Goal: Task Accomplishment & Management: Contribute content

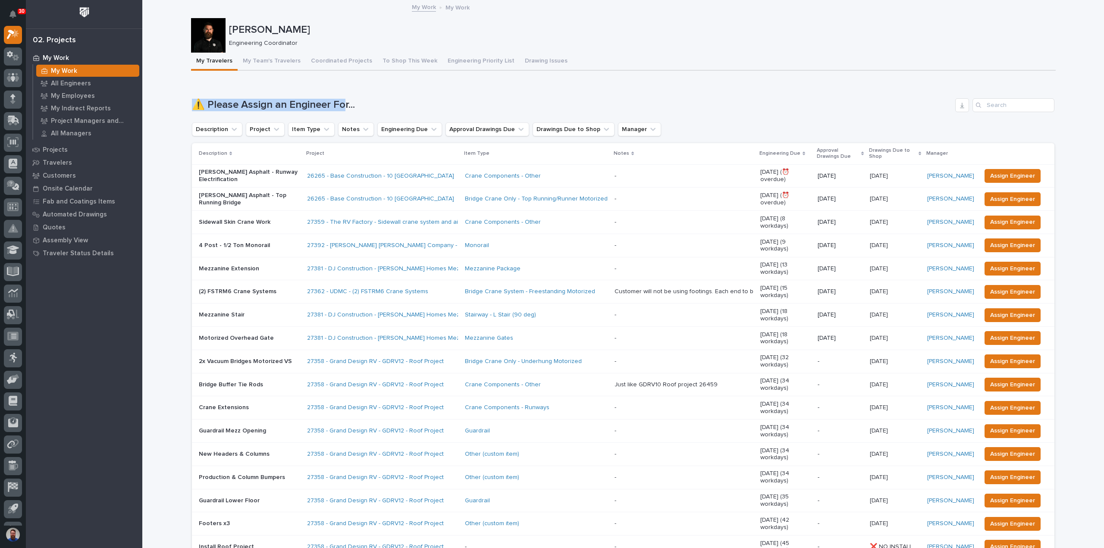
drag, startPoint x: 240, startPoint y: 104, endPoint x: 340, endPoint y: 107, distance: 100.5
click at [340, 107] on h1 "⚠️ Please Assign an Engineer For..." at bounding box center [572, 105] width 760 height 13
drag, startPoint x: 371, startPoint y: 107, endPoint x: 277, endPoint y: 106, distance: 94.0
click at [277, 106] on h1 "⚠️ Please Assign an Engineer For..." at bounding box center [572, 105] width 760 height 13
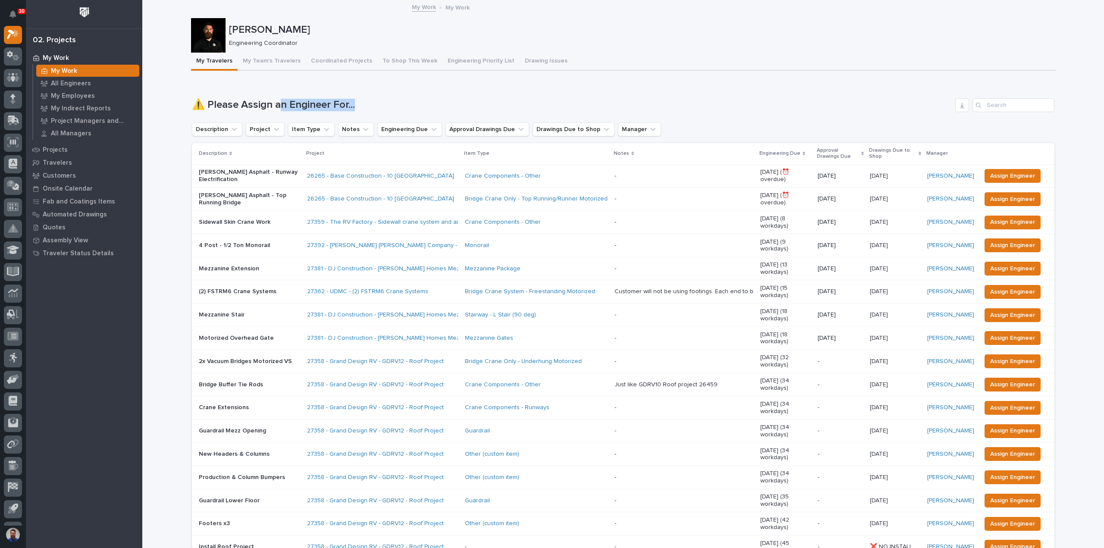
click at [276, 106] on h1 "⚠️ Please Assign an Engineer For..." at bounding box center [572, 105] width 760 height 13
click at [72, 94] on p "My Employees" at bounding box center [73, 96] width 44 height 8
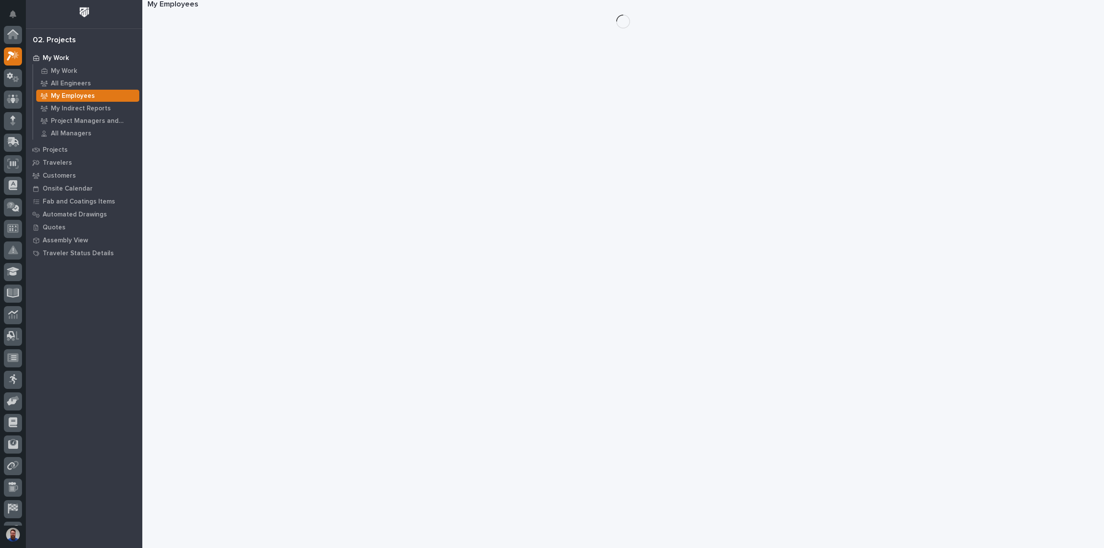
scroll to position [22, 0]
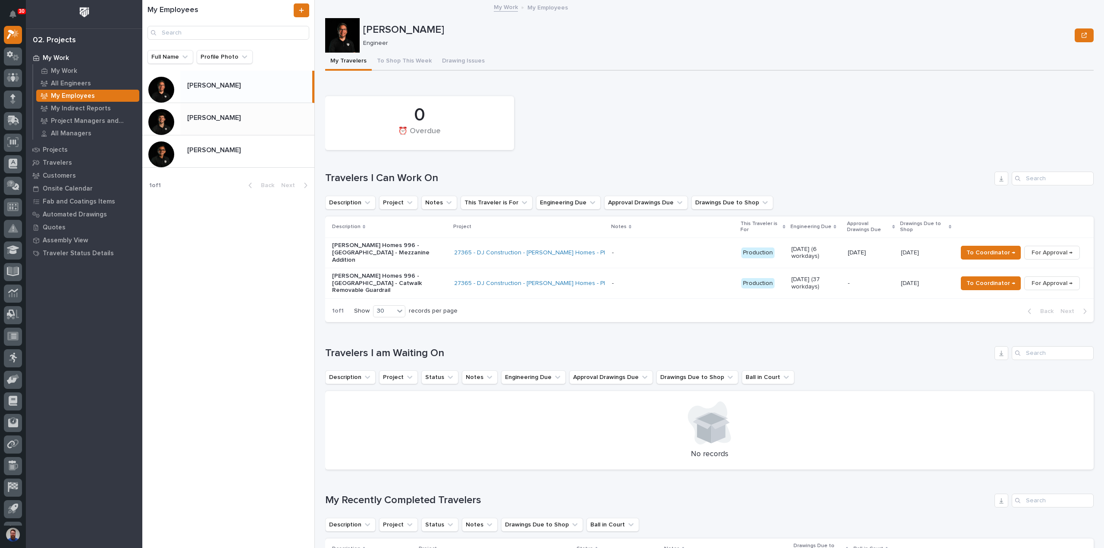
click at [260, 120] on p at bounding box center [249, 118] width 124 height 8
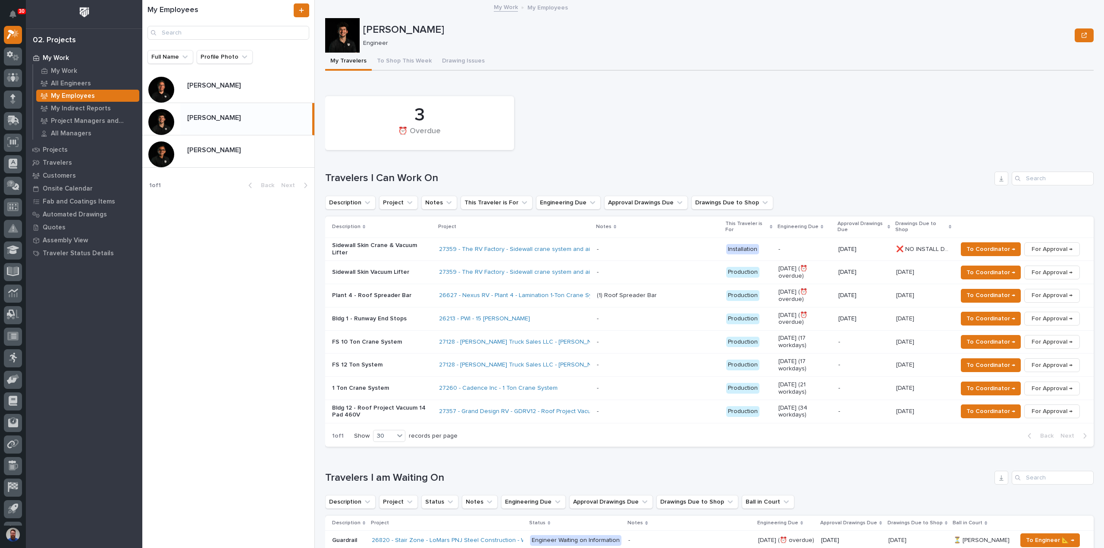
drag, startPoint x: 297, startPoint y: 256, endPoint x: 296, endPoint y: 238, distance: 17.3
click at [297, 256] on div "My Employees Full Name Profile Photo Jamey Jodway Jamey Jodway Nate Rulli Nate …" at bounding box center [228, 274] width 172 height 548
click at [203, 349] on div "My Employees Full Name Profile Photo Jamey Jodway Jamey Jodway Nate Rulli Nate …" at bounding box center [228, 274] width 172 height 548
click at [223, 258] on div "My Employees Full Name Profile Photo Jamey Jodway Jamey Jodway Nate Rulli Nate …" at bounding box center [228, 274] width 172 height 548
click at [224, 158] on div "Rishi Desai Rishi Desai" at bounding box center [247, 151] width 134 height 17
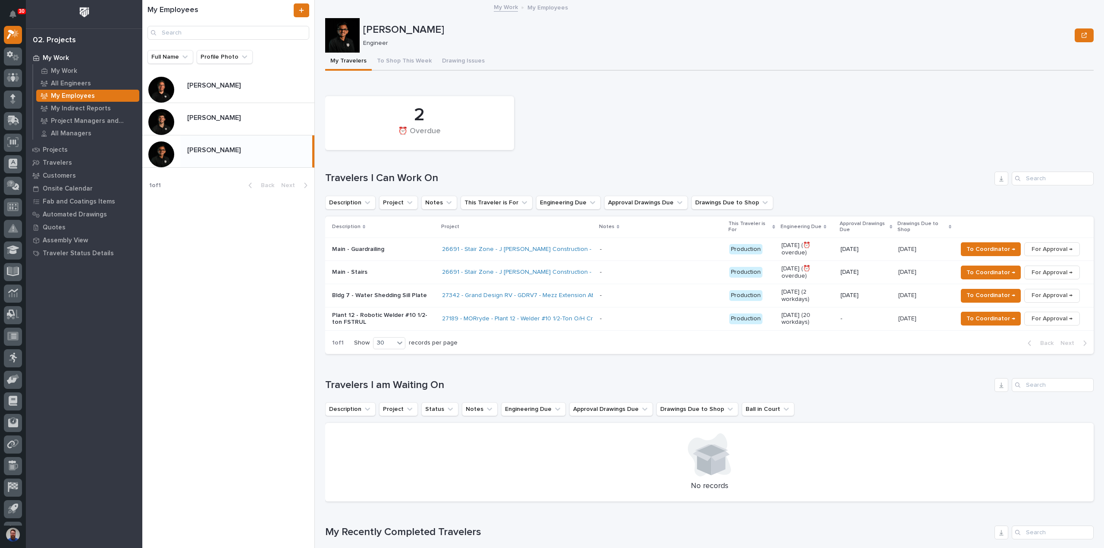
click at [233, 286] on div "My Employees Full Name Profile Photo Jamey Jodway Jamey Jodway Nate Rulli Nate …" at bounding box center [228, 274] width 172 height 548
click at [235, 89] on p at bounding box center [249, 85] width 124 height 8
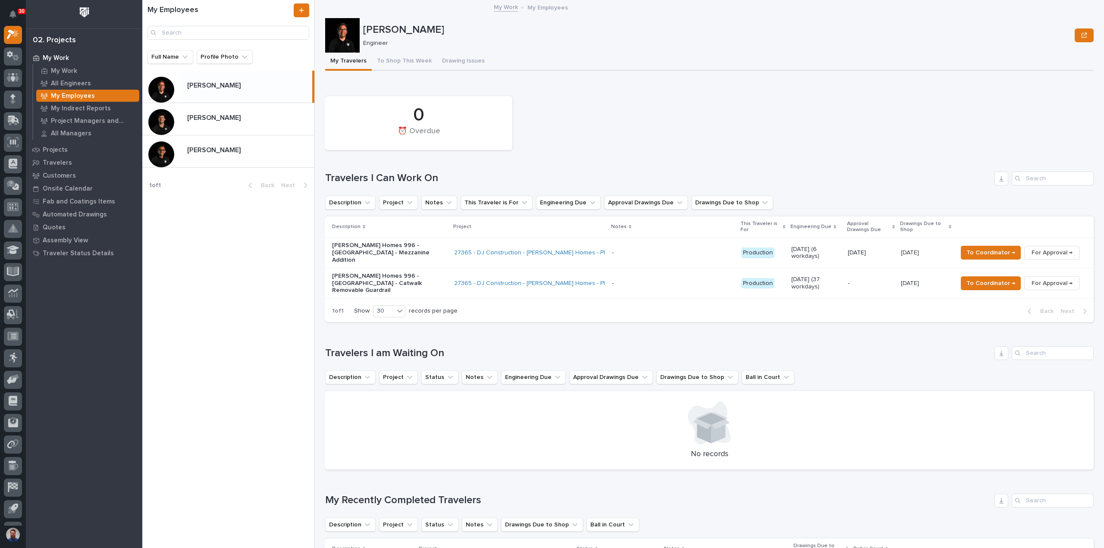
click at [261, 256] on div "My Employees Full Name Profile Photo Jamey Jodway Jamey Jodway Nate Rulli Nate …" at bounding box center [228, 274] width 172 height 548
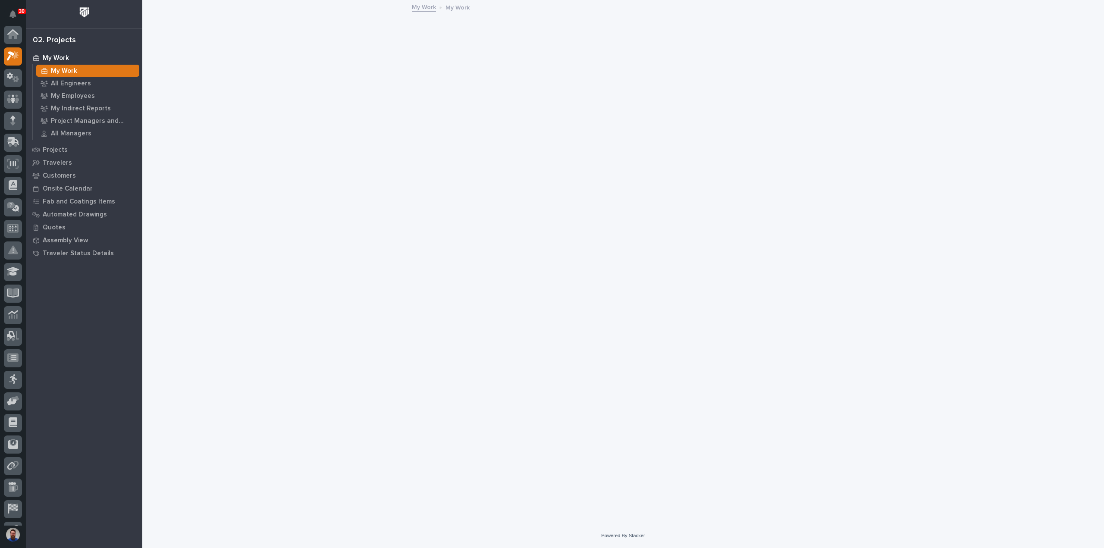
scroll to position [22, 0]
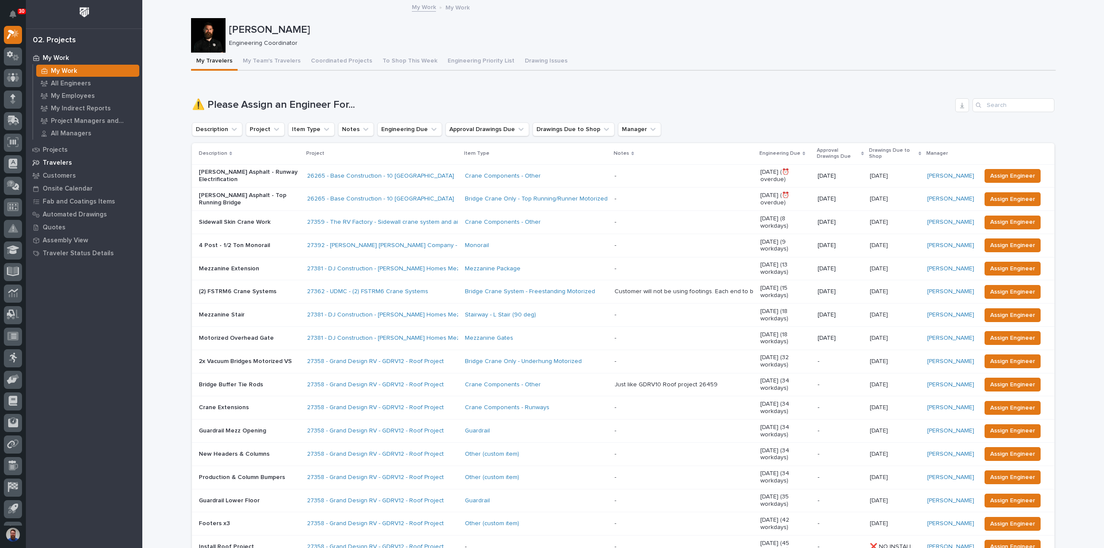
click at [62, 163] on p "Travelers" at bounding box center [57, 163] width 29 height 8
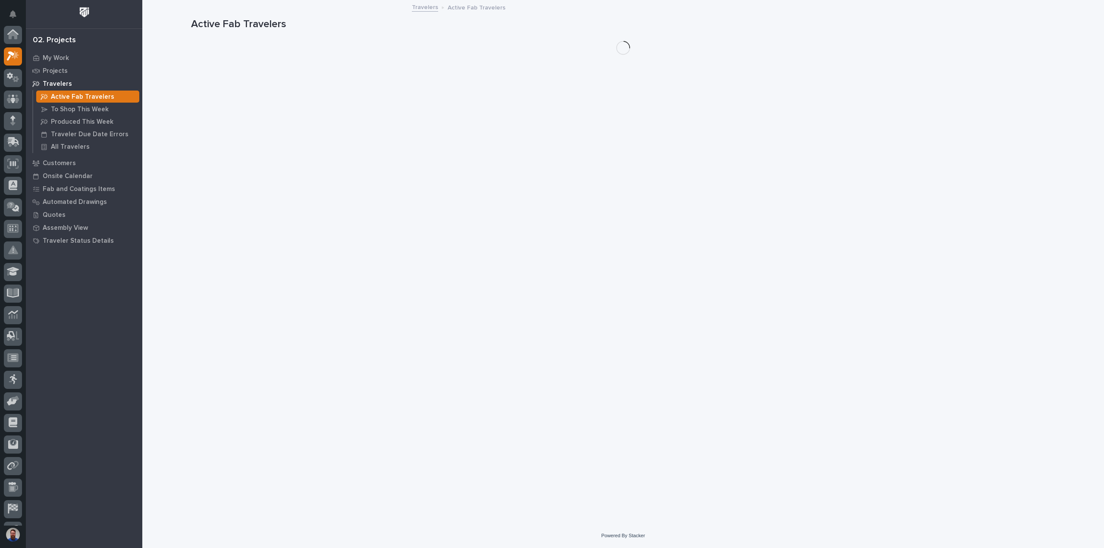
scroll to position [22, 0]
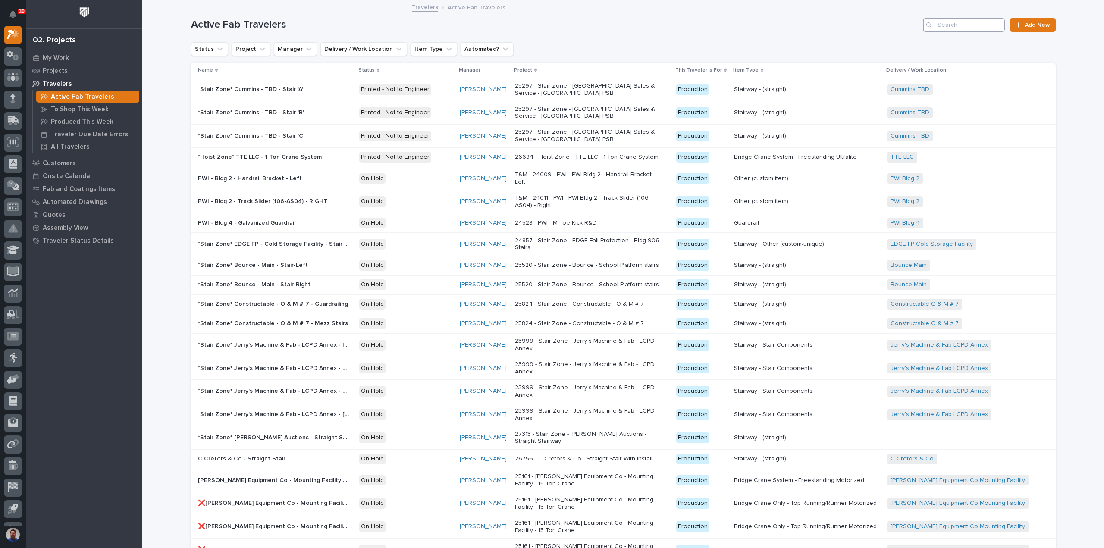
click at [985, 24] on input "Search" at bounding box center [964, 25] width 82 height 14
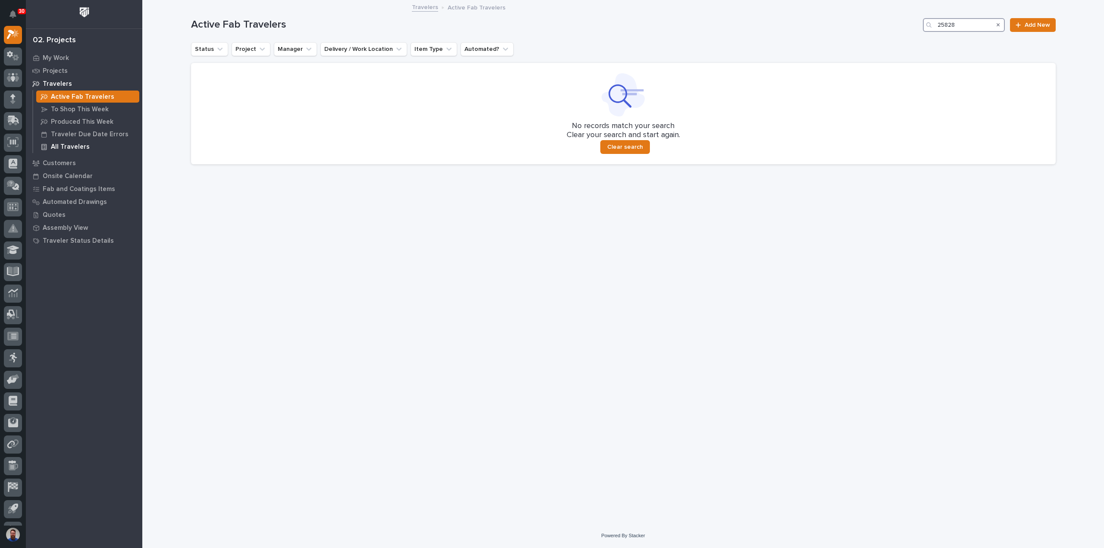
type input "25828"
click at [81, 150] on p "All Travelers" at bounding box center [70, 147] width 39 height 8
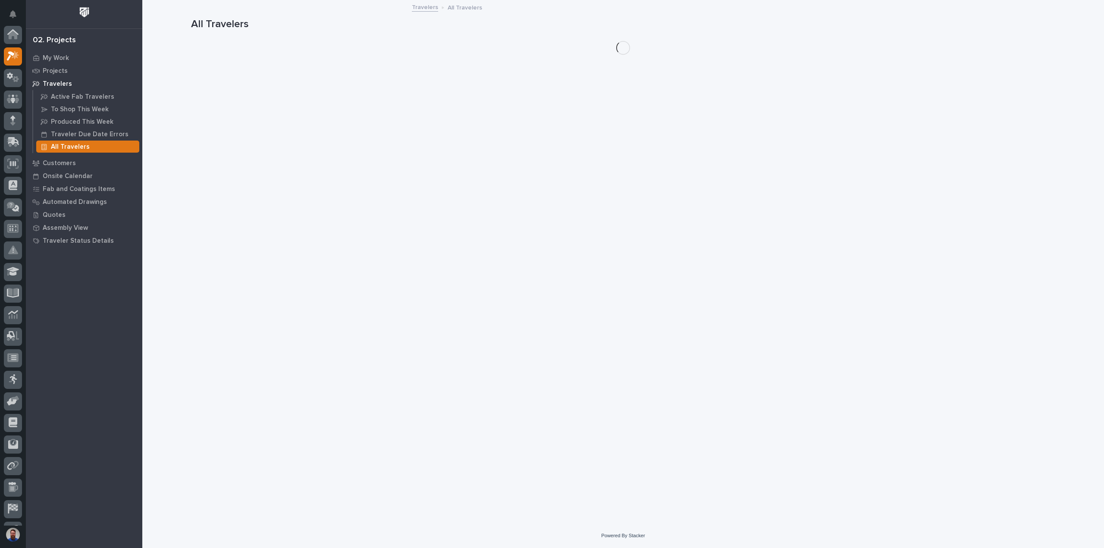
scroll to position [22, 0]
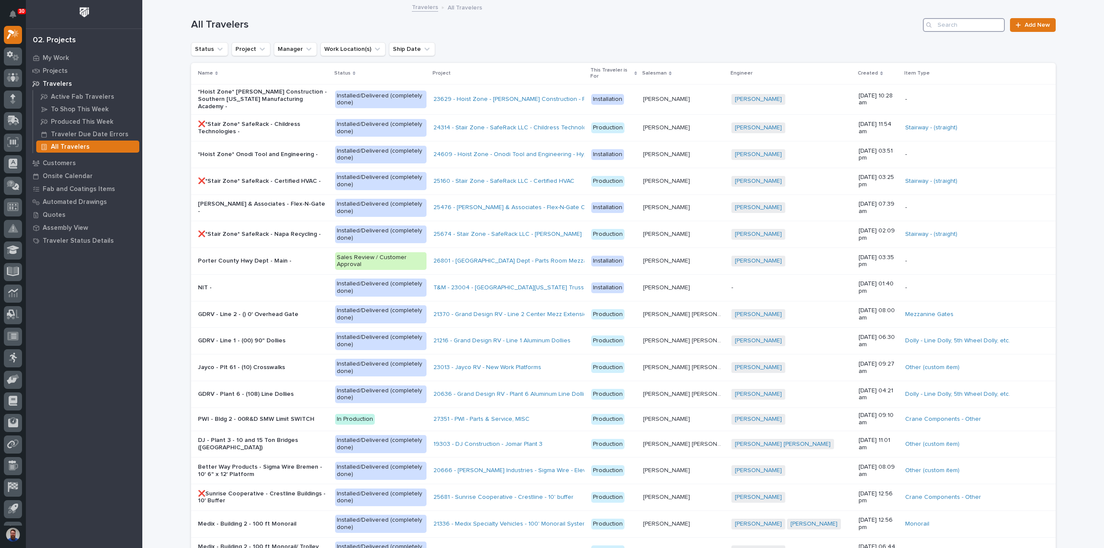
click at [980, 25] on input "Search" at bounding box center [964, 25] width 82 height 14
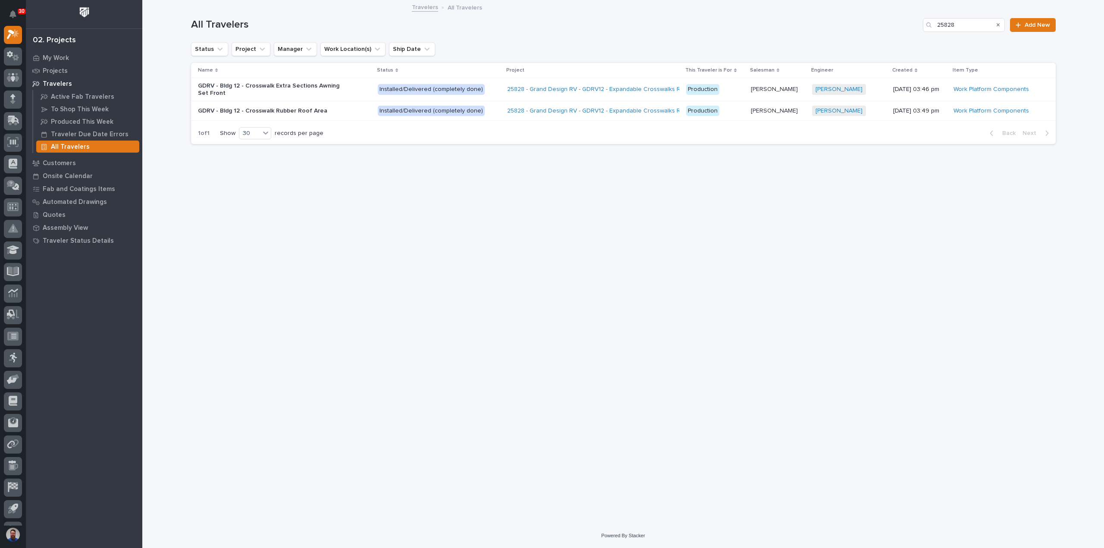
click at [843, 255] on div "Loading... Saving… Loading... Saving… All Travelers 25828 Add New Status Projec…" at bounding box center [623, 251] width 873 height 501
drag, startPoint x: 964, startPoint y: 24, endPoint x: 901, endPoint y: 27, distance: 63.4
click at [901, 27] on div "All Travelers 25828 Add New" at bounding box center [623, 25] width 864 height 14
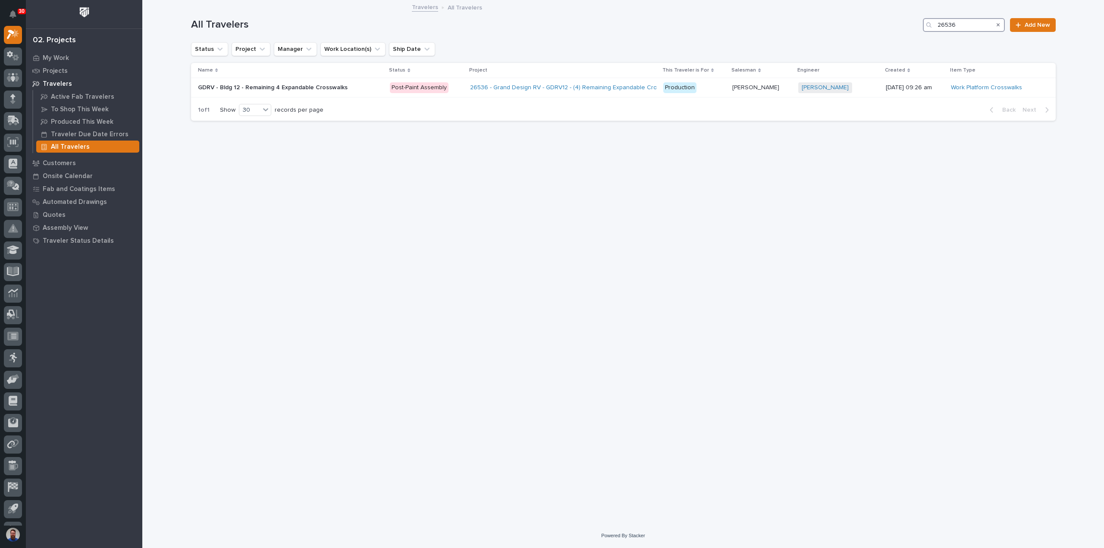
drag, startPoint x: 963, startPoint y: 27, endPoint x: 861, endPoint y: 22, distance: 101.4
click at [861, 22] on div "All Travelers 26536 Add New" at bounding box center [623, 25] width 864 height 14
click at [960, 25] on input "26536" at bounding box center [964, 25] width 82 height 14
drag, startPoint x: 964, startPoint y: 25, endPoint x: 904, endPoint y: 25, distance: 59.5
click at [905, 25] on div "All Travelers 26536 Add New" at bounding box center [623, 25] width 864 height 14
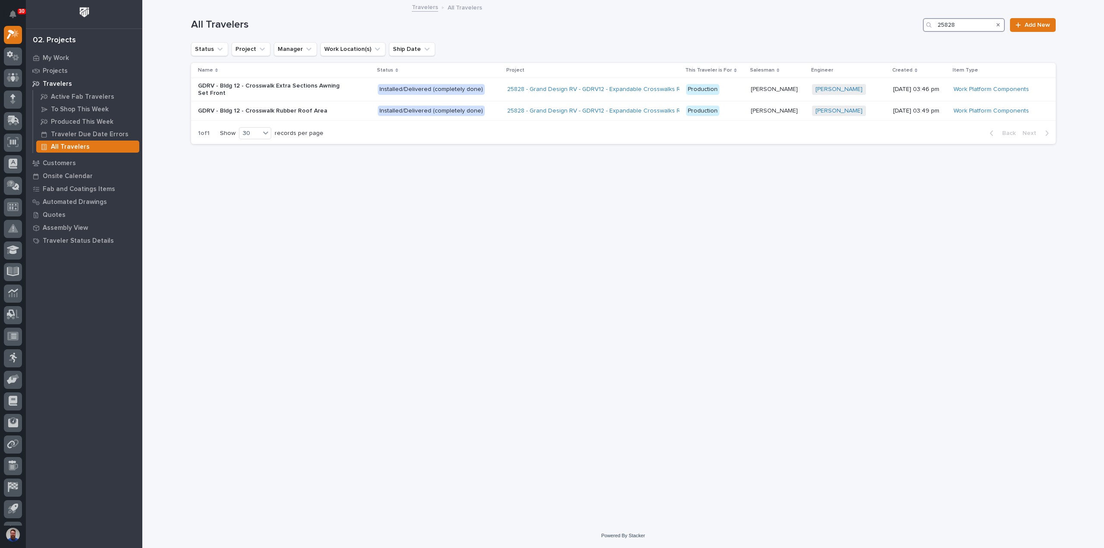
drag, startPoint x: 973, startPoint y: 24, endPoint x: 884, endPoint y: 24, distance: 88.8
click at [885, 24] on div "All Travelers 25828 Add New" at bounding box center [623, 25] width 864 height 14
click at [965, 22] on input "25828" at bounding box center [964, 25] width 82 height 14
drag, startPoint x: 969, startPoint y: 23, endPoint x: 918, endPoint y: 25, distance: 50.9
click at [919, 25] on div "All Travelers 25828 Add New" at bounding box center [623, 25] width 864 height 14
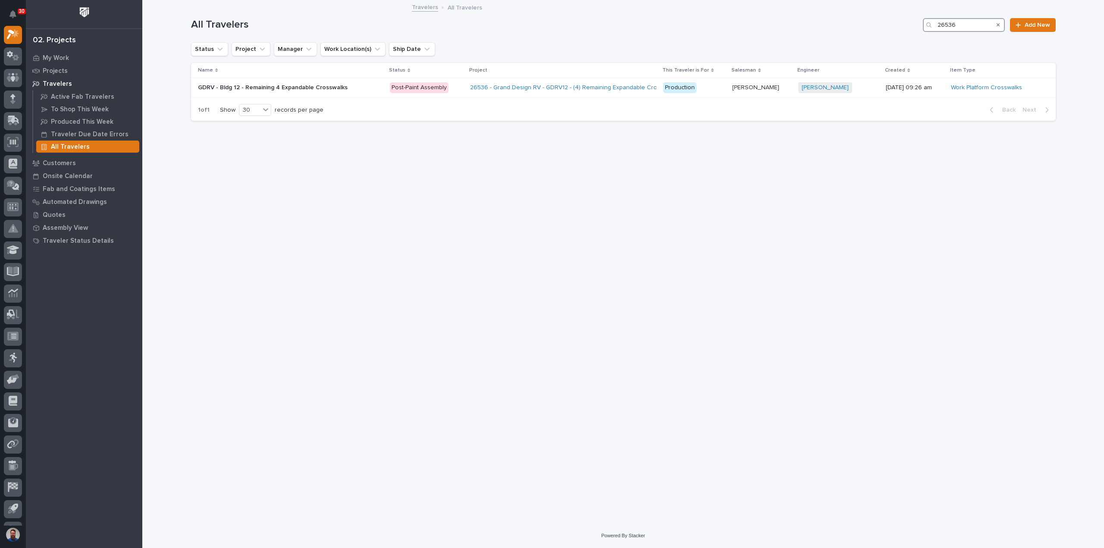
click at [974, 28] on input "26536" at bounding box center [964, 25] width 82 height 14
drag, startPoint x: 968, startPoint y: 28, endPoint x: 931, endPoint y: 25, distance: 37.2
click at [931, 25] on div "26536" at bounding box center [964, 25] width 82 height 14
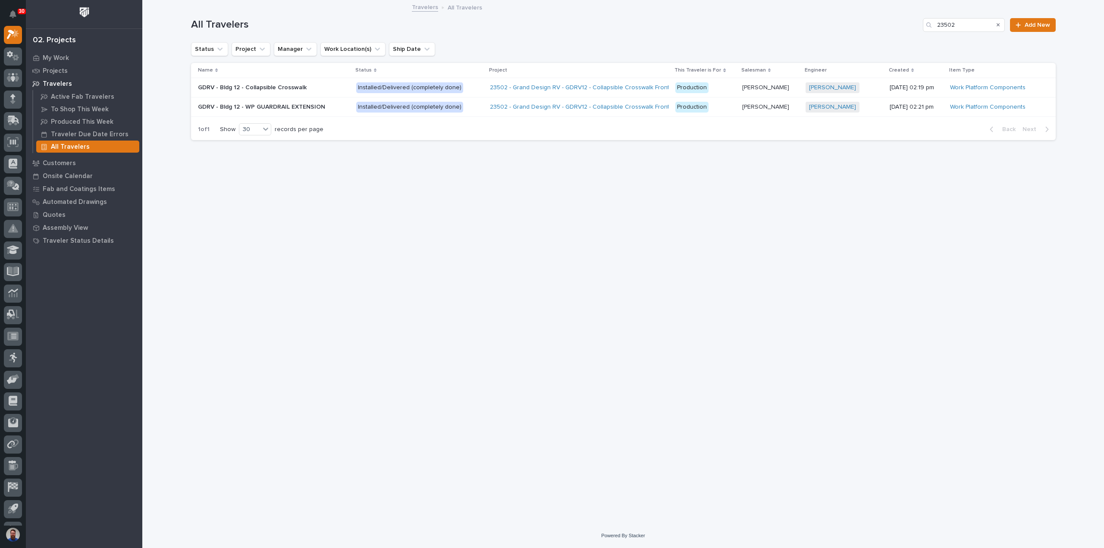
drag, startPoint x: 676, startPoint y: 232, endPoint x: 682, endPoint y: 219, distance: 13.9
click at [677, 231] on div "Loading... Saving… Loading... Saving… All Travelers 23502 Add New Status Projec…" at bounding box center [623, 251] width 873 height 501
click at [438, 33] on div "All Travelers 23502 Add New" at bounding box center [623, 21] width 864 height 41
click at [441, 28] on h1 "All Travelers" at bounding box center [555, 25] width 729 height 13
drag, startPoint x: 190, startPoint y: 250, endPoint x: 163, endPoint y: 166, distance: 88.6
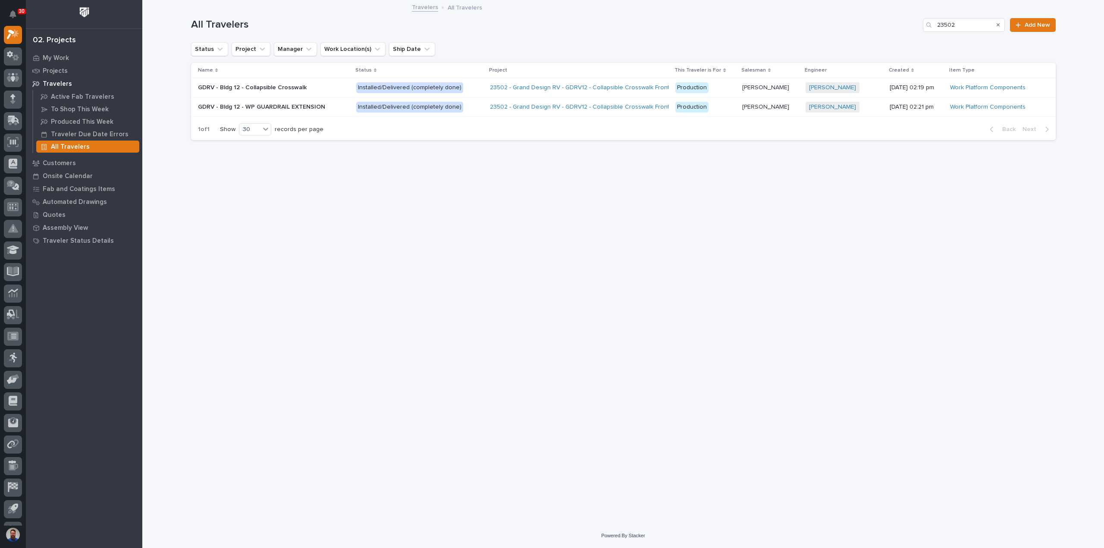
click at [190, 250] on div "Loading... Saving… Loading... Saving… All Travelers 23502 Add New Status Projec…" at bounding box center [623, 251] width 873 height 501
click at [415, 251] on div "Loading... Saving… Loading... Saving… All Travelers 23502 Add New Status Projec…" at bounding box center [623, 251] width 873 height 501
click at [434, 243] on div "Loading... Saving… Loading... Saving… All Travelers 23502 Add New Status Projec…" at bounding box center [623, 251] width 873 height 501
click at [258, 205] on div "Loading... Saving… Loading... Saving… All Travelers 23502 Add New Status Projec…" at bounding box center [623, 251] width 873 height 501
click at [341, 206] on div "Loading... Saving… Loading... Saving… All Travelers 23502 Add New Status Projec…" at bounding box center [623, 251] width 873 height 501
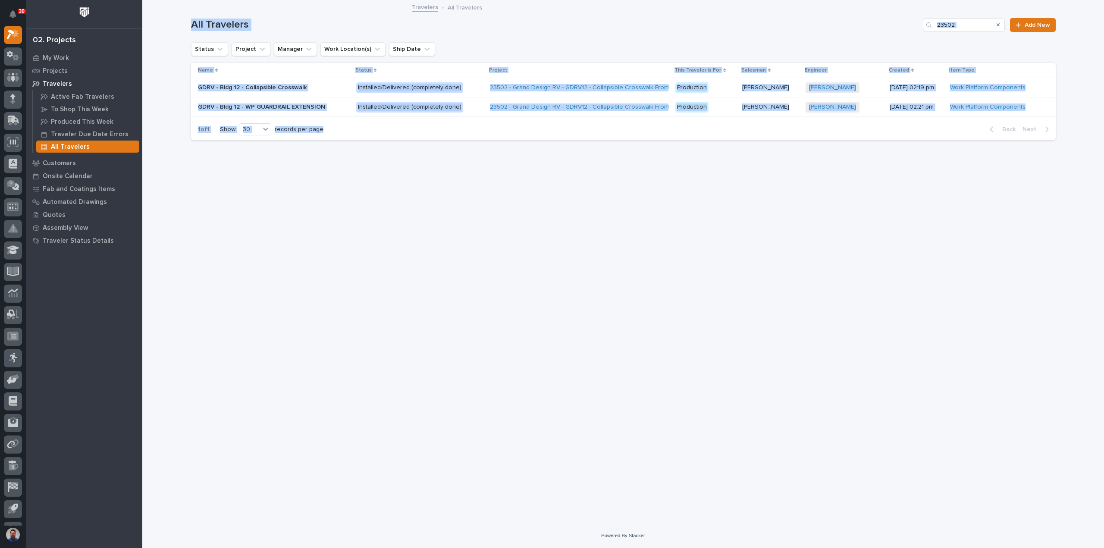
drag, startPoint x: 175, startPoint y: 20, endPoint x: 437, endPoint y: 163, distance: 298.1
click at [437, 163] on div "Loading... Saving… Loading... Saving… All Travelers 23502 Add New Status Projec…" at bounding box center [622, 262] width 961 height 522
click at [437, 163] on div "Loading... Saving… Loading... Saving… All Travelers 23502 Add New Status Projec…" at bounding box center [623, 251] width 873 height 501
drag, startPoint x: 394, startPoint y: 172, endPoint x: 180, endPoint y: 21, distance: 261.9
click at [180, 21] on div "Loading... Saving… Loading... Saving… All Travelers 23502 Add New Status Projec…" at bounding box center [622, 262] width 961 height 522
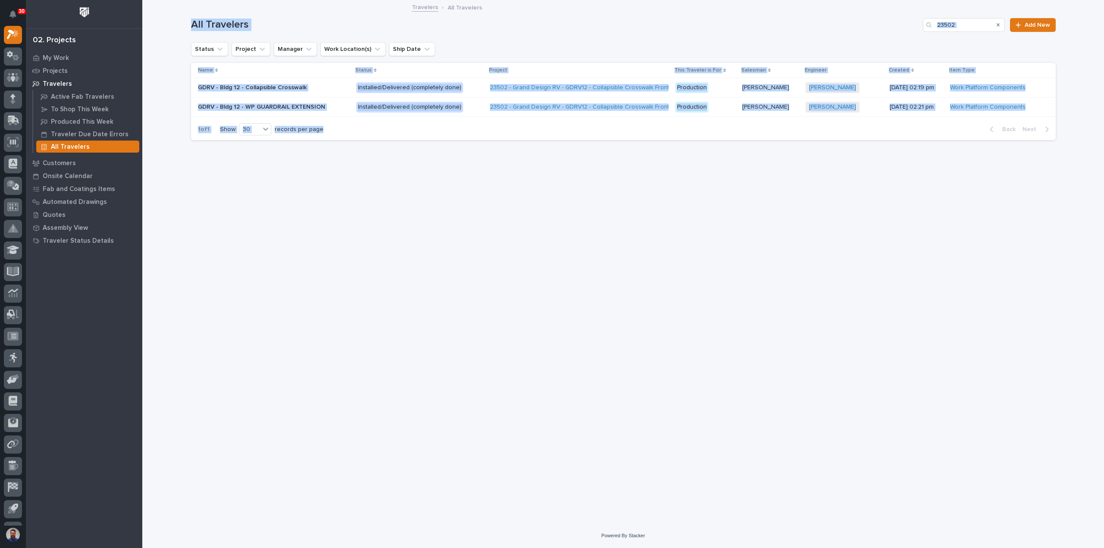
click at [180, 21] on div "Loading... Saving… Loading... Saving… All Travelers 23502 Add New Status Projec…" at bounding box center [622, 262] width 961 height 522
drag, startPoint x: 156, startPoint y: 17, endPoint x: 372, endPoint y: 205, distance: 286.3
click at [372, 205] on div "Loading... Saving… Loading... Saving… All Travelers 23502 Add New Status Projec…" at bounding box center [622, 262] width 961 height 522
click at [372, 205] on div "Loading... Saving… Loading... Saving… All Travelers 23502 Add New Status Projec…" at bounding box center [623, 251] width 873 height 501
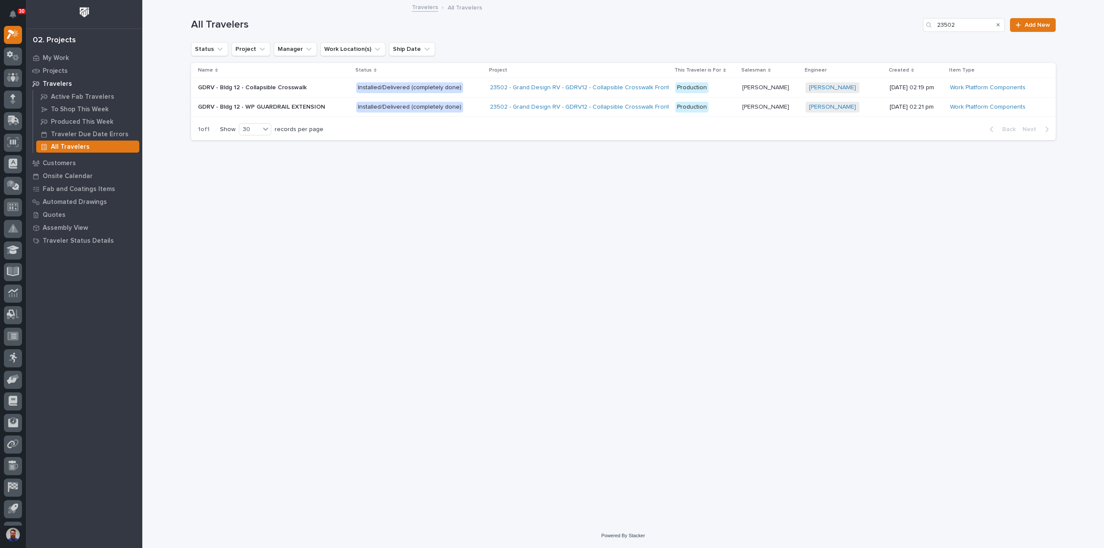
click at [369, 206] on div "Loading... Saving… Loading... Saving… All Travelers 23502 Add New Status Projec…" at bounding box center [623, 251] width 873 height 501
click at [594, 238] on div "Loading... Saving… Loading... Saving… All Travelers 23502 Add New Status Projec…" at bounding box center [623, 251] width 873 height 501
drag, startPoint x: 972, startPoint y: 27, endPoint x: 911, endPoint y: 23, distance: 60.9
click at [911, 23] on div "All Travelers 23502 Add New" at bounding box center [623, 25] width 864 height 14
type input "25828"
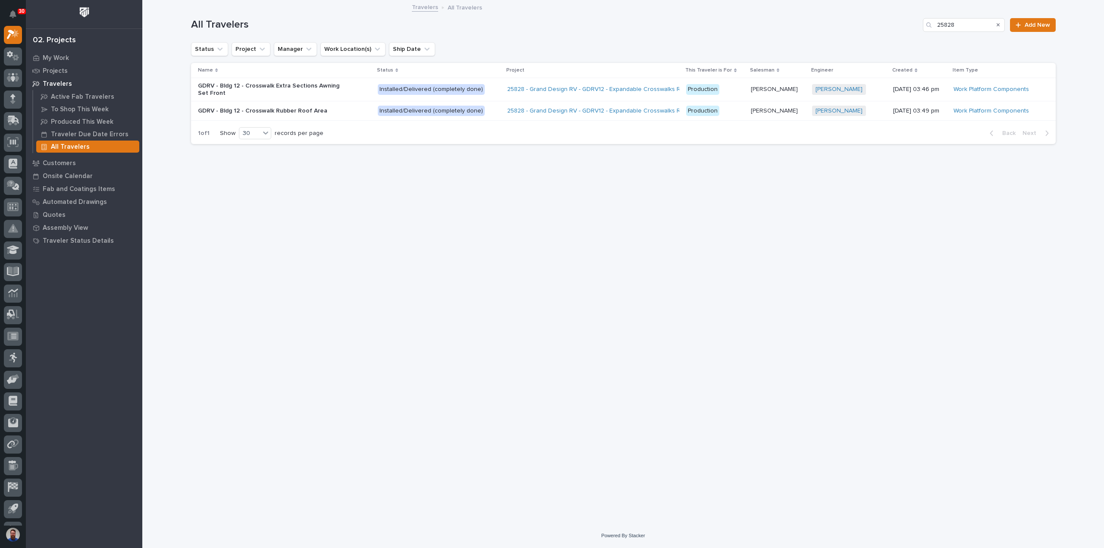
click at [788, 91] on p "[PERSON_NAME]" at bounding box center [775, 88] width 49 height 9
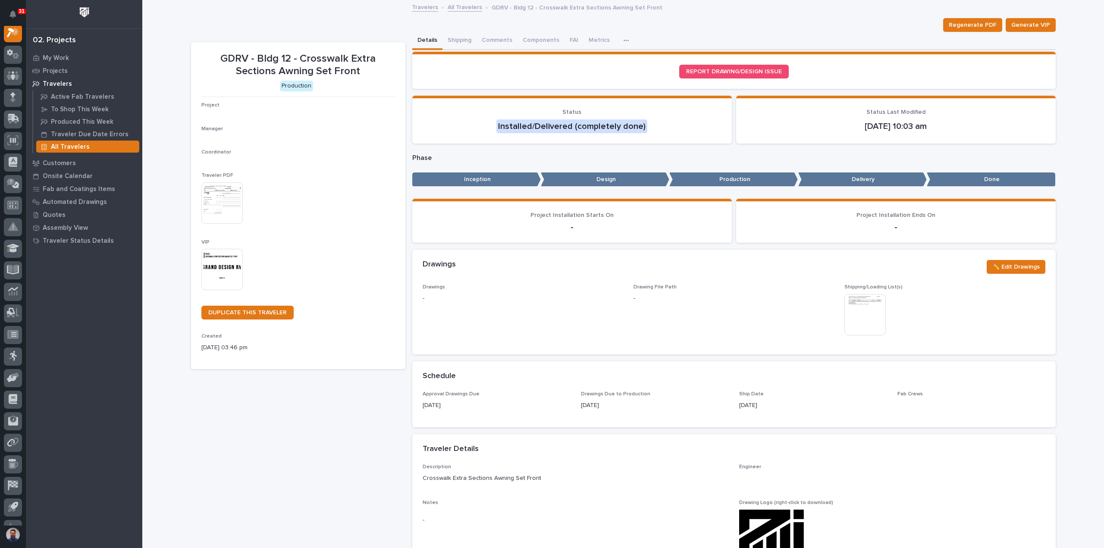
scroll to position [22, 0]
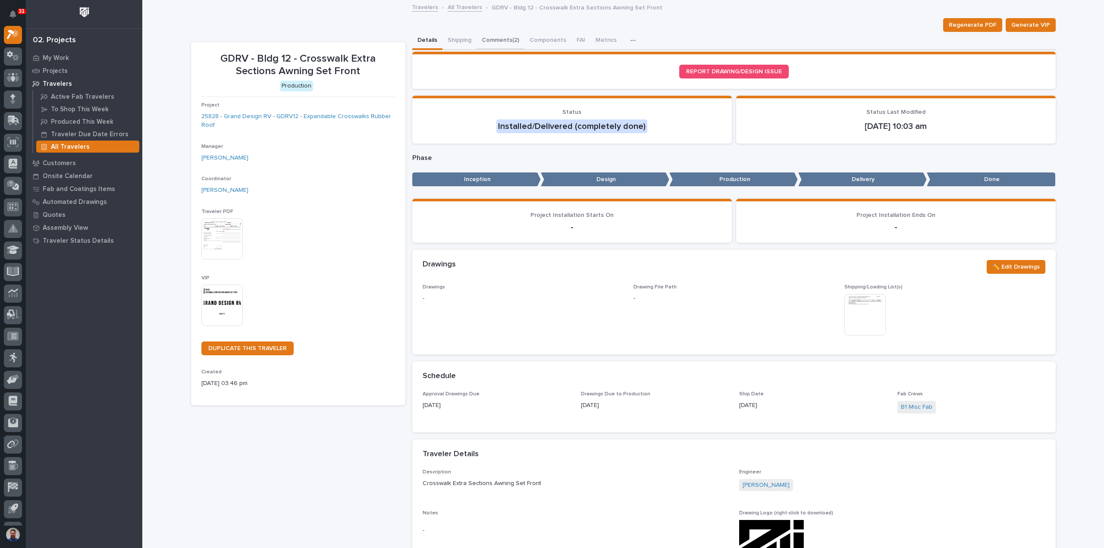
click at [485, 41] on button "Comments (2)" at bounding box center [500, 41] width 48 height 18
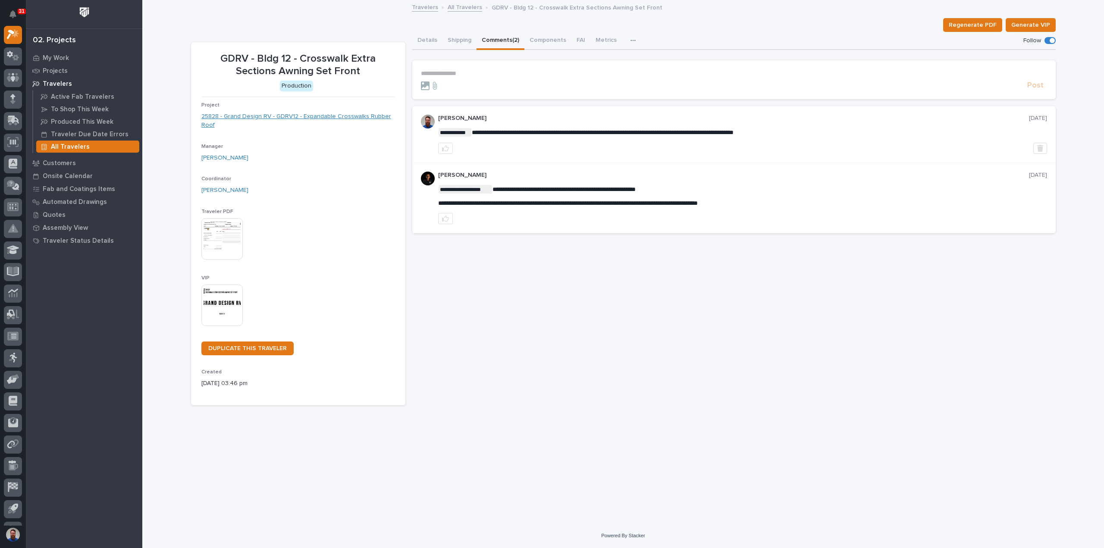
click at [427, 41] on button "Details" at bounding box center [427, 41] width 30 height 18
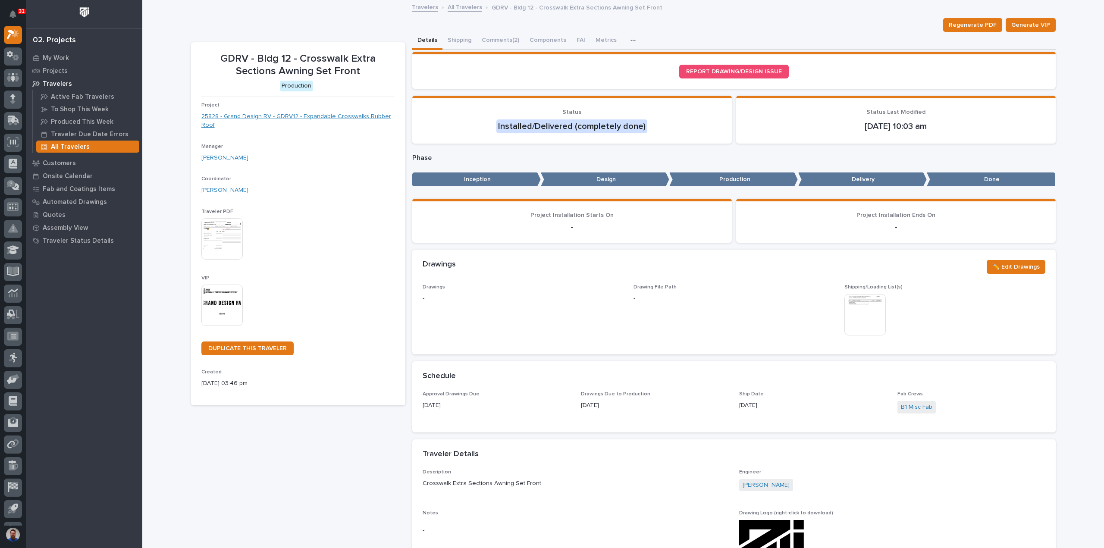
click at [347, 114] on link "25828 - Grand Design RV - GDRV12 - Expandable Crosswalks Rubber Roof" at bounding box center [298, 121] width 194 height 18
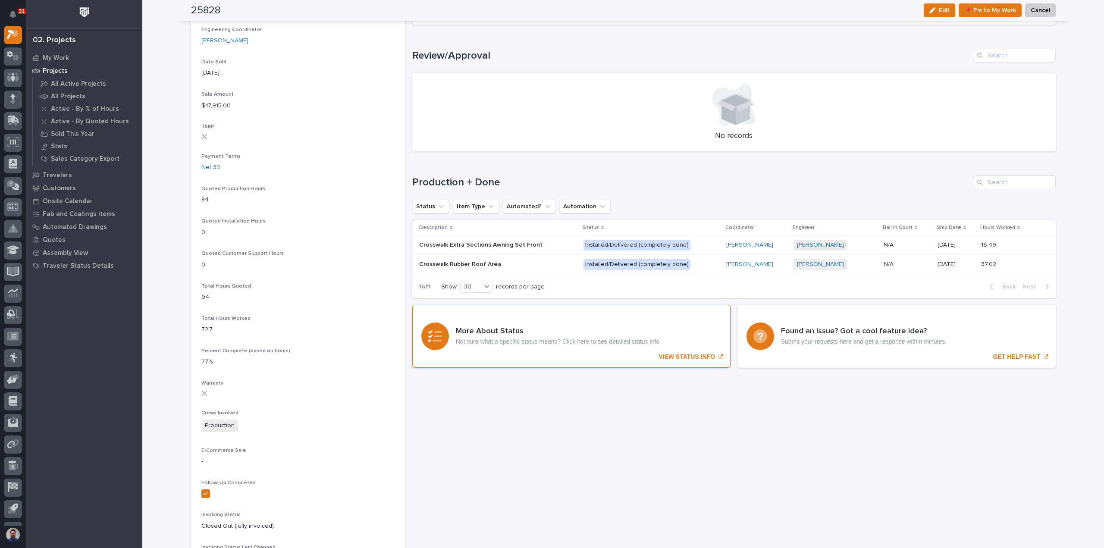
scroll to position [287, 0]
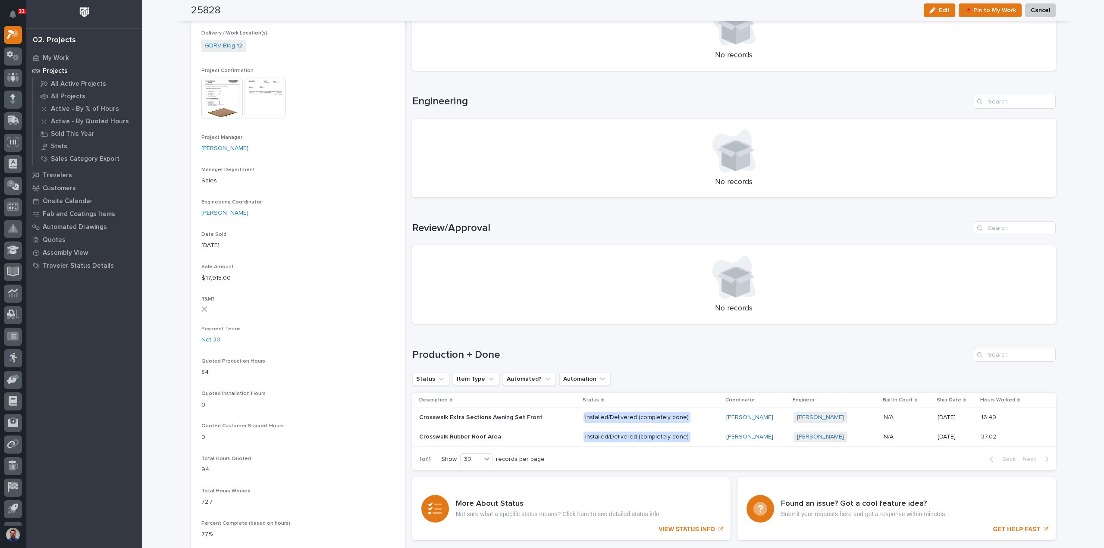
click at [534, 433] on p at bounding box center [494, 436] width 151 height 7
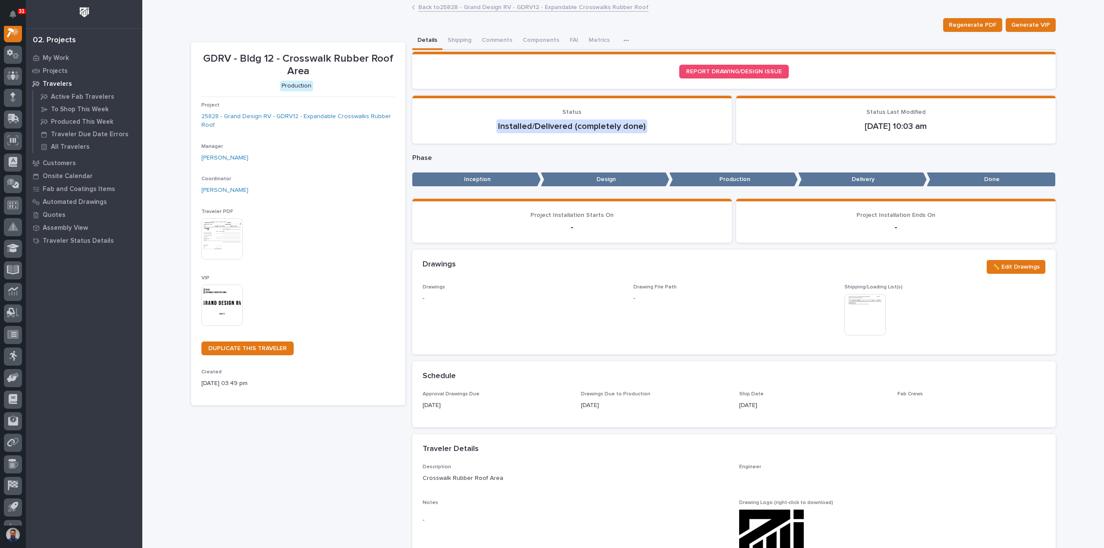
scroll to position [22, 0]
click at [491, 39] on button "Comments (7)" at bounding box center [500, 41] width 48 height 18
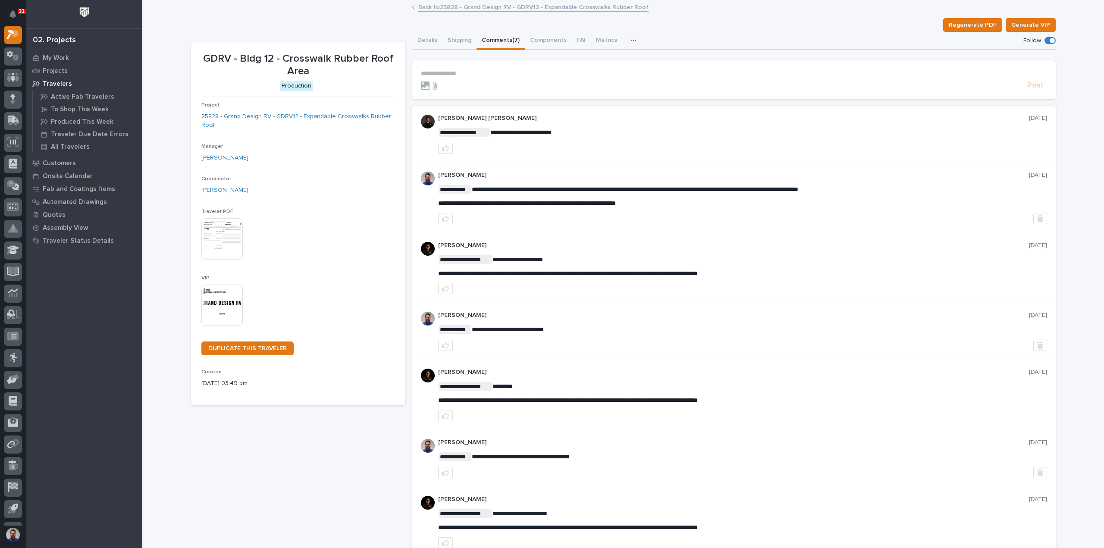
drag, startPoint x: 506, startPoint y: 131, endPoint x: 546, endPoint y: 156, distance: 47.5
click at [546, 156] on div "**********" at bounding box center [733, 134] width 643 height 57
drag, startPoint x: 518, startPoint y: 184, endPoint x: 554, endPoint y: 195, distance: 37.1
click at [597, 203] on span "**********" at bounding box center [527, 203] width 178 height 6
drag, startPoint x: 626, startPoint y: 199, endPoint x: 584, endPoint y: 194, distance: 41.7
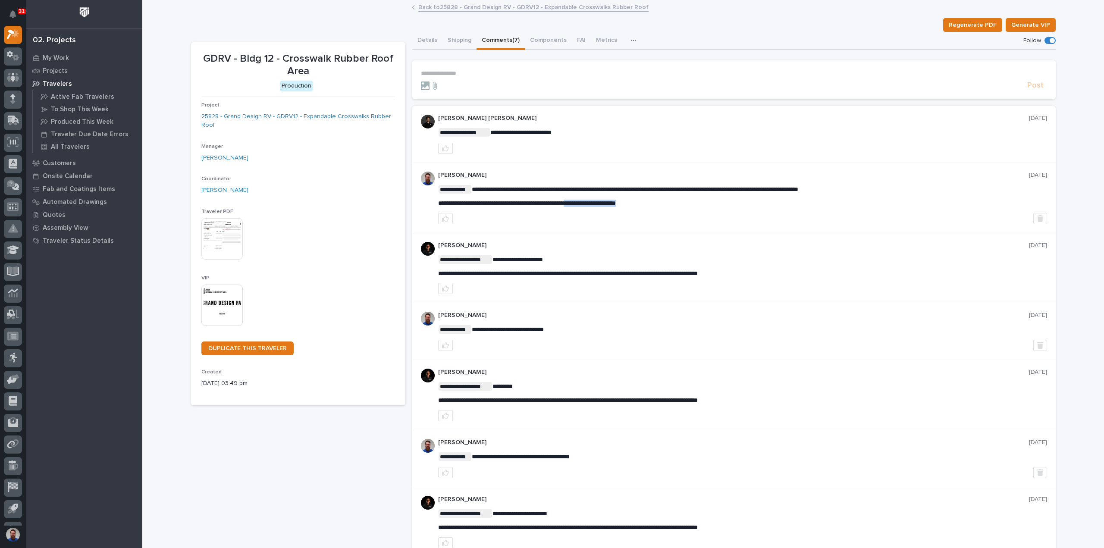
click at [585, 194] on div "**********" at bounding box center [742, 196] width 609 height 22
click at [584, 194] on div "**********" at bounding box center [742, 196] width 609 height 22
drag, startPoint x: 672, startPoint y: 201, endPoint x: 596, endPoint y: 192, distance: 77.2
click at [596, 192] on div "**********" at bounding box center [742, 196] width 609 height 22
click at [594, 192] on p "**********" at bounding box center [742, 189] width 609 height 9
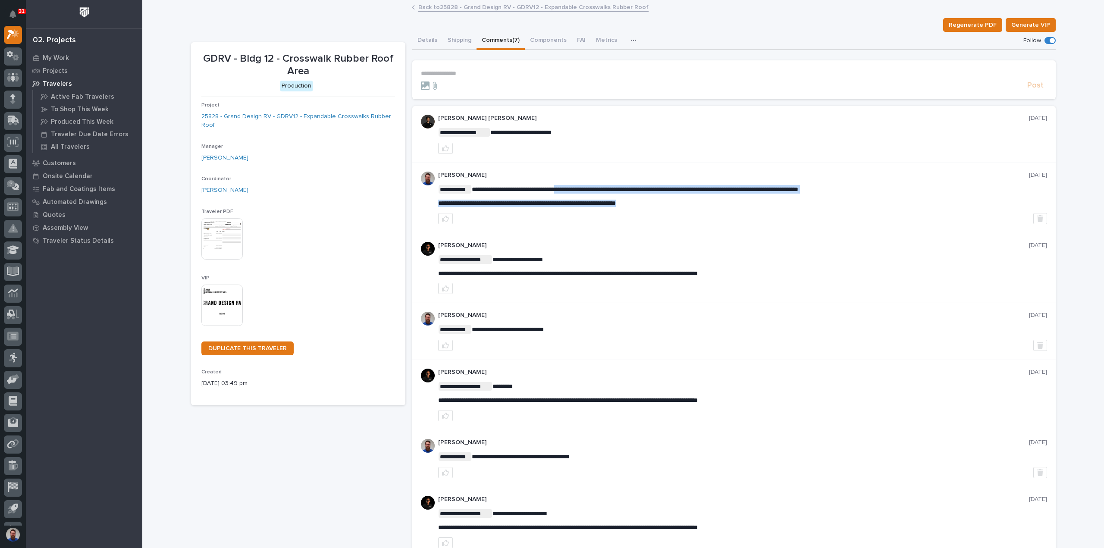
drag, startPoint x: 670, startPoint y: 194, endPoint x: 574, endPoint y: 192, distance: 96.2
click at [574, 192] on div "**********" at bounding box center [742, 196] width 609 height 22
click at [574, 192] on p "**********" at bounding box center [742, 189] width 609 height 9
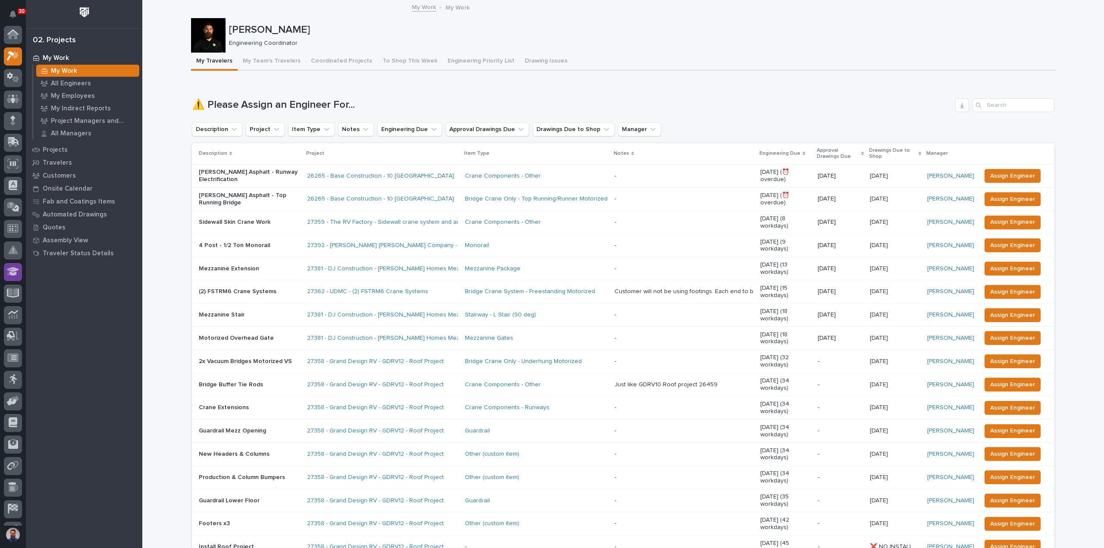
click at [8, 269] on icon at bounding box center [10, 272] width 6 height 7
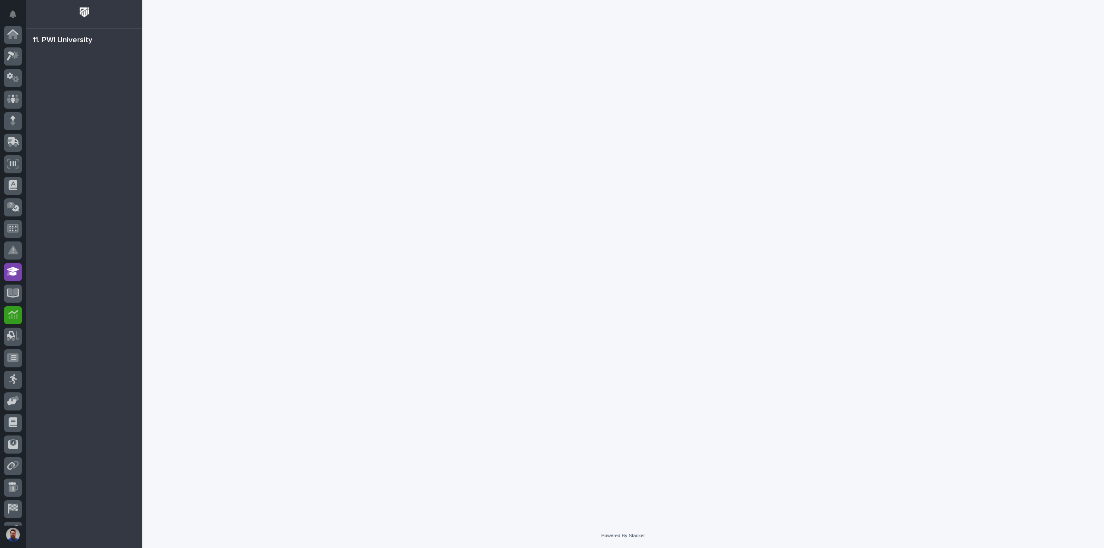
scroll to position [60, 0]
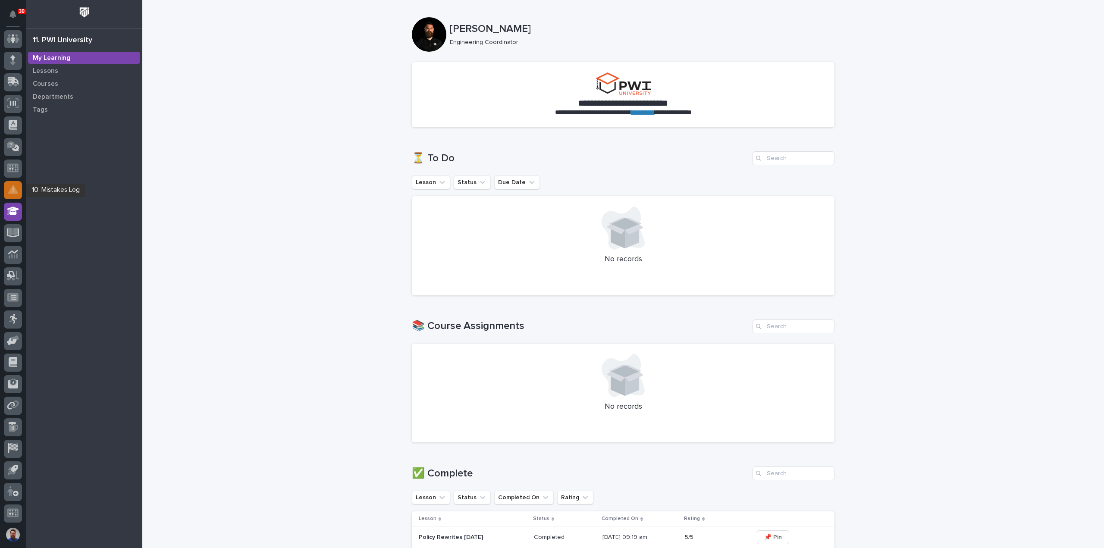
click at [16, 192] on icon at bounding box center [13, 189] width 10 height 9
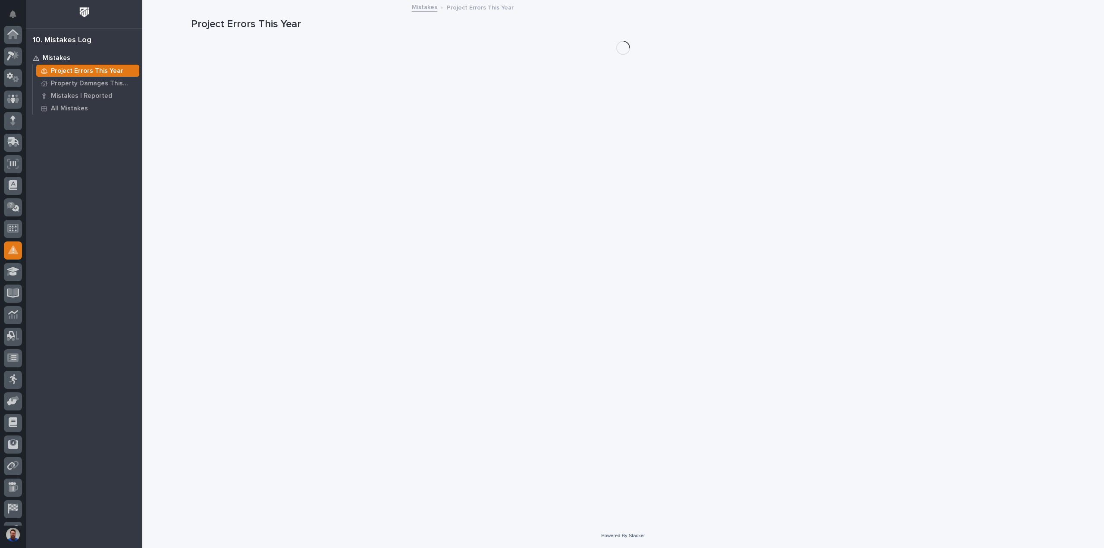
scroll to position [60, 0]
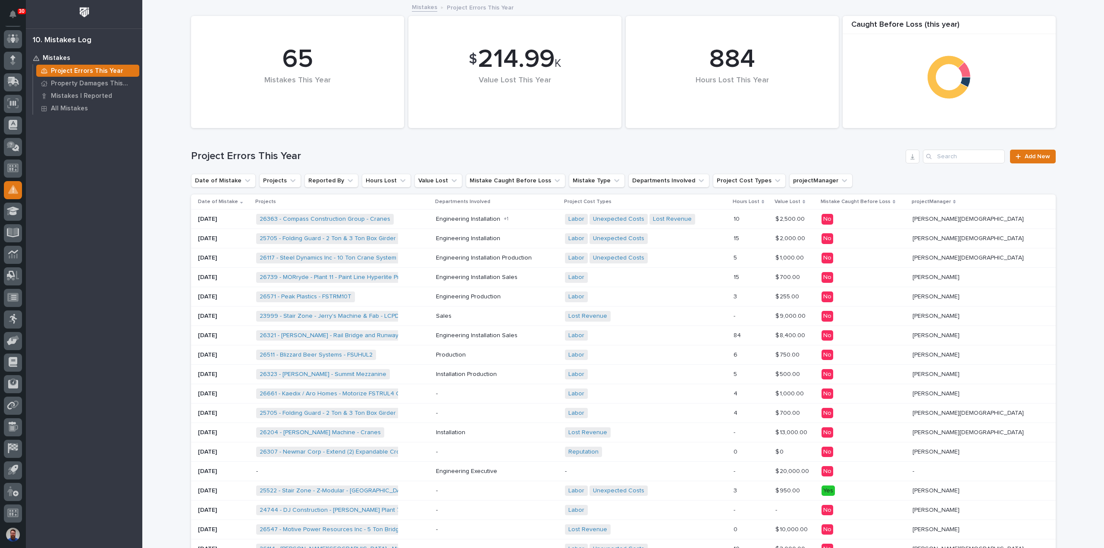
click at [177, 147] on div "Loading... Saving… Loading... Saving… $ 214.99 K Value Lost This Year 65 Mistak…" at bounding box center [622, 433] width 961 height 864
click at [1029, 153] on span "Add New" at bounding box center [1036, 156] width 25 height 6
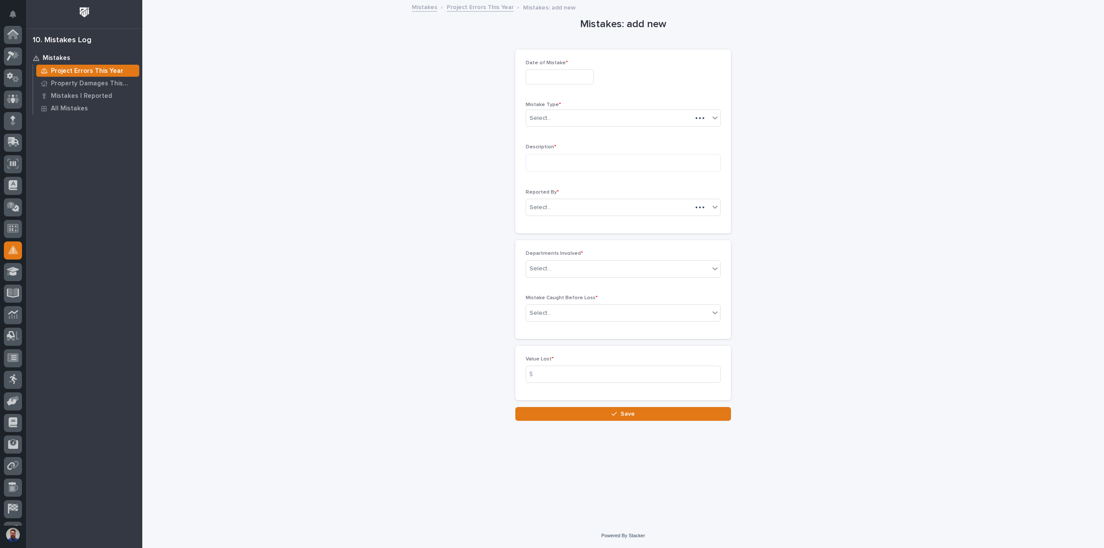
scroll to position [60, 0]
click at [543, 66] on div "Date of Mistake *" at bounding box center [622, 75] width 195 height 31
click at [541, 74] on input "text" at bounding box center [559, 76] width 68 height 15
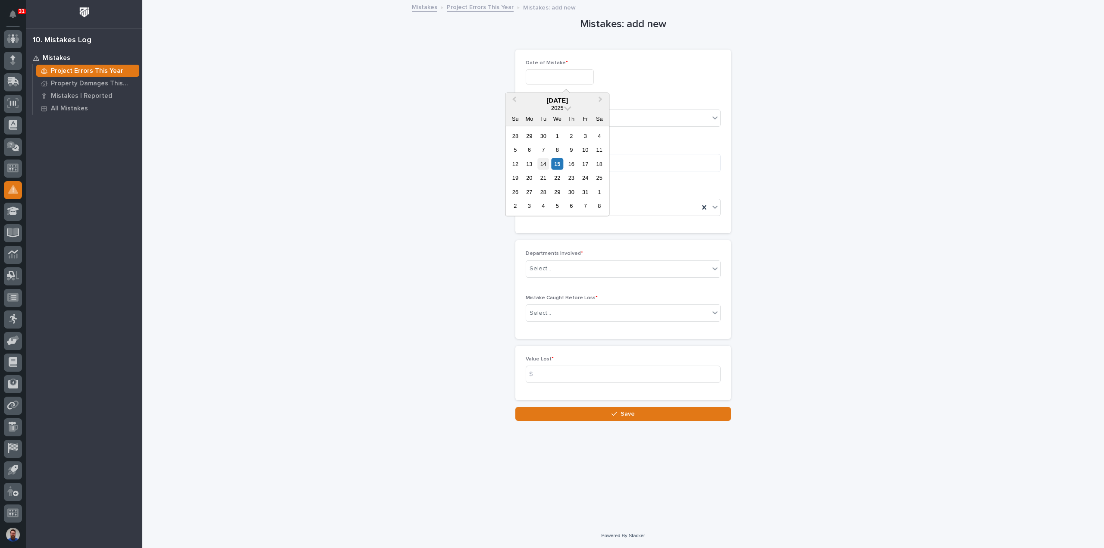
click at [545, 163] on div "14" at bounding box center [543, 164] width 12 height 12
type input "**********"
click at [554, 120] on div "Select..." at bounding box center [617, 118] width 183 height 14
drag, startPoint x: 551, startPoint y: 140, endPoint x: 552, endPoint y: 150, distance: 10.4
click at [552, 150] on div "Project Error" at bounding box center [623, 149] width 194 height 15
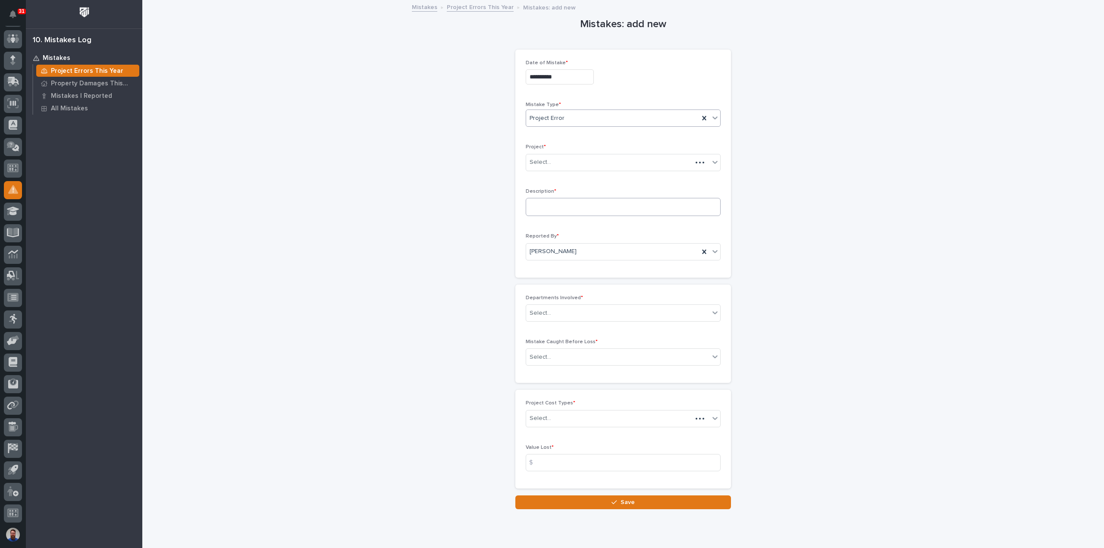
click at [550, 161] on div "Select..." at bounding box center [609, 162] width 166 height 14
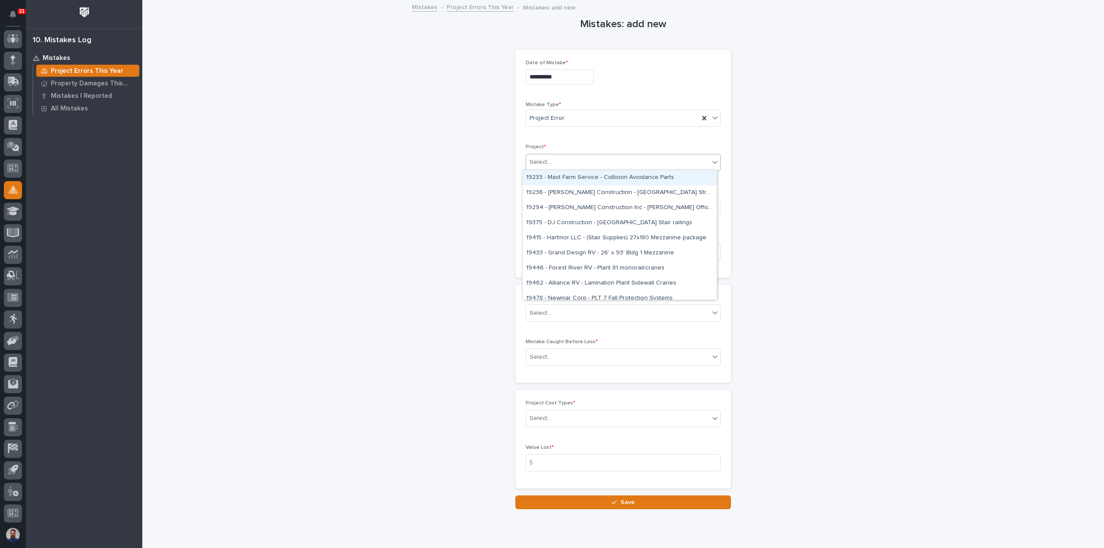
click at [585, 156] on div "Select..." at bounding box center [617, 162] width 183 height 14
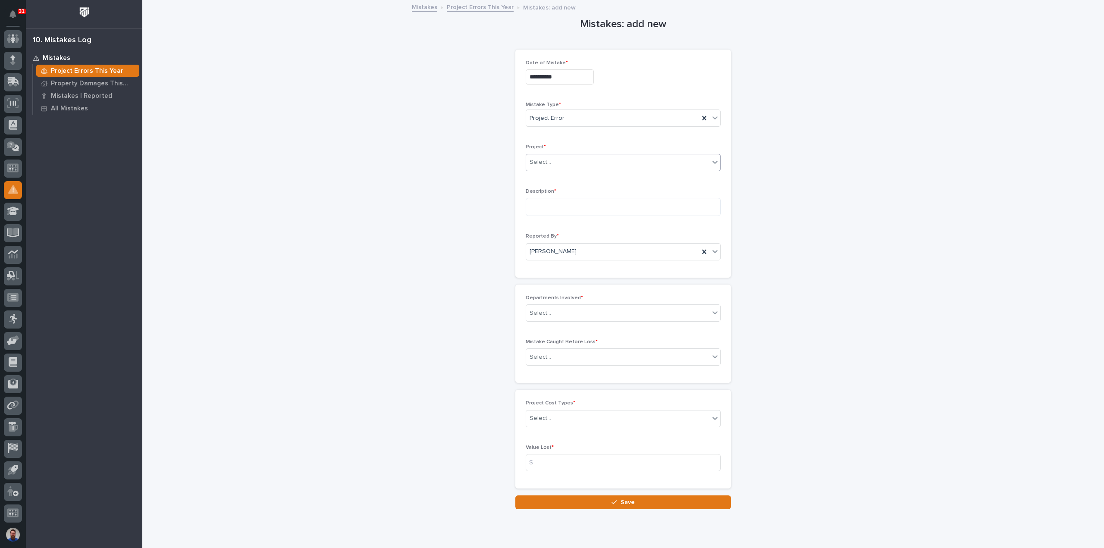
click at [558, 160] on div "Select..." at bounding box center [617, 162] width 183 height 14
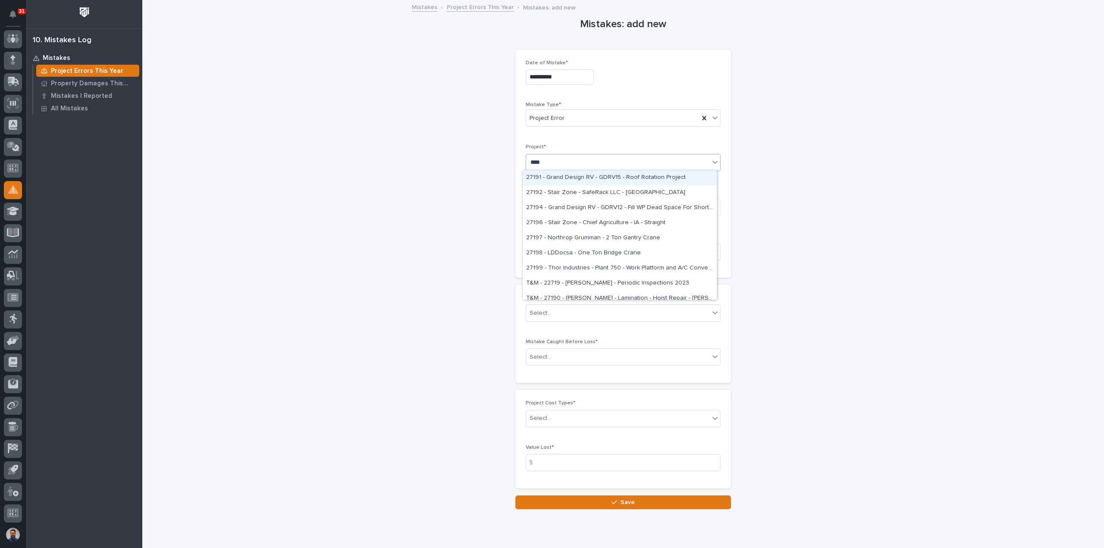
type input "*****"
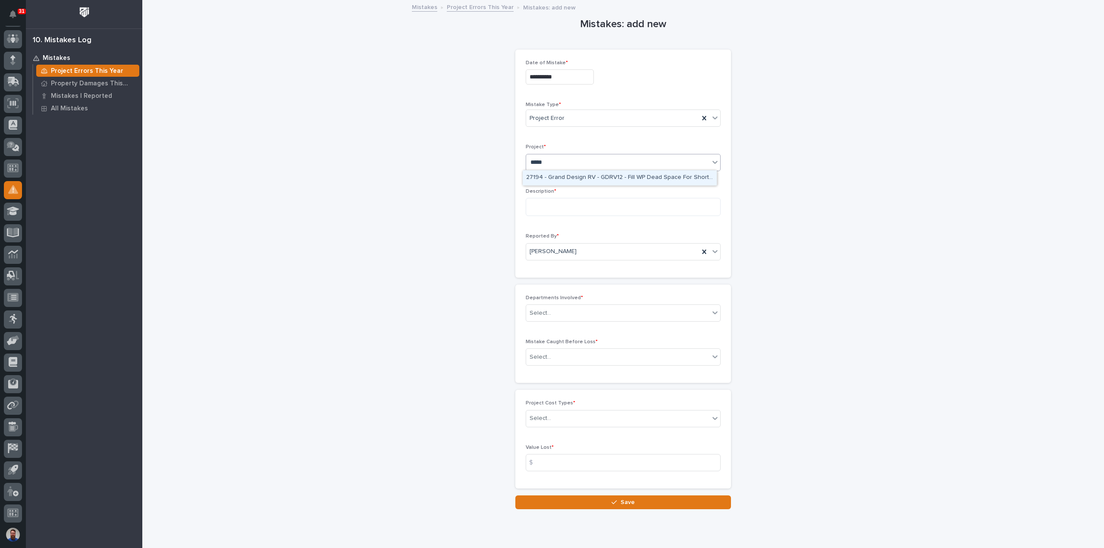
click at [619, 179] on div "27194 - Grand Design RV - GDRV12 - Fill WP Dead Space For Short Units" at bounding box center [619, 177] width 194 height 15
click at [562, 205] on div "Description *" at bounding box center [622, 205] width 195 height 35
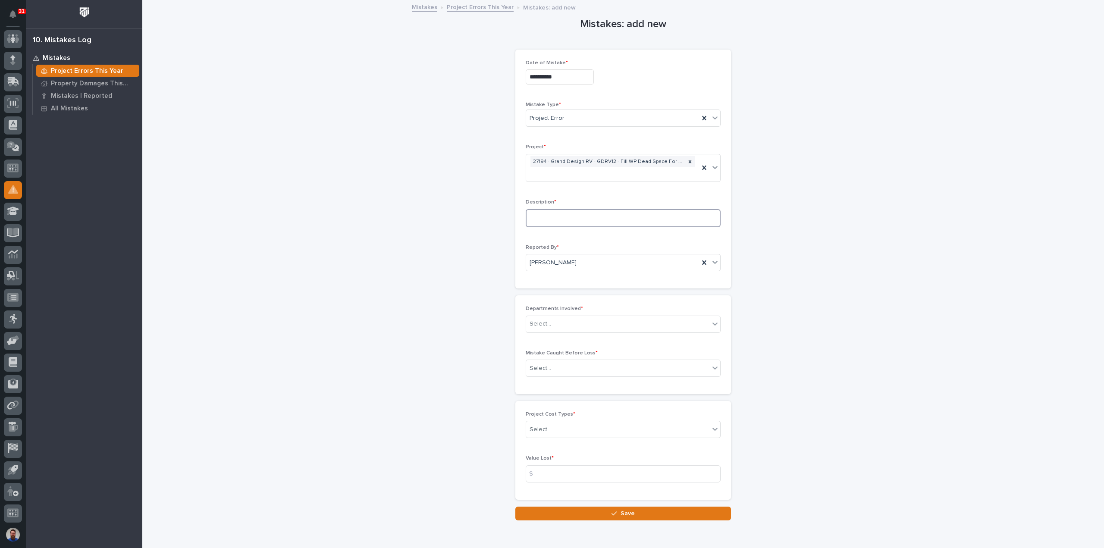
click at [560, 211] on textarea at bounding box center [622, 218] width 195 height 18
click at [559, 218] on textarea at bounding box center [622, 218] width 195 height 18
click at [563, 225] on textarea at bounding box center [622, 218] width 195 height 18
click at [561, 221] on textarea at bounding box center [622, 218] width 195 height 18
click at [554, 201] on span "*" at bounding box center [555, 202] width 2 height 5
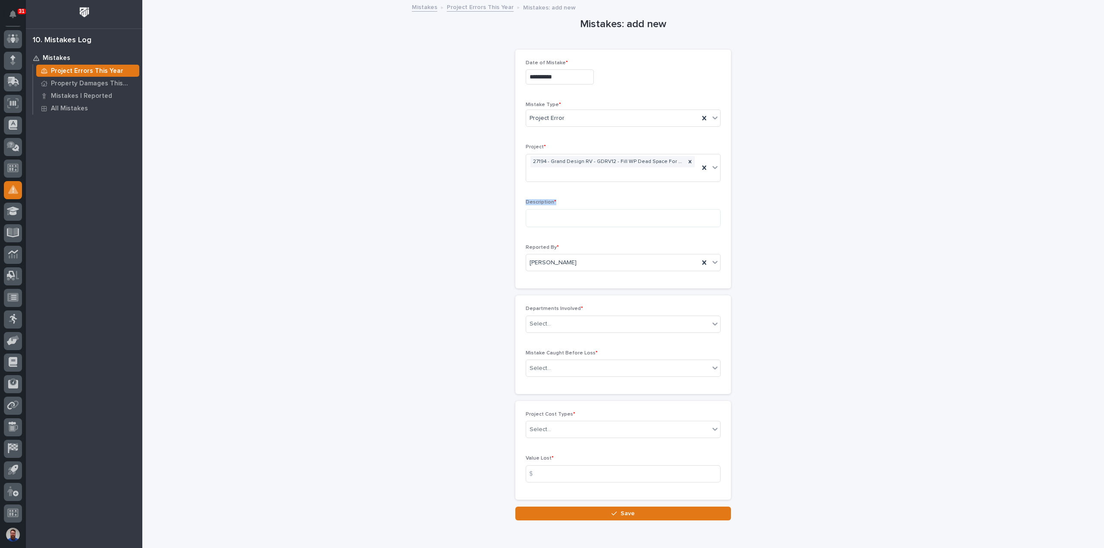
drag, startPoint x: 552, startPoint y: 201, endPoint x: 519, endPoint y: 201, distance: 33.2
click at [519, 201] on div "**********" at bounding box center [623, 169] width 216 height 239
click at [521, 198] on div "**********" at bounding box center [623, 169] width 216 height 239
click at [537, 218] on textarea at bounding box center [622, 218] width 195 height 18
type textarea "**********"
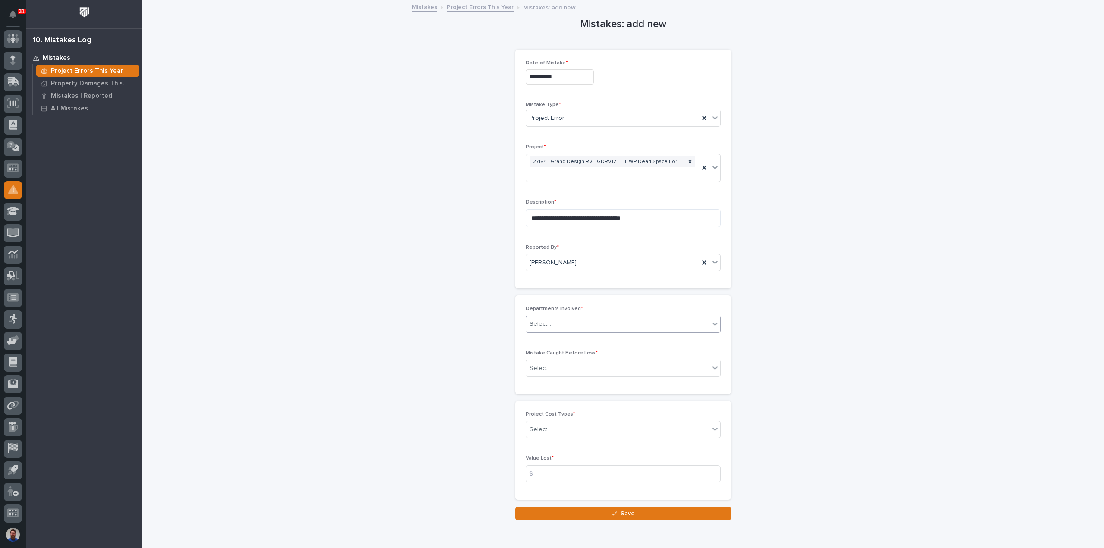
click at [555, 328] on div "Select..." at bounding box center [617, 324] width 183 height 14
click at [560, 369] on div "Engineering" at bounding box center [619, 369] width 194 height 15
click at [456, 366] on div "**********" at bounding box center [623, 260] width 864 height 519
click at [561, 367] on div "Select..." at bounding box center [617, 368] width 183 height 14
click at [547, 394] on div "No" at bounding box center [619, 398] width 194 height 15
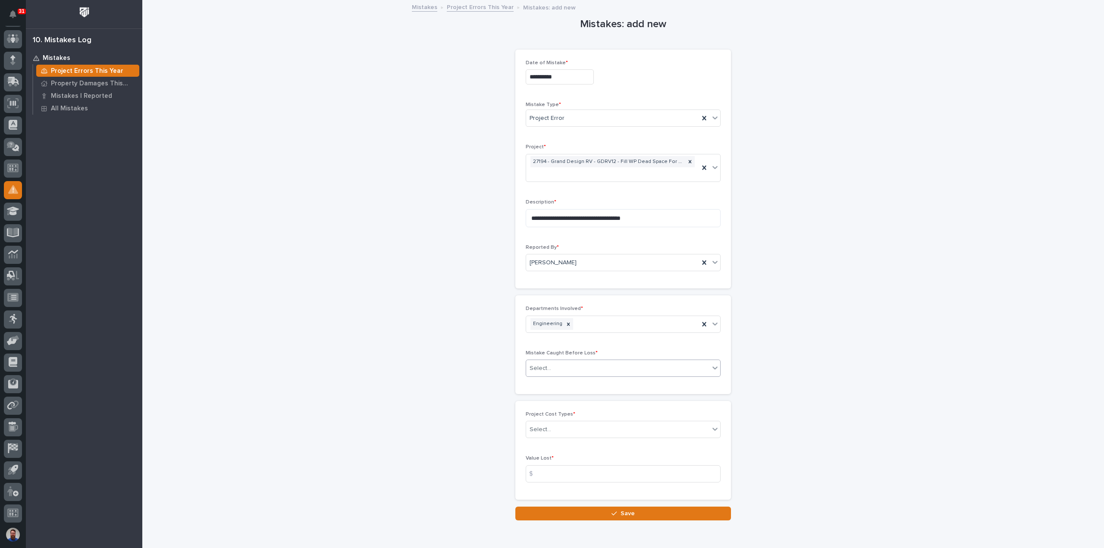
click at [457, 386] on div "**********" at bounding box center [623, 260] width 864 height 519
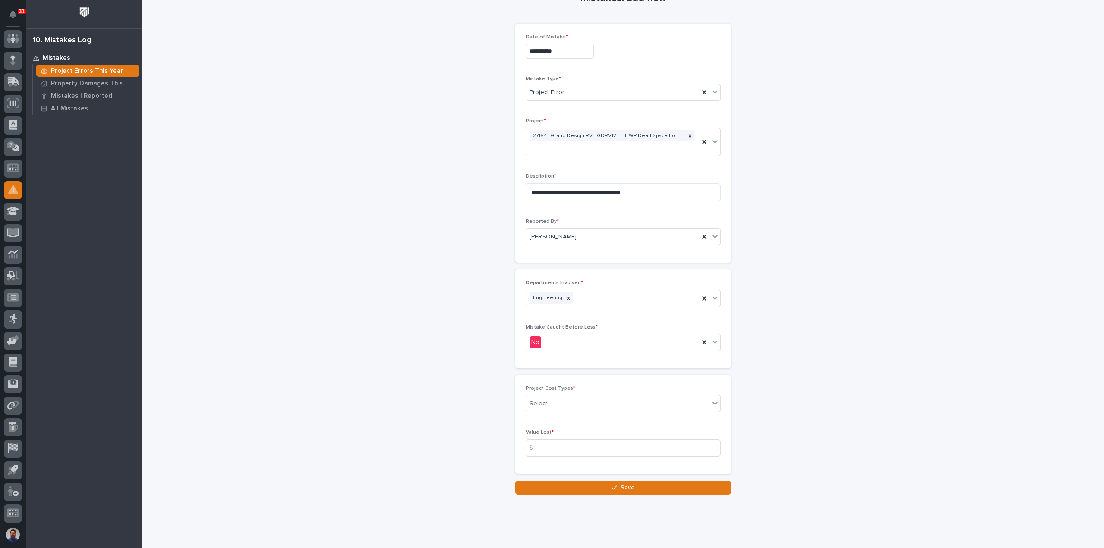
scroll to position [38, 0]
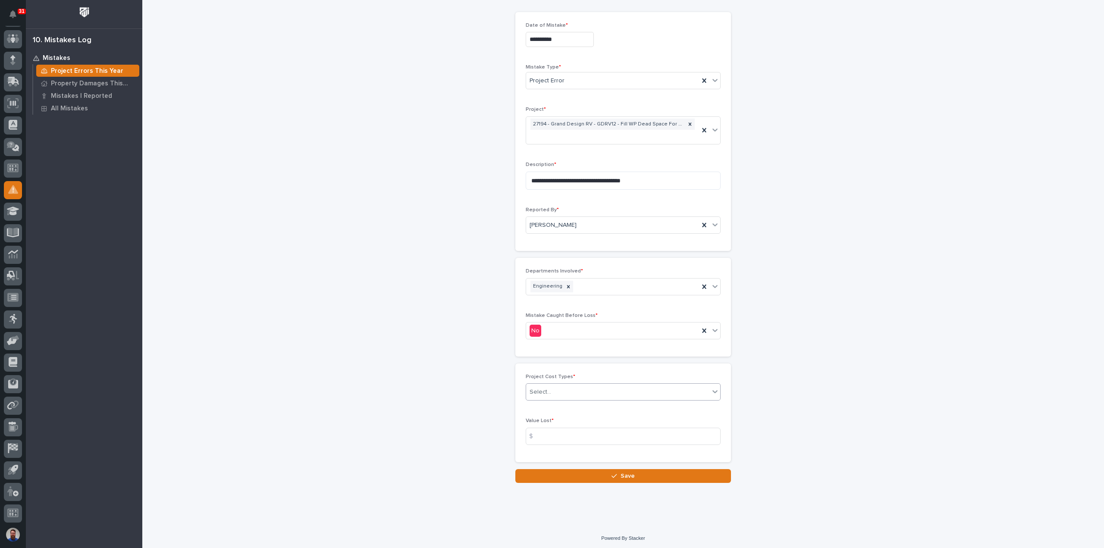
click at [560, 394] on div "Select..." at bounding box center [617, 392] width 183 height 14
click at [552, 408] on div "Labor" at bounding box center [619, 406] width 194 height 15
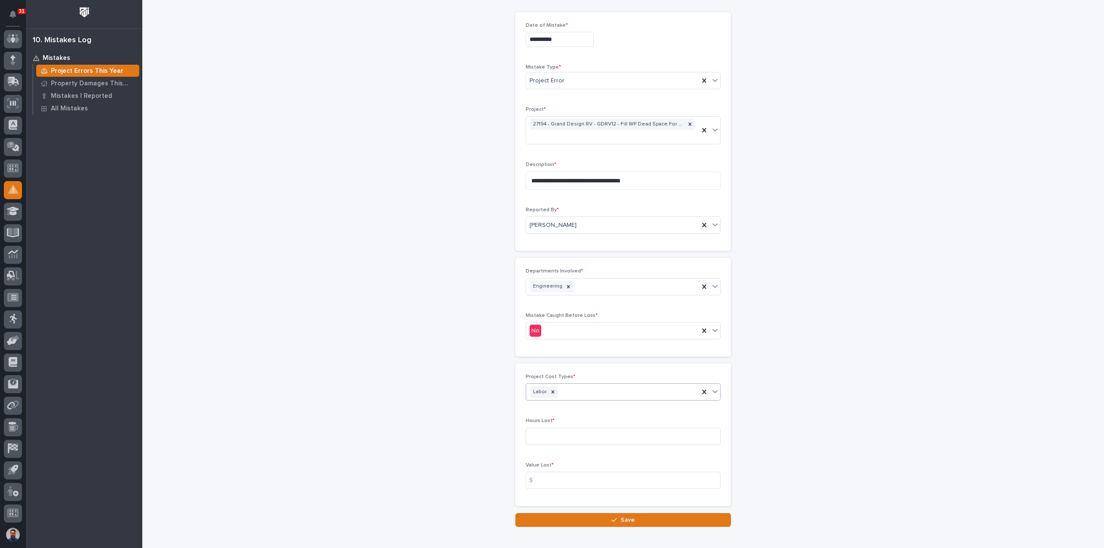
scroll to position [59, 0]
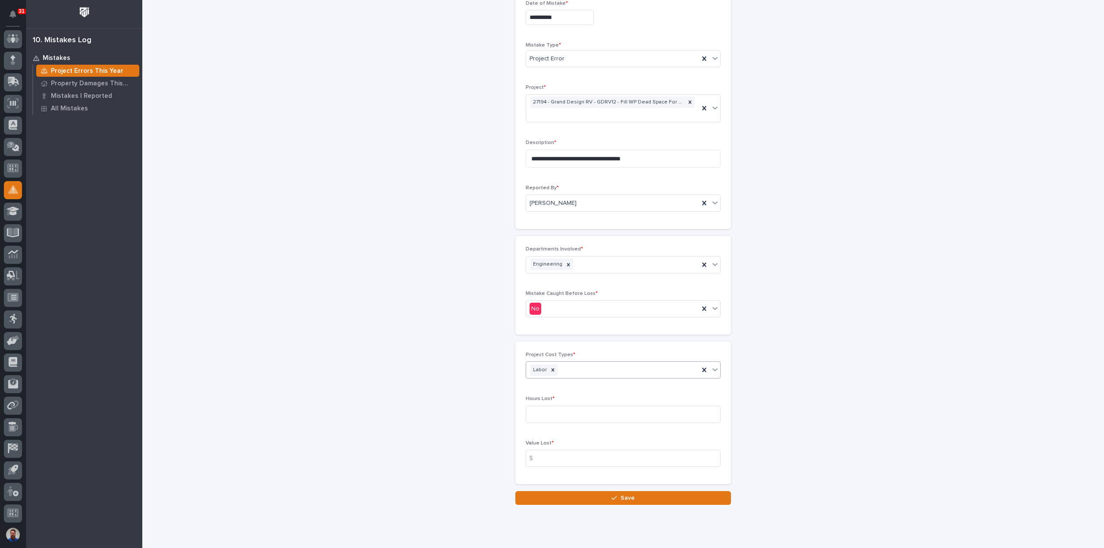
click at [578, 366] on div "Labor" at bounding box center [612, 370] width 173 height 15
click at [459, 384] on div "**********" at bounding box center [623, 222] width 864 height 563
click at [549, 409] on input at bounding box center [622, 414] width 195 height 17
click at [489, 416] on div "**********" at bounding box center [623, 222] width 864 height 563
click at [541, 453] on input at bounding box center [622, 458] width 195 height 17
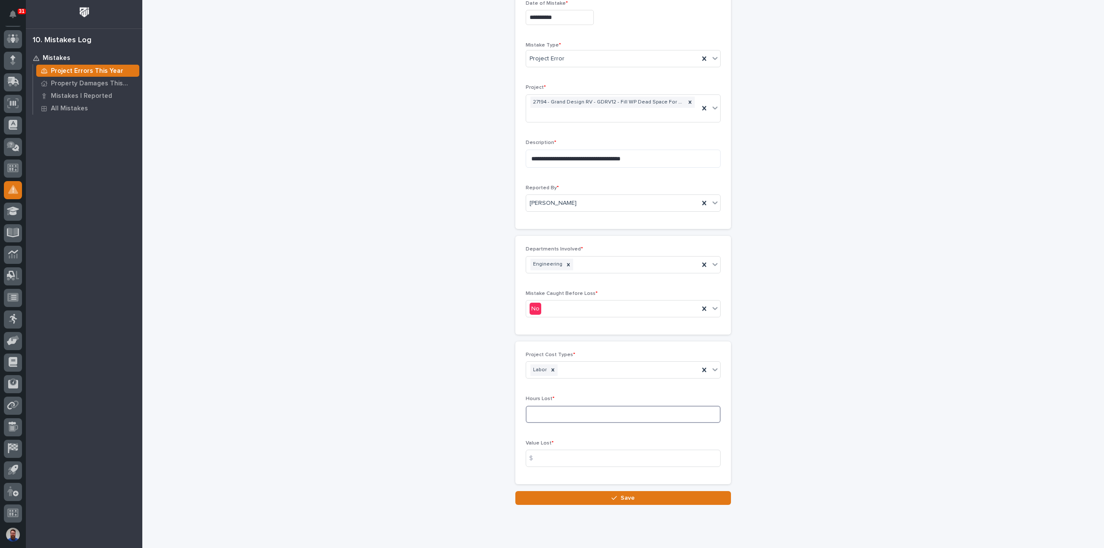
click at [543, 412] on input at bounding box center [622, 414] width 195 height 17
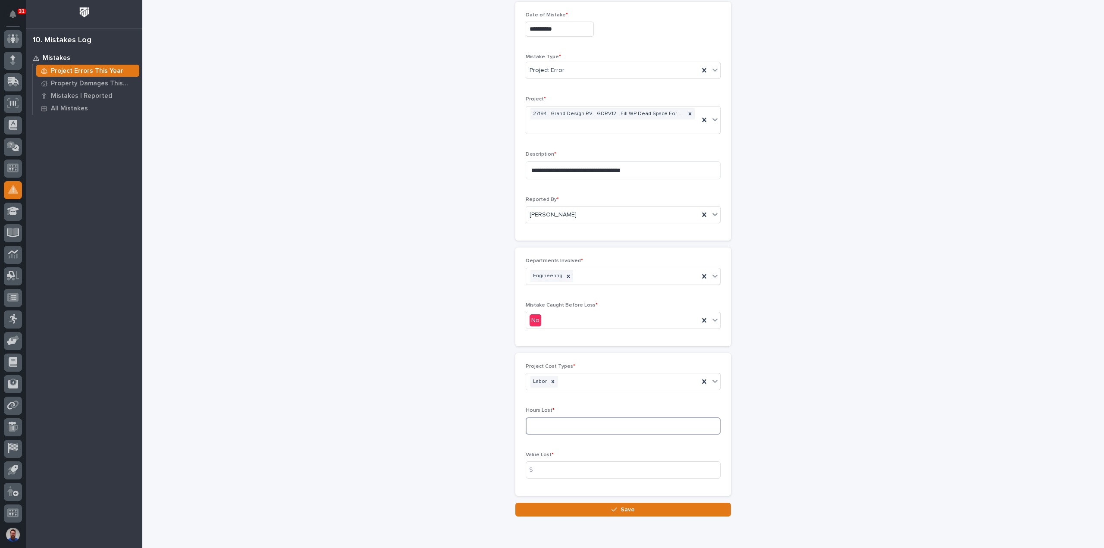
scroll to position [82, 0]
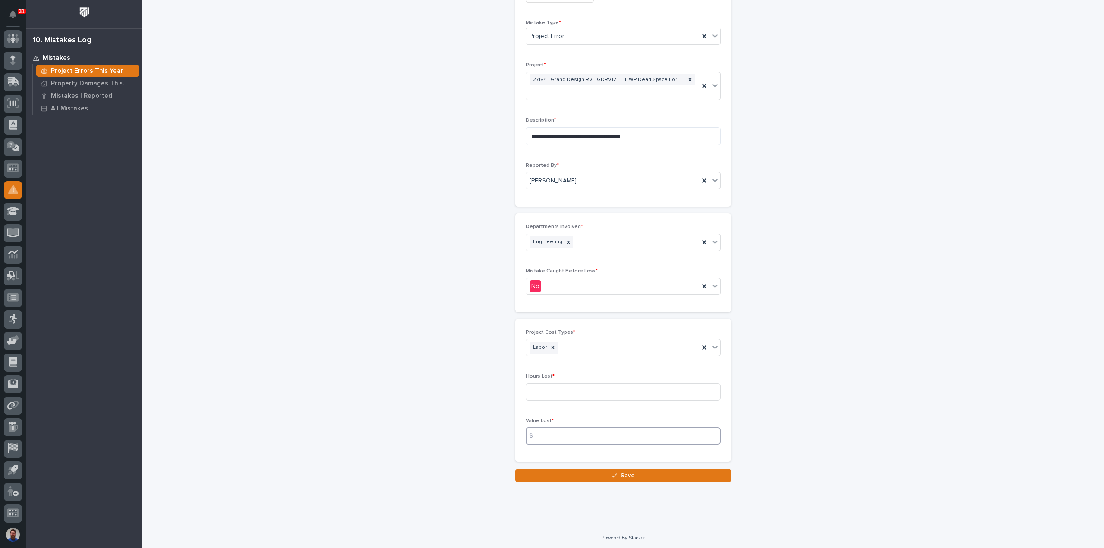
click at [545, 430] on input at bounding box center [622, 435] width 195 height 17
click at [548, 386] on input at bounding box center [622, 391] width 195 height 17
click at [548, 388] on input "10" at bounding box center [622, 391] width 195 height 17
type input "10"
click at [450, 413] on div "**********" at bounding box center [623, 200] width 864 height 563
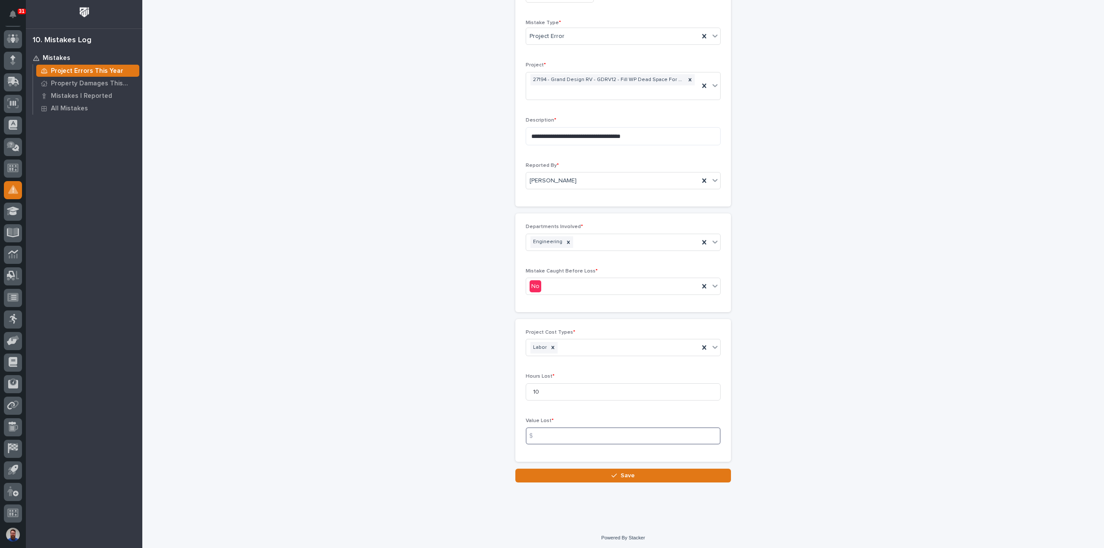
click at [547, 427] on input at bounding box center [622, 435] width 195 height 17
type input "2500"
click at [586, 475] on button "Save" at bounding box center [623, 476] width 216 height 14
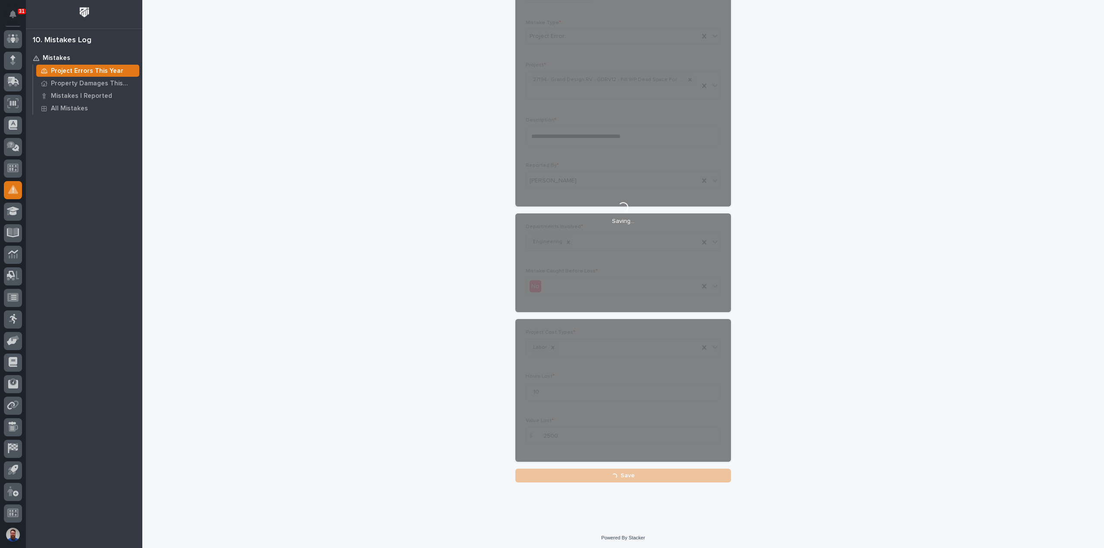
click at [896, 119] on div "**********" at bounding box center [623, 200] width 864 height 563
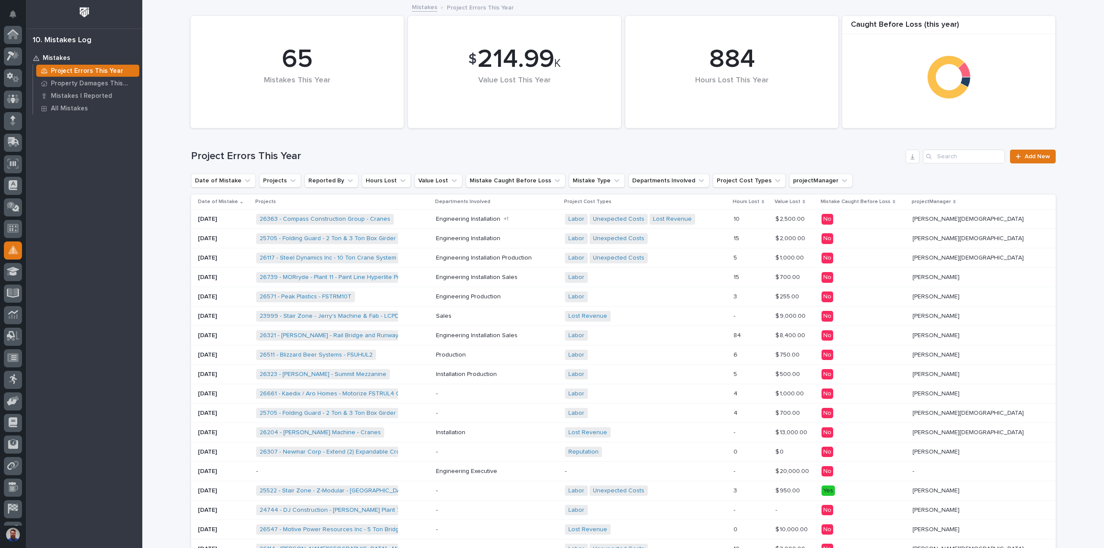
scroll to position [60, 0]
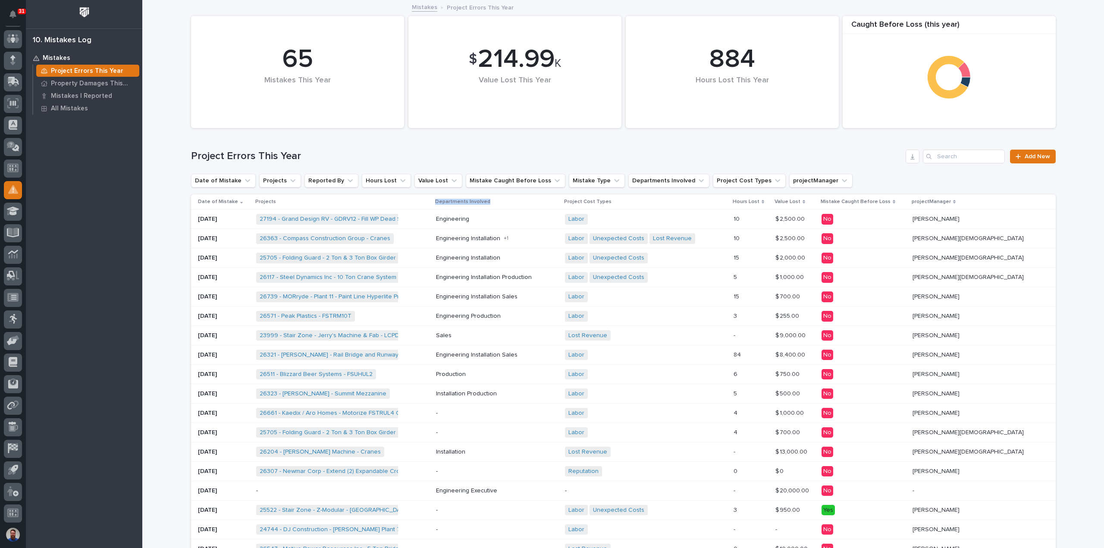
drag, startPoint x: 462, startPoint y: 202, endPoint x: 519, endPoint y: 208, distance: 57.7
click at [519, 208] on th "Departments Involved" at bounding box center [496, 201] width 129 height 15
click at [521, 206] on div "Departments Involved" at bounding box center [497, 201] width 124 height 9
drag, startPoint x: 316, startPoint y: 150, endPoint x: 174, endPoint y: 150, distance: 142.3
click at [174, 150] on div "Loading... Saving… Loading... Saving… $ 214.99 K Value Lost This Year 65 Mistak…" at bounding box center [622, 433] width 961 height 864
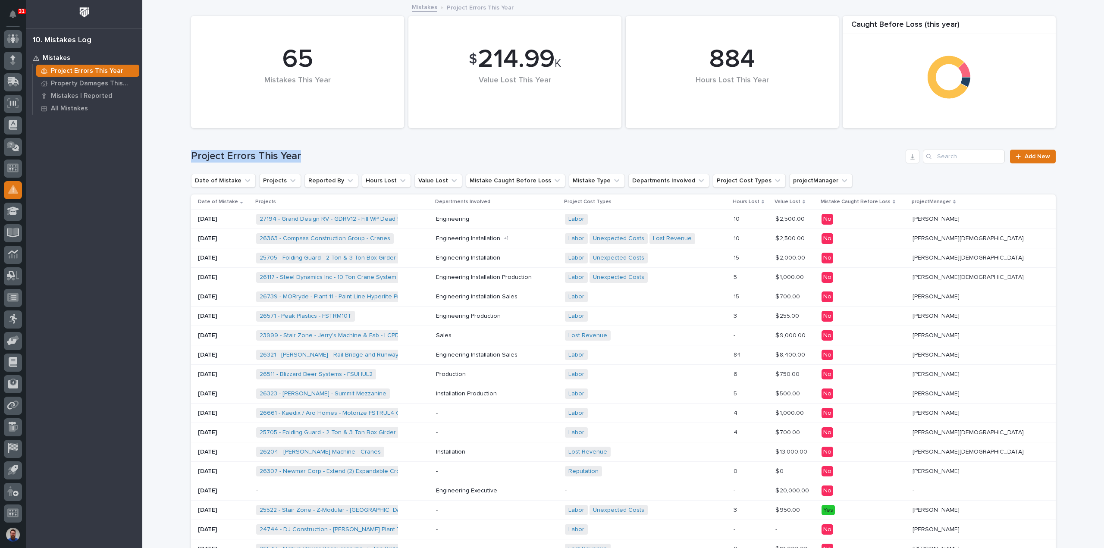
click at [174, 150] on div "Loading... Saving… Loading... Saving… $ 214.99 K Value Lost This Year 65 Mistak…" at bounding box center [622, 433] width 961 height 864
drag, startPoint x: 232, startPoint y: 147, endPoint x: 306, endPoint y: 143, distance: 73.8
click at [305, 143] on div "Loading... Saving… Loading... Saving… $ 214.99 K Value Lost This Year 65 Mistak…" at bounding box center [622, 433] width 961 height 864
click at [316, 153] on h1 "Project Errors This Year" at bounding box center [546, 156] width 711 height 13
drag, startPoint x: 328, startPoint y: 150, endPoint x: 188, endPoint y: 148, distance: 139.7
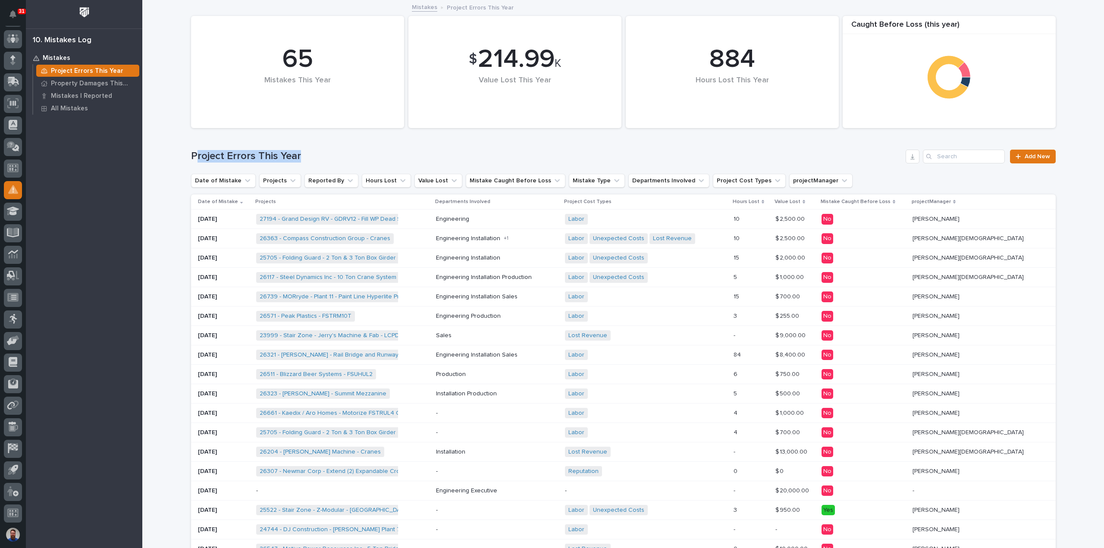
click at [191, 147] on div "Project Errors This Year Add New" at bounding box center [623, 152] width 864 height 41
click at [187, 148] on div "Loading... Saving… Loading... Saving… $ 214.99 K Value Lost This Year 65 Mistak…" at bounding box center [623, 422] width 873 height 842
click at [152, 310] on div "Loading... Saving… Loading... Saving… $ 214.99 K Value Lost This Year 65 Mistak…" at bounding box center [622, 433] width 961 height 864
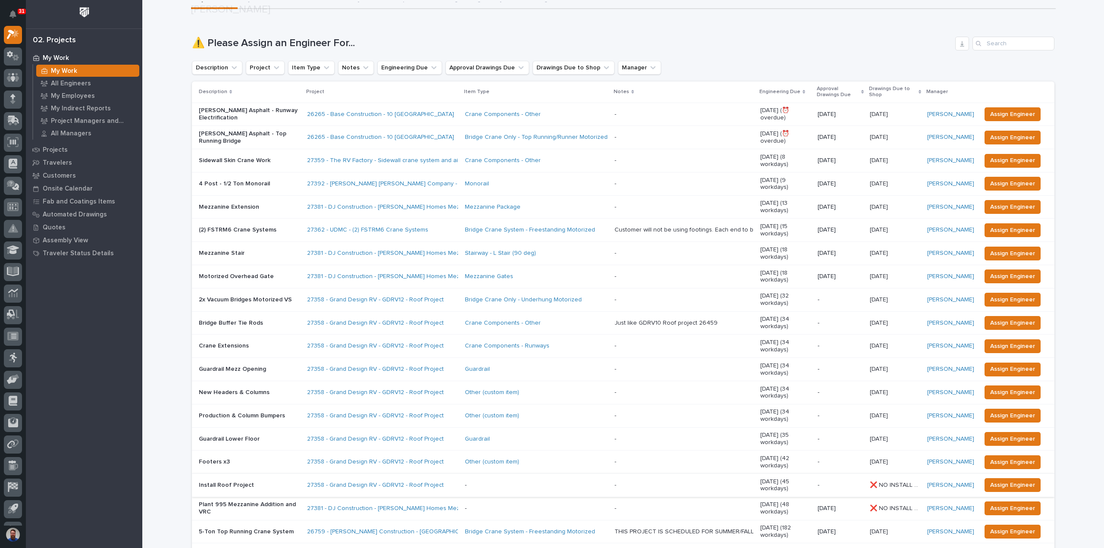
scroll to position [172, 0]
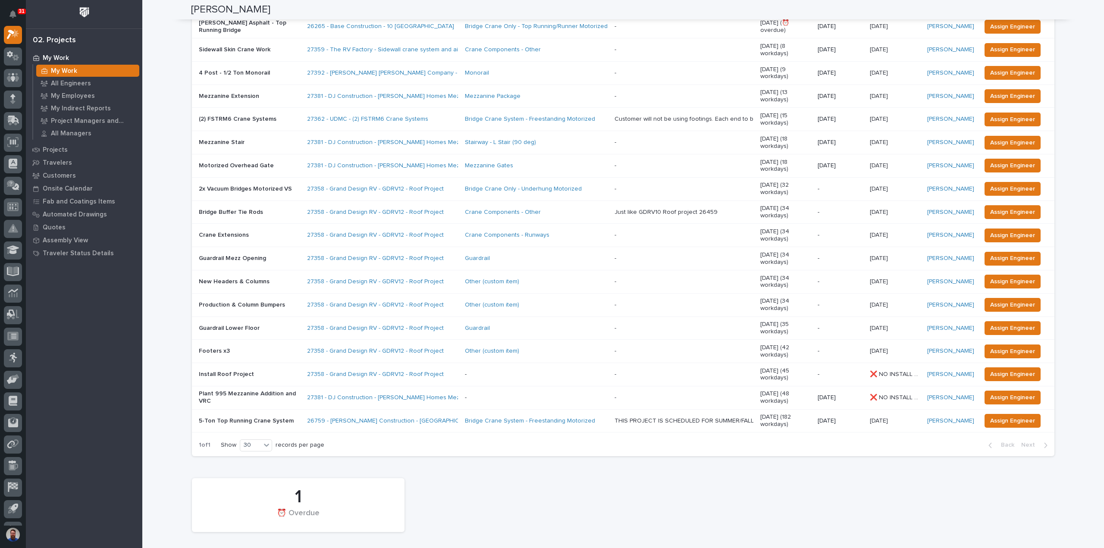
drag, startPoint x: 220, startPoint y: 484, endPoint x: 195, endPoint y: 484, distance: 24.6
drag, startPoint x: 179, startPoint y: 484, endPoint x: 342, endPoint y: 488, distance: 163.0
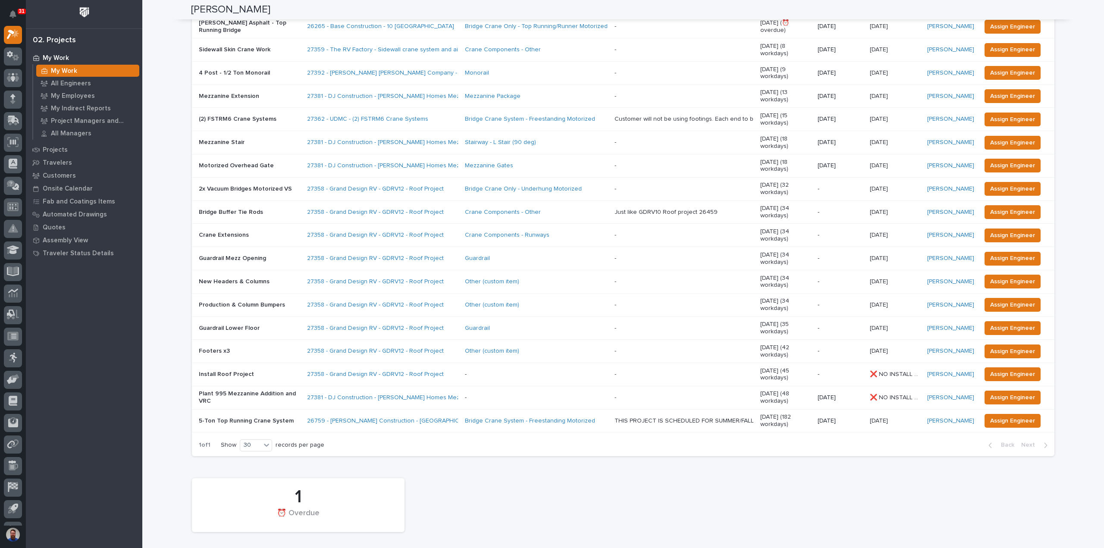
drag, startPoint x: 322, startPoint y: 476, endPoint x: 174, endPoint y: 468, distance: 148.1
drag, startPoint x: 191, startPoint y: 482, endPoint x: 296, endPoint y: 481, distance: 105.2
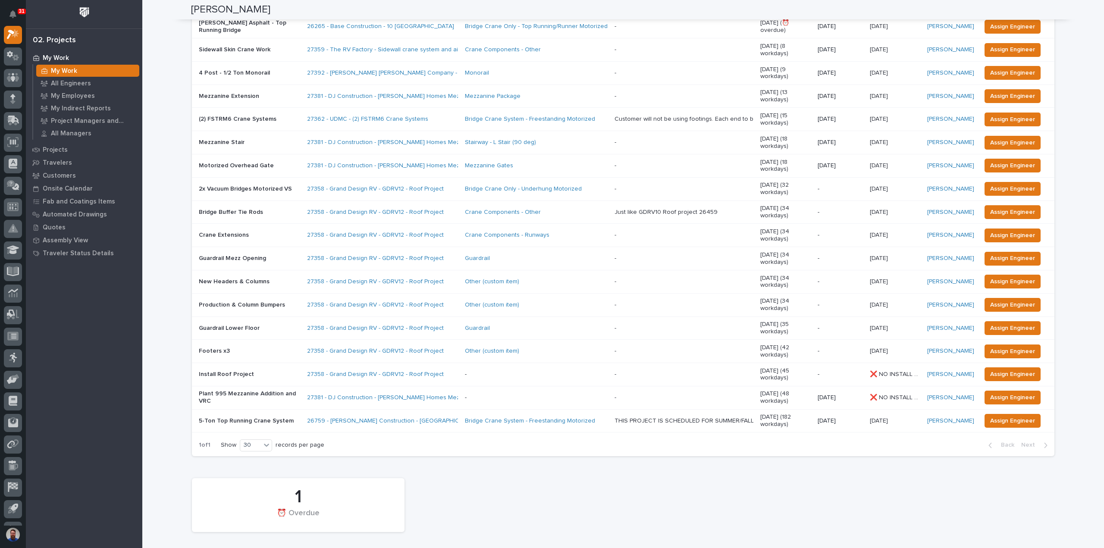
drag, startPoint x: 270, startPoint y: 488, endPoint x: 187, endPoint y: 488, distance: 83.2
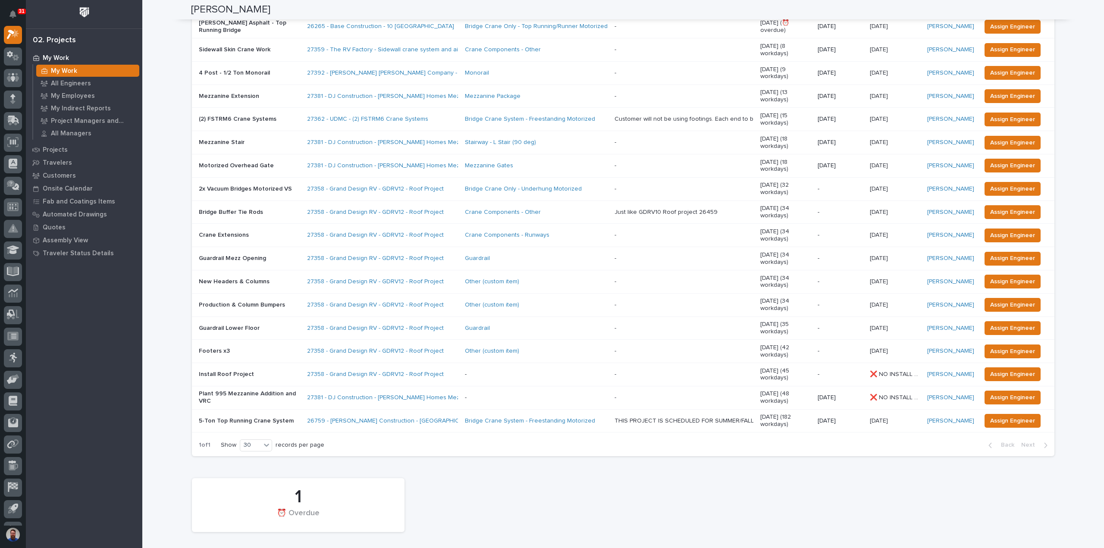
drag, startPoint x: 292, startPoint y: 489, endPoint x: 303, endPoint y: 487, distance: 11.4
drag, startPoint x: 173, startPoint y: 476, endPoint x: 307, endPoint y: 481, distance: 134.6
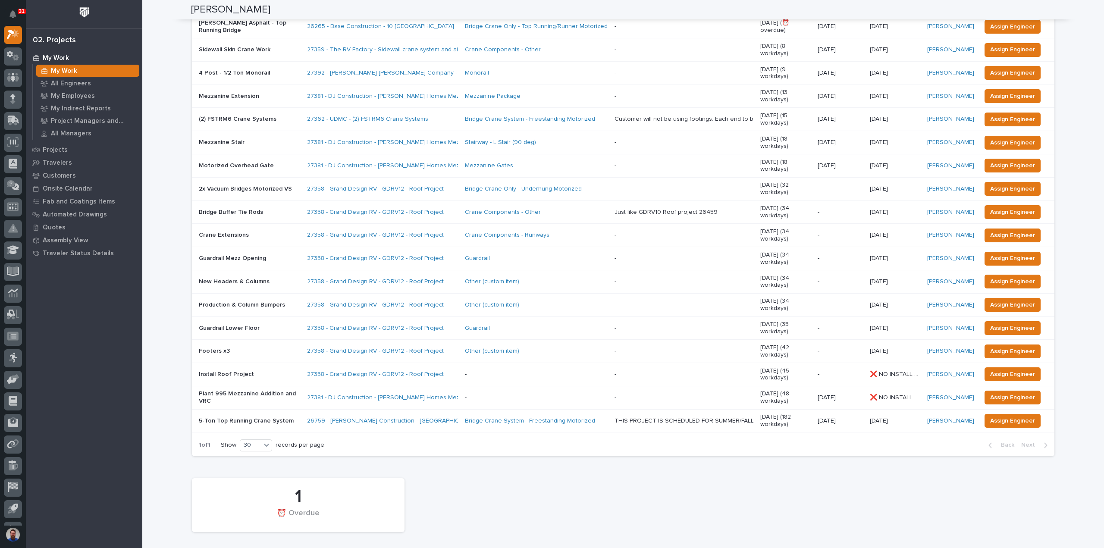
drag, startPoint x: 212, startPoint y: 481, endPoint x: 175, endPoint y: 482, distance: 37.1
drag, startPoint x: 216, startPoint y: 484, endPoint x: 183, endPoint y: 485, distance: 32.8
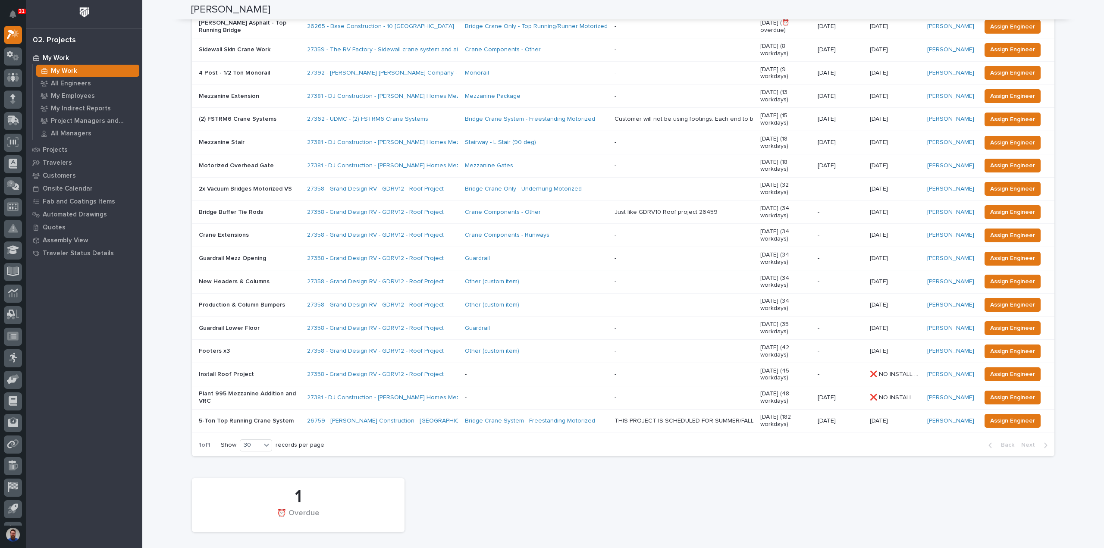
drag, startPoint x: 211, startPoint y: 392, endPoint x: 109, endPoint y: 395, distance: 102.7
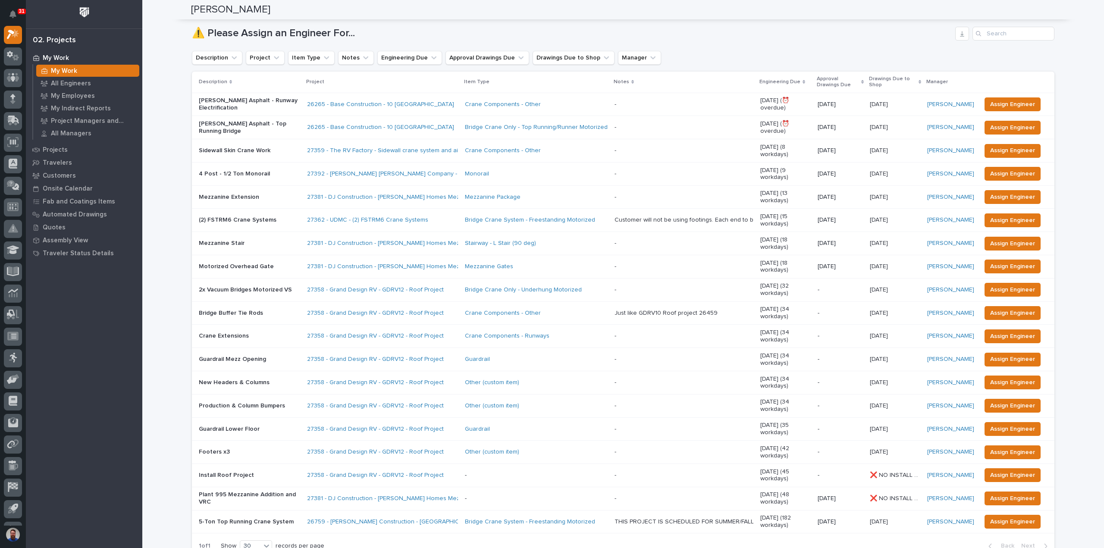
scroll to position [0, 0]
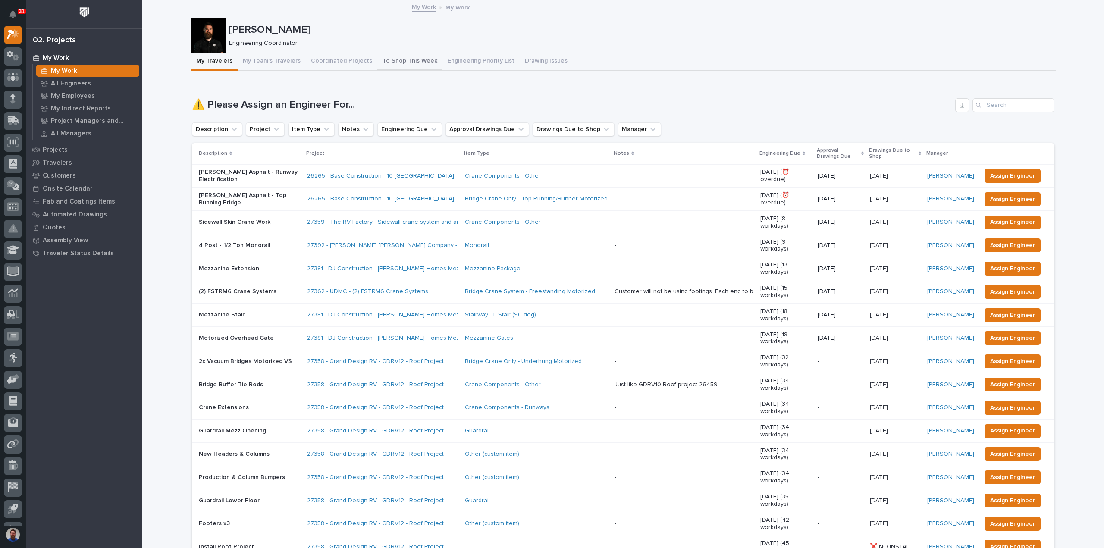
click at [381, 61] on button "To Shop This Week" at bounding box center [409, 62] width 65 height 18
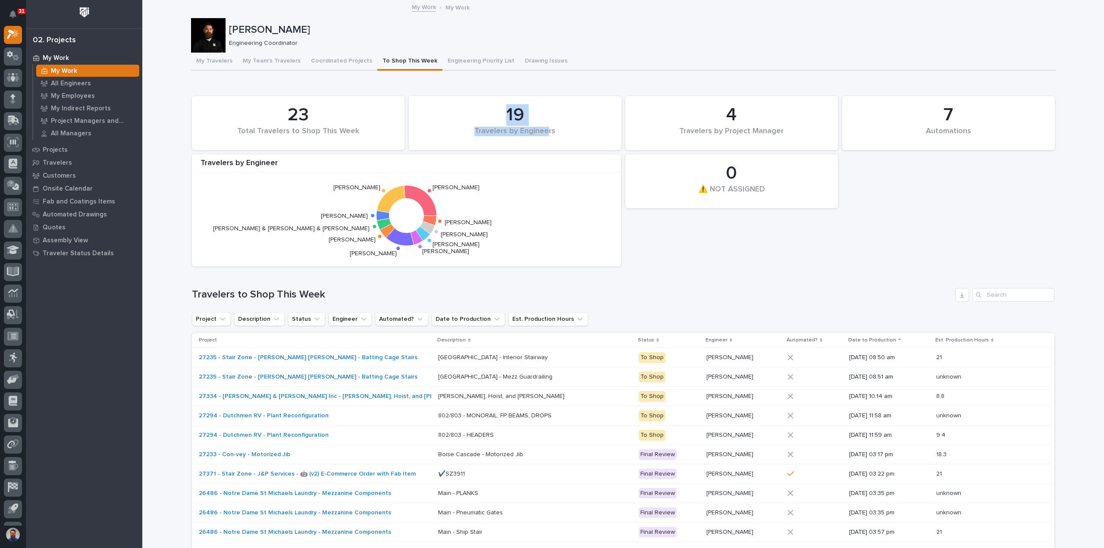
drag, startPoint x: 546, startPoint y: 130, endPoint x: 488, endPoint y: 119, distance: 58.8
click at [488, 120] on div "19 Travelers by Engineers" at bounding box center [515, 122] width 204 height 45
click at [488, 119] on div "19" at bounding box center [514, 115] width 183 height 22
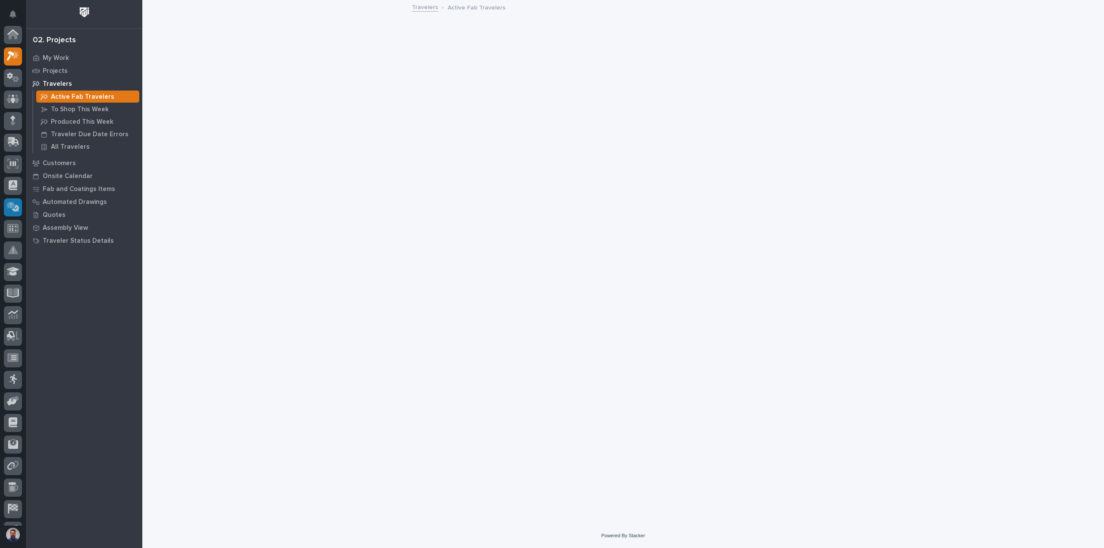
scroll to position [22, 0]
click at [56, 145] on p "All Travelers" at bounding box center [70, 147] width 39 height 8
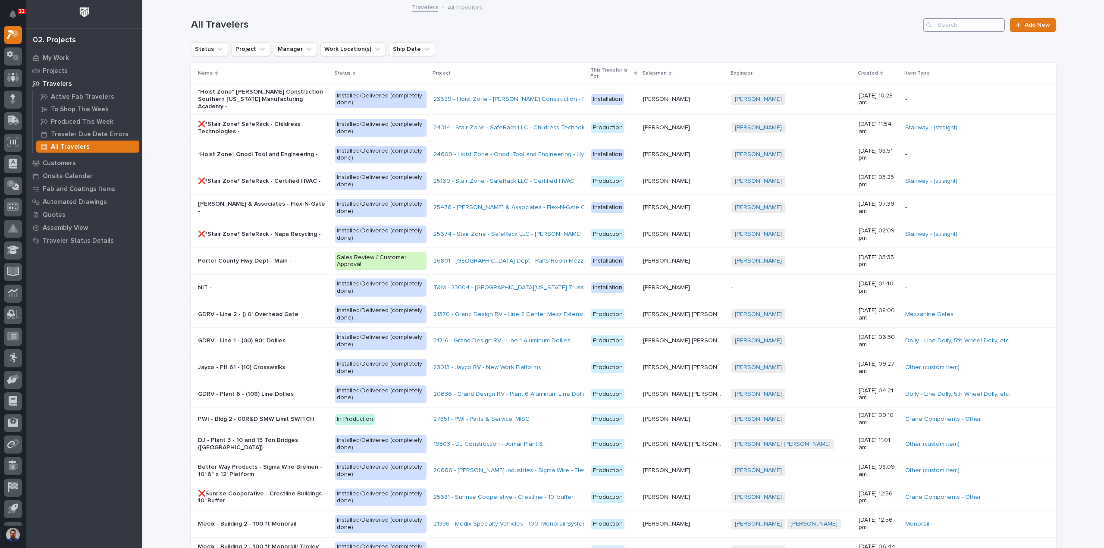
click at [962, 26] on input "Search" at bounding box center [964, 25] width 82 height 14
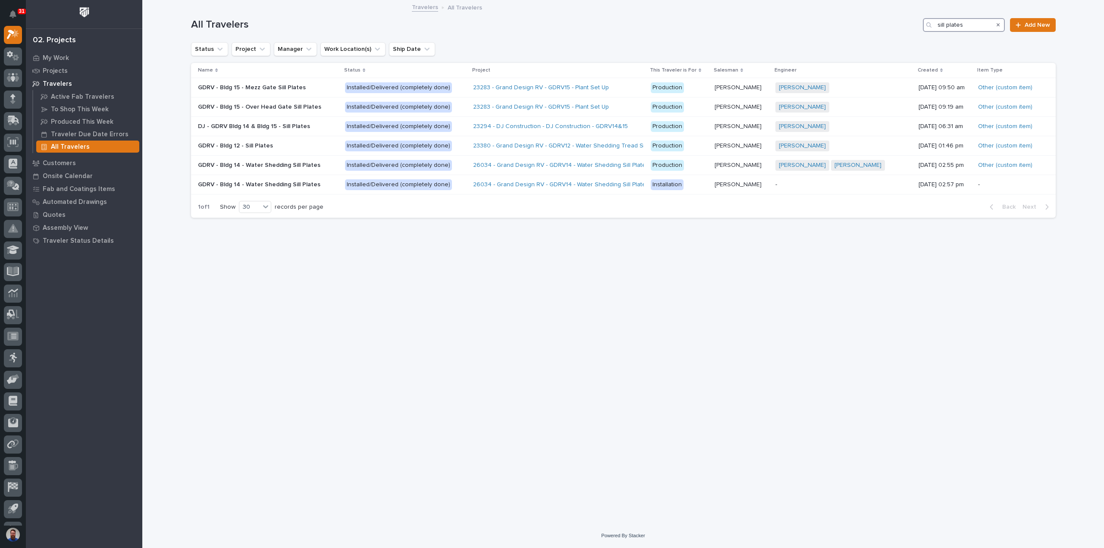
click at [976, 27] on input "sill plates" at bounding box center [964, 25] width 82 height 14
drag, startPoint x: 939, startPoint y: 25, endPoint x: 893, endPoint y: 25, distance: 45.7
click at [893, 25] on div "All Travelers sill plates Add New" at bounding box center [623, 25] width 864 height 14
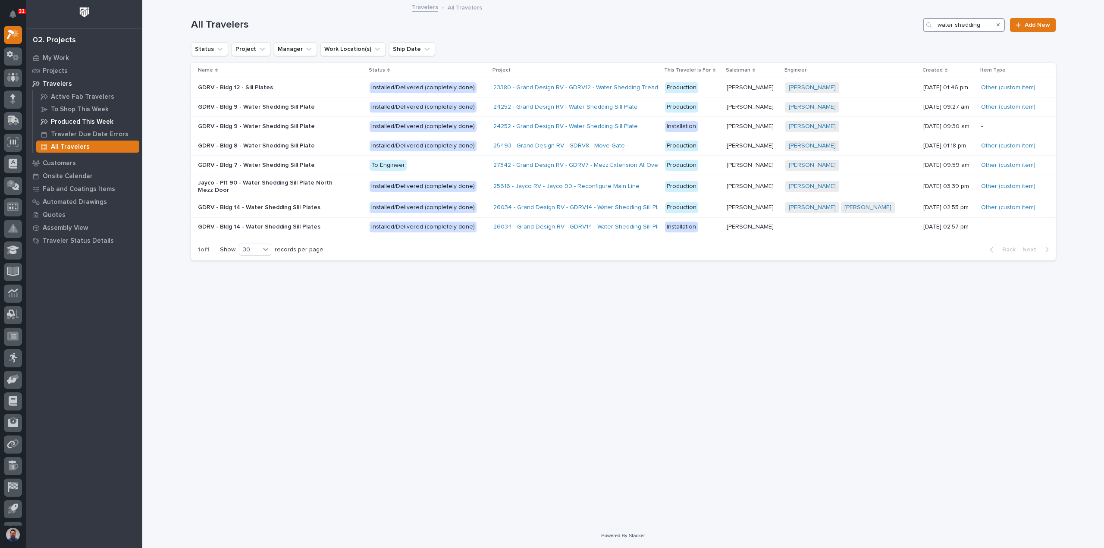
type input "water shedding"
click at [373, 366] on div "Loading... Saving… Loading... Saving… All Travelers water shedding Add New Stat…" at bounding box center [623, 251] width 873 height 501
click at [166, 113] on div "Loading... Saving… Loading... Saving… All Travelers water shedding Add New Stat…" at bounding box center [622, 262] width 961 height 522
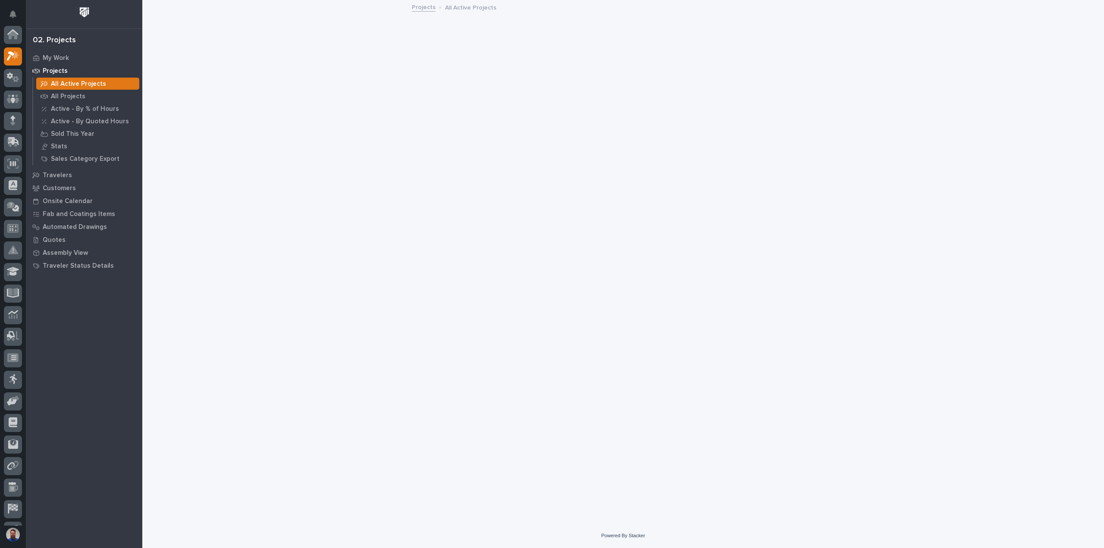
scroll to position [22, 0]
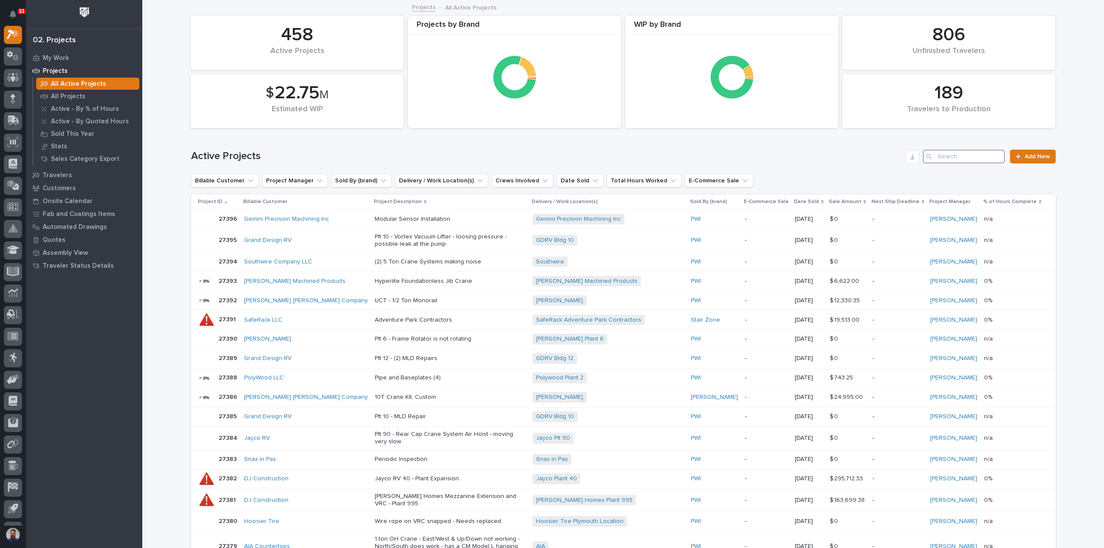
click at [952, 156] on input "Search" at bounding box center [964, 157] width 82 height 14
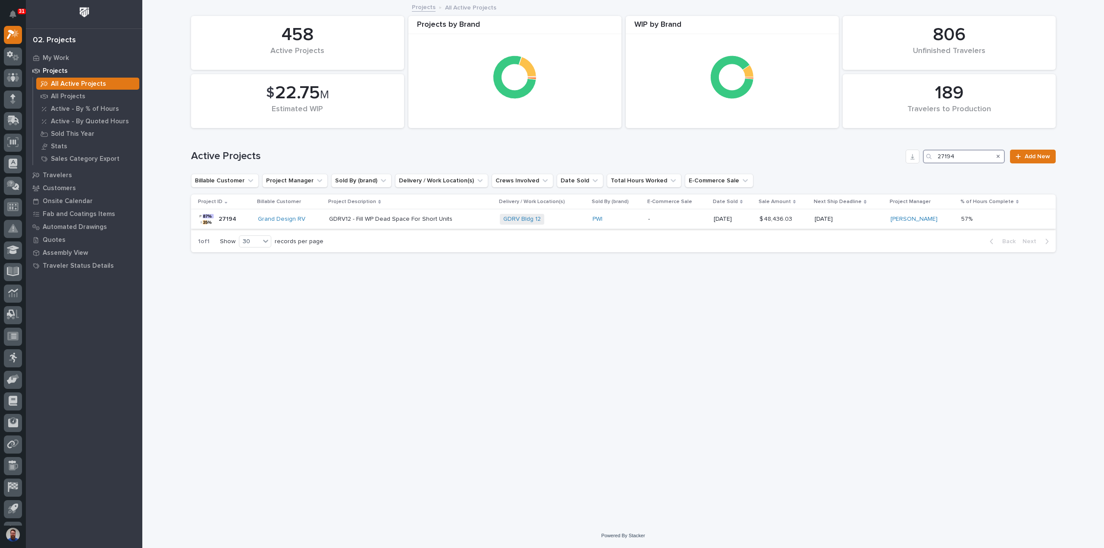
type input "27194"
click at [655, 221] on td "-" at bounding box center [677, 219] width 66 height 19
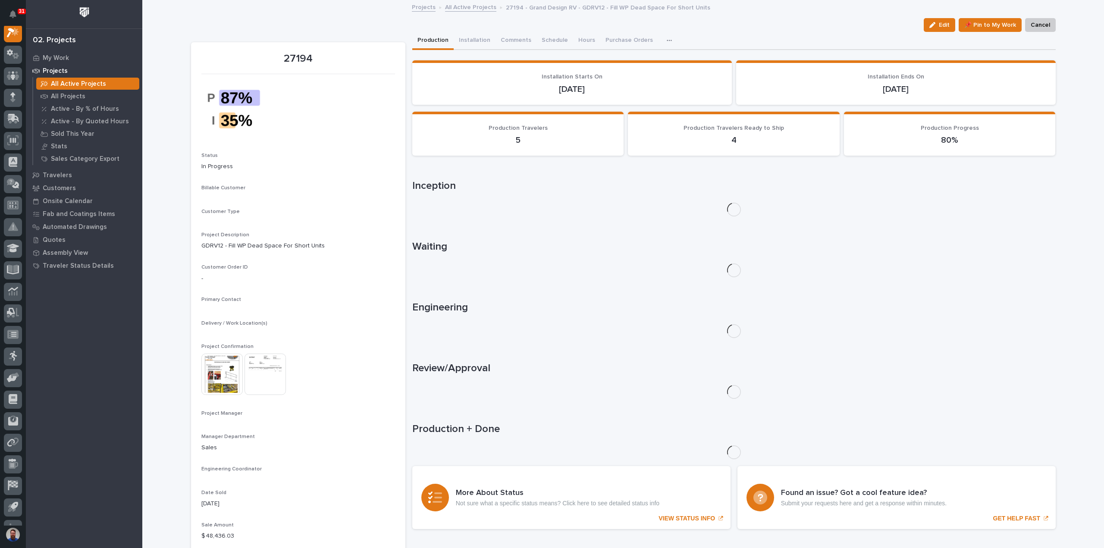
scroll to position [22, 0]
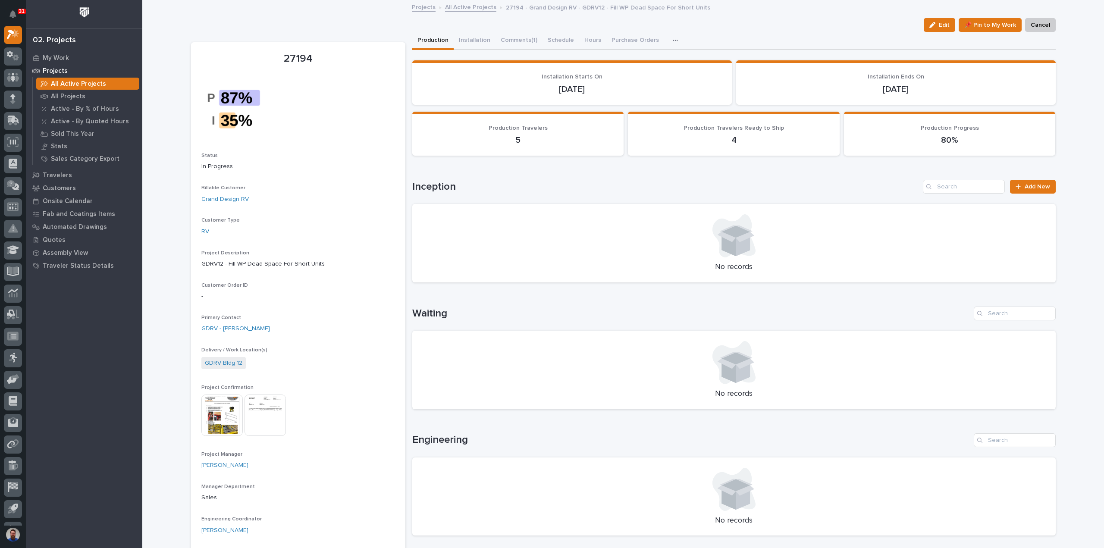
click at [435, 183] on h1 "Inception" at bounding box center [665, 187] width 507 height 13
click at [521, 38] on button "Comments (1)" at bounding box center [518, 41] width 47 height 18
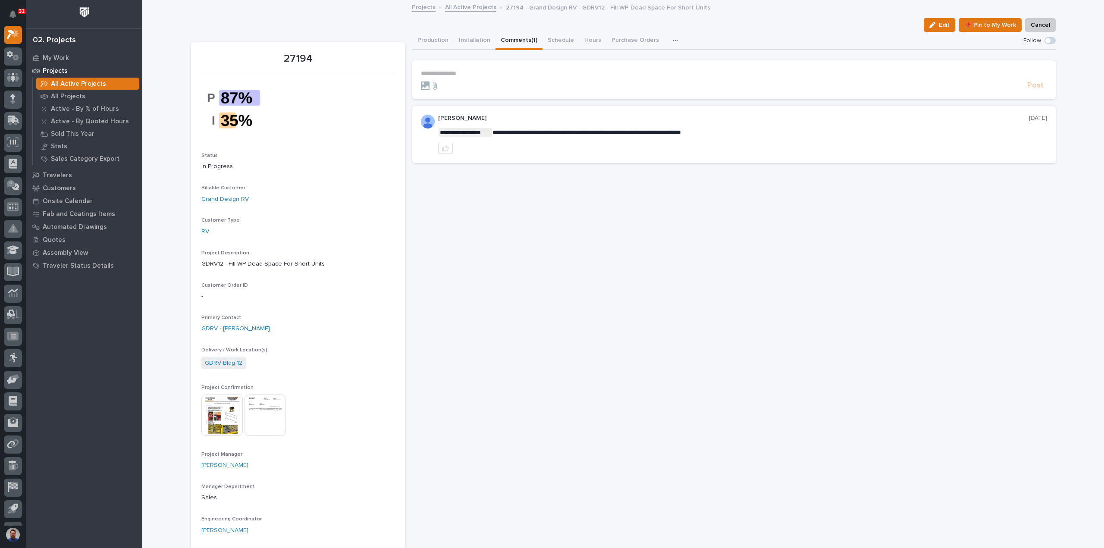
click at [495, 70] on p "**********" at bounding box center [734, 73] width 626 height 7
click at [472, 71] on p "**********" at bounding box center [734, 73] width 626 height 7
click at [513, 71] on p "**********" at bounding box center [734, 74] width 626 height 9
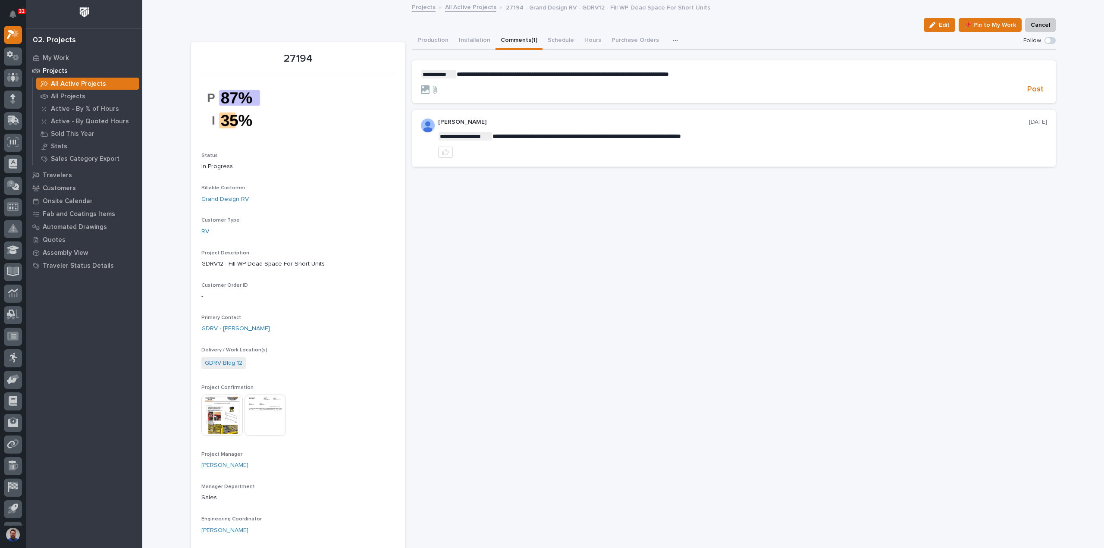
click at [707, 75] on p "**********" at bounding box center [734, 74] width 626 height 9
click at [701, 72] on p "**********" at bounding box center [734, 74] width 626 height 9
click at [708, 72] on p "**********" at bounding box center [734, 74] width 626 height 9
click at [707, 72] on p "**********" at bounding box center [734, 74] width 626 height 9
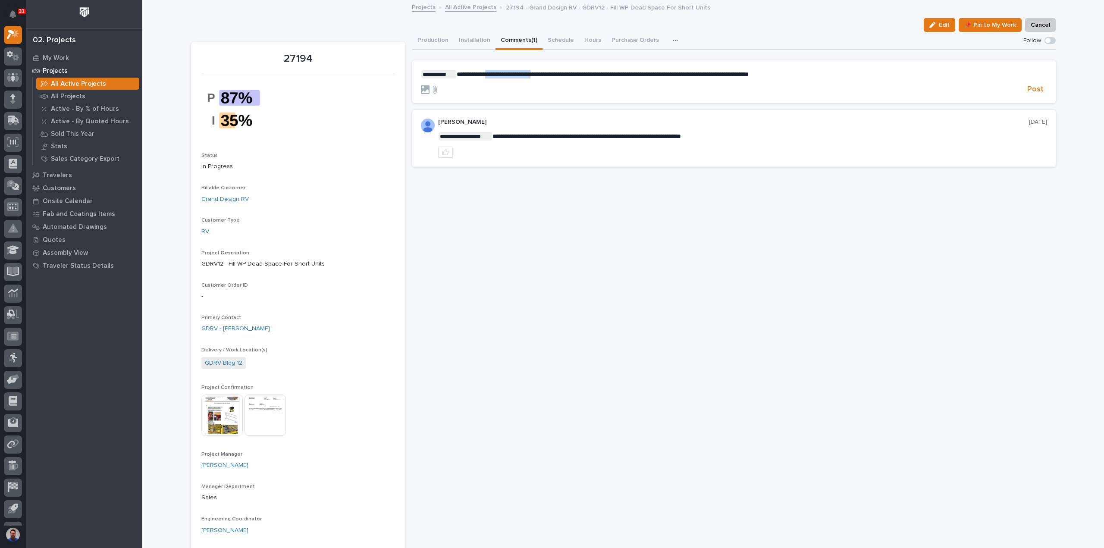
drag, startPoint x: 484, startPoint y: 73, endPoint x: 560, endPoint y: 72, distance: 76.7
click at [560, 72] on span "**********" at bounding box center [603, 74] width 292 height 6
click at [560, 71] on span "**********" at bounding box center [603, 74] width 292 height 6
click at [538, 75] on span "**********" at bounding box center [603, 74] width 292 height 6
click at [612, 73] on span "**********" at bounding box center [603, 74] width 292 height 6
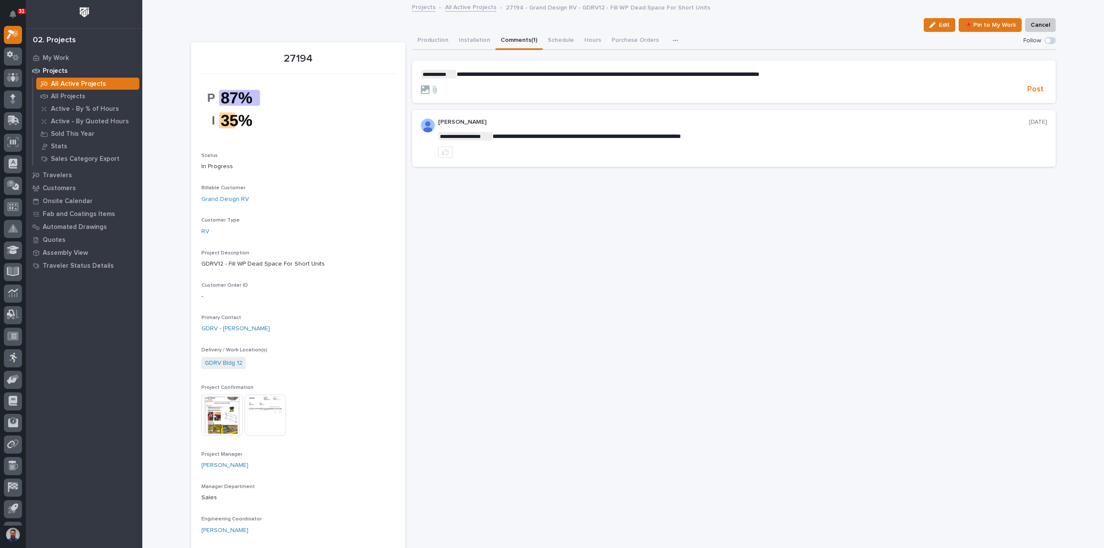
click at [832, 73] on p "**********" at bounding box center [734, 74] width 626 height 9
click at [1033, 86] on span "Post" at bounding box center [1035, 89] width 16 height 10
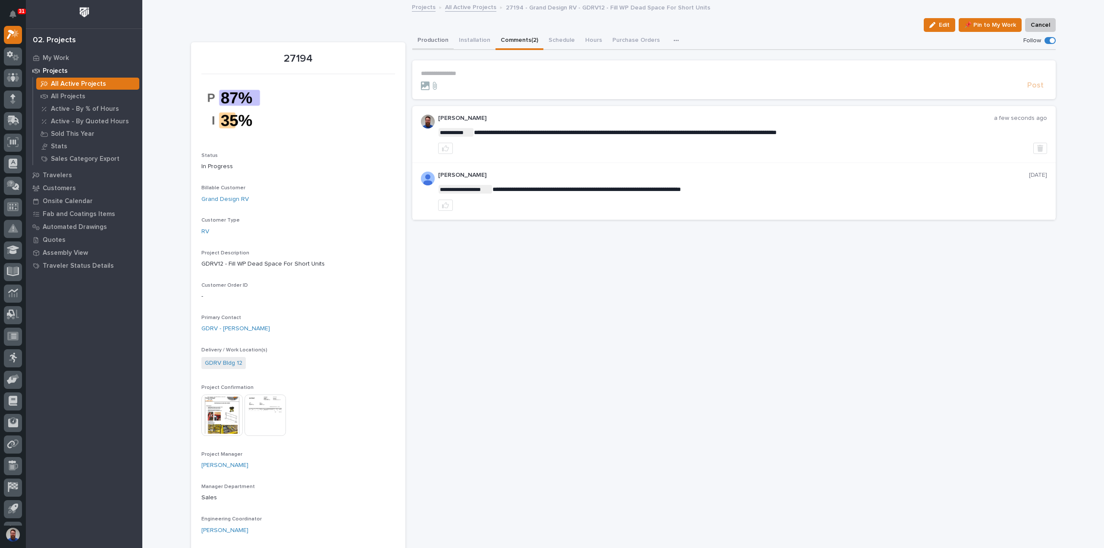
click at [434, 42] on button "Production" at bounding box center [432, 41] width 41 height 18
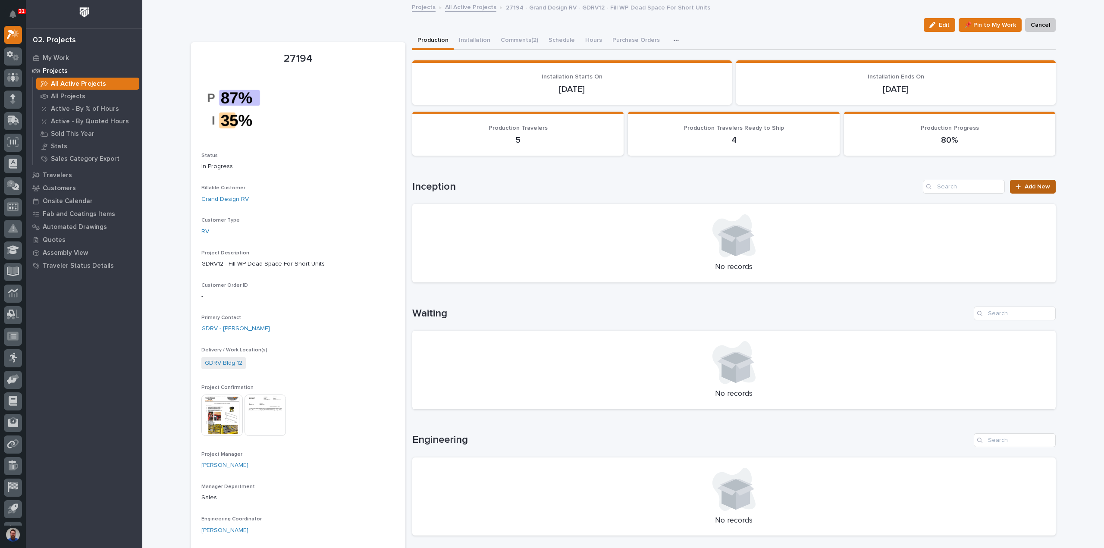
click at [1034, 188] on span "Add New" at bounding box center [1036, 187] width 25 height 6
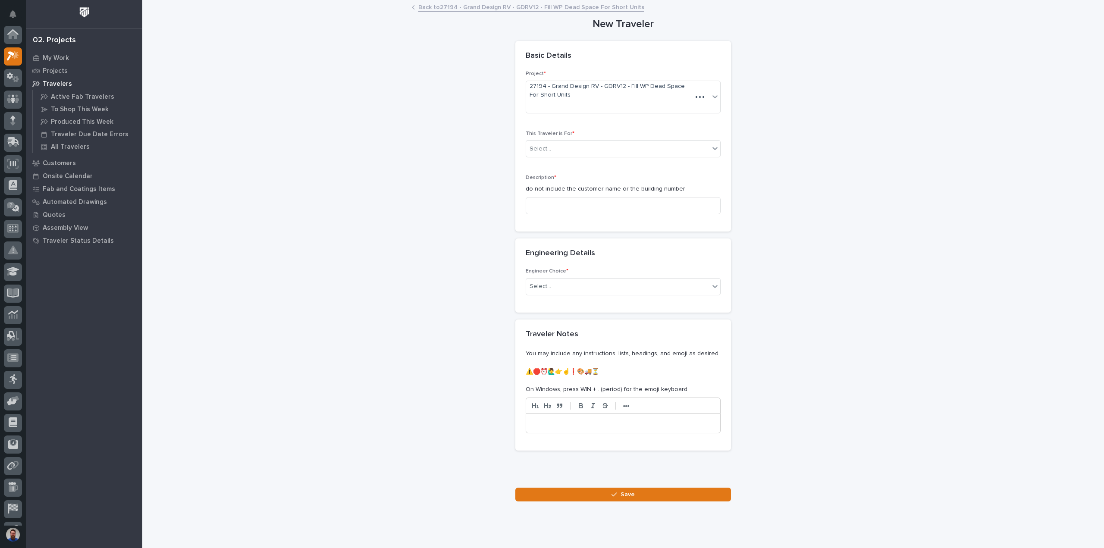
scroll to position [22, 0]
click at [561, 149] on div "Select..." at bounding box center [617, 149] width 183 height 14
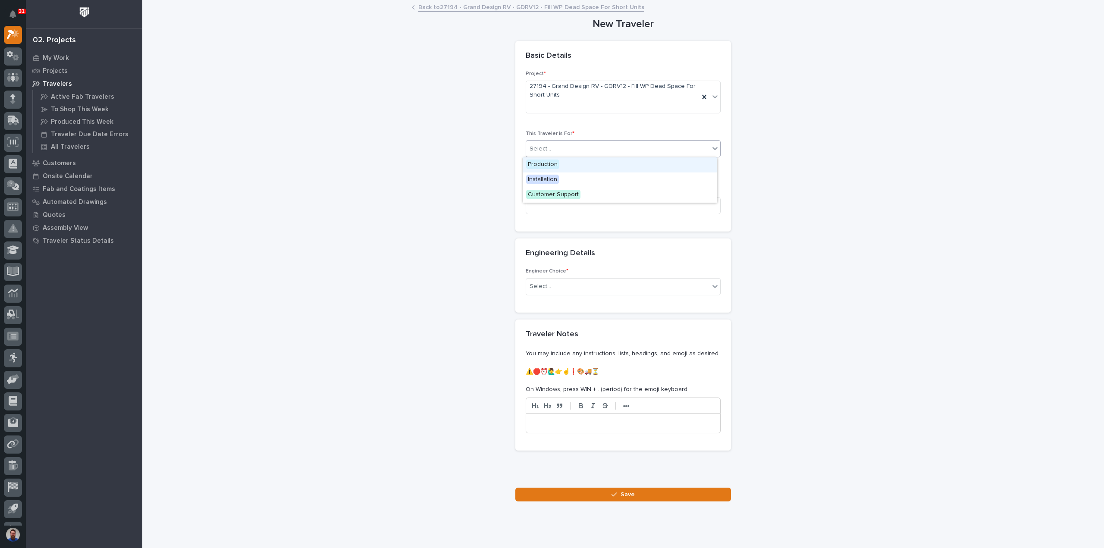
click at [553, 166] on span "Production" at bounding box center [542, 164] width 33 height 9
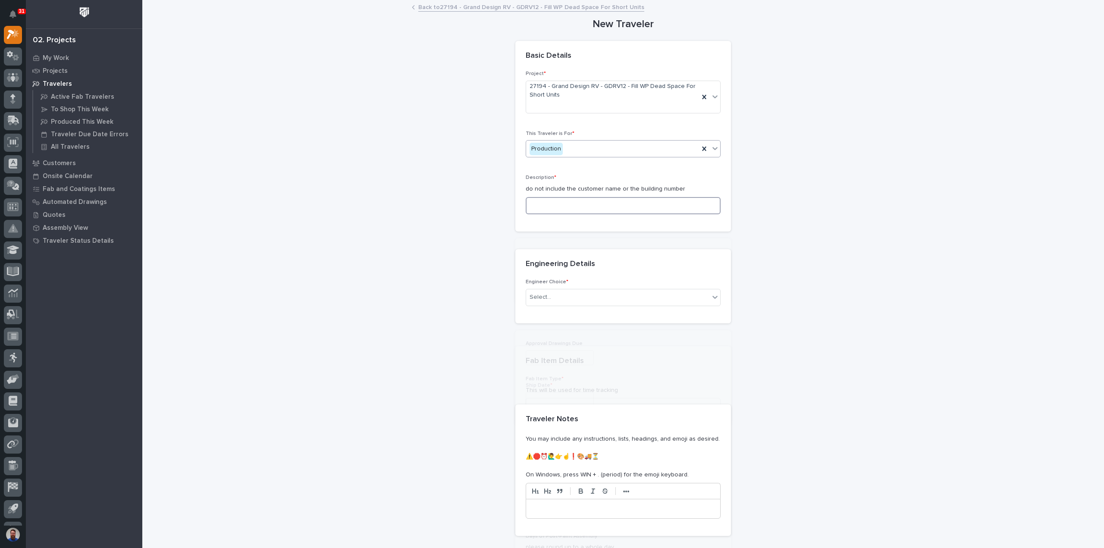
click at [551, 205] on input at bounding box center [622, 205] width 195 height 17
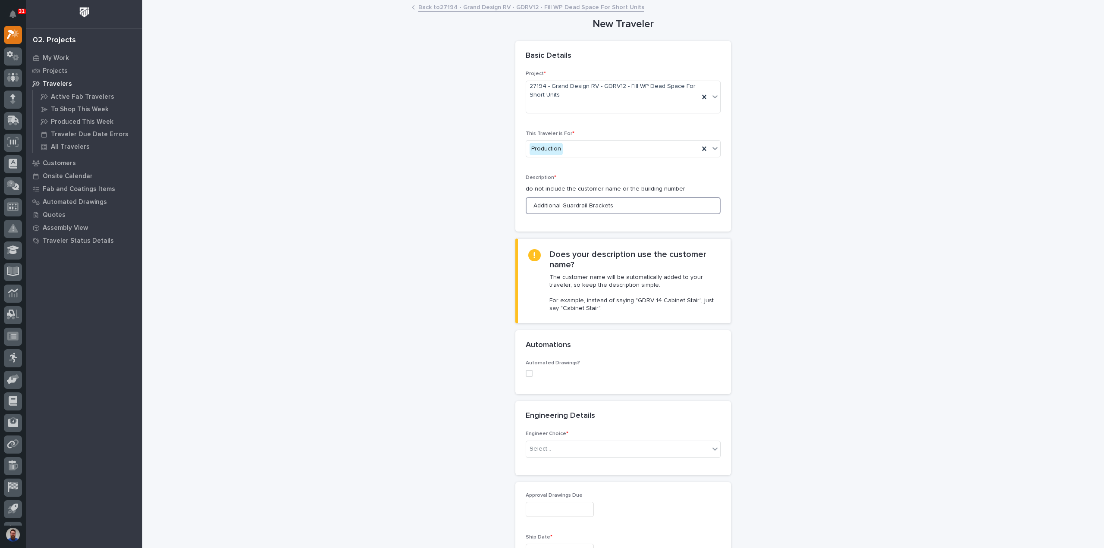
type input "Additional Guardrail Brackets"
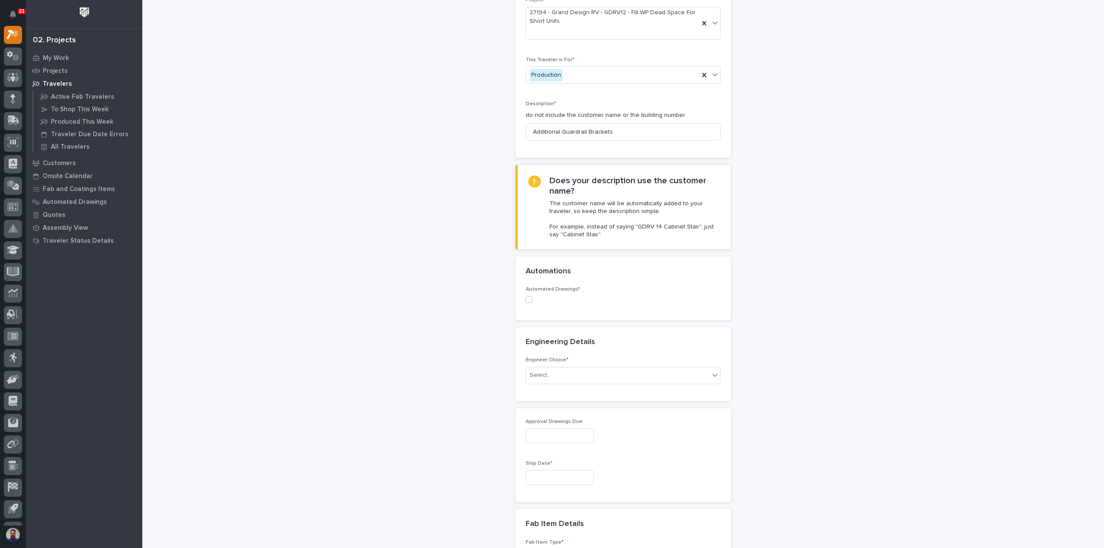
scroll to position [172, 0]
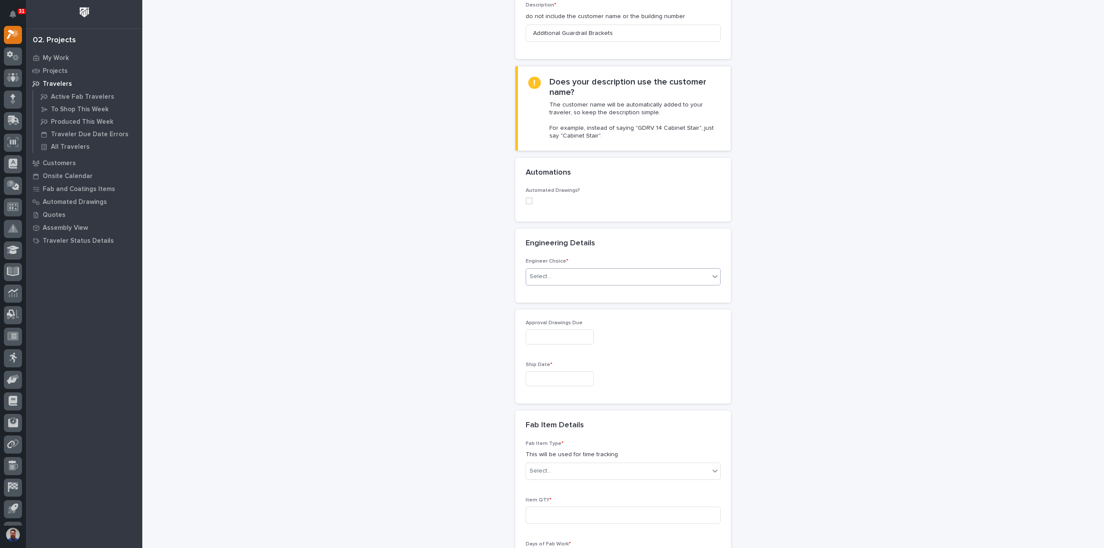
click at [561, 278] on div "Select..." at bounding box center [617, 276] width 183 height 14
click at [566, 328] on div "I know who will draw this" at bounding box center [619, 322] width 194 height 15
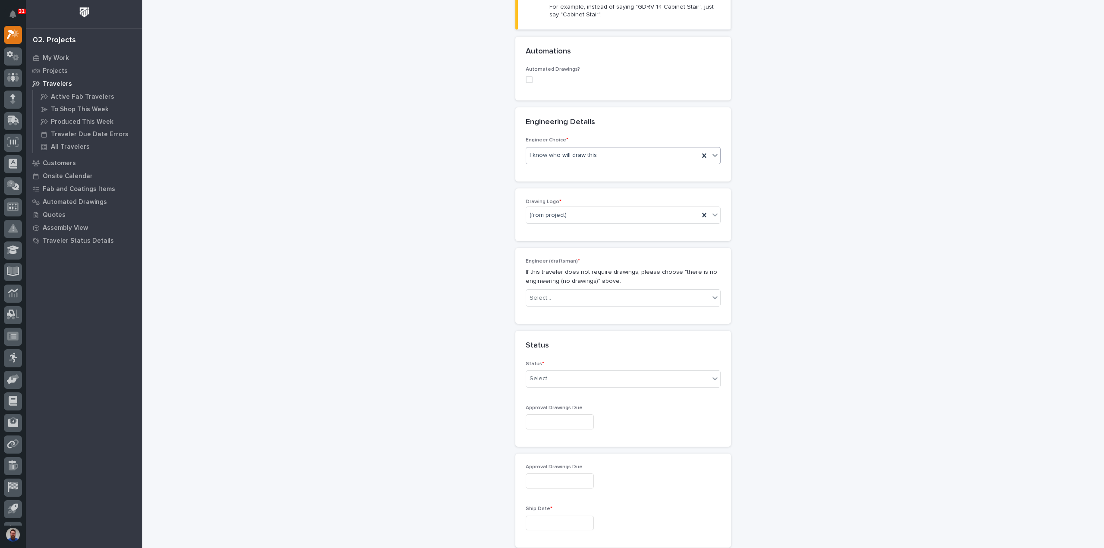
scroll to position [304, 0]
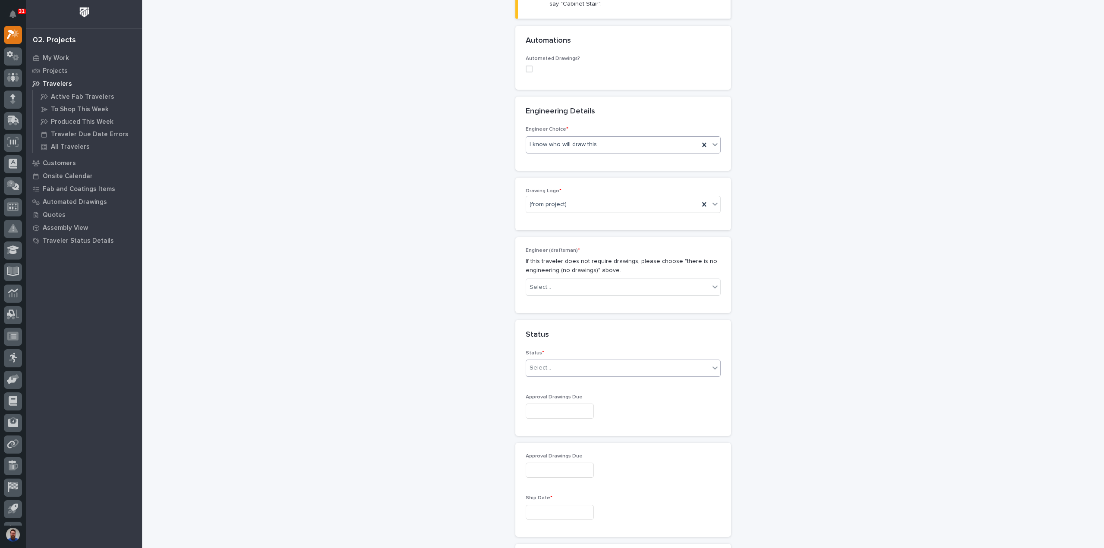
click at [545, 369] on div "Select..." at bounding box center [540, 367] width 22 height 9
click at [563, 444] on div "Sales Review / Customer Approval" at bounding box center [619, 442] width 194 height 15
click at [578, 410] on input "text" at bounding box center [559, 410] width 68 height 15
click at [458, 411] on div "New Traveler Loading... Saving… Loading... Saving… Basic Details Project * 2719…" at bounding box center [623, 387] width 864 height 1381
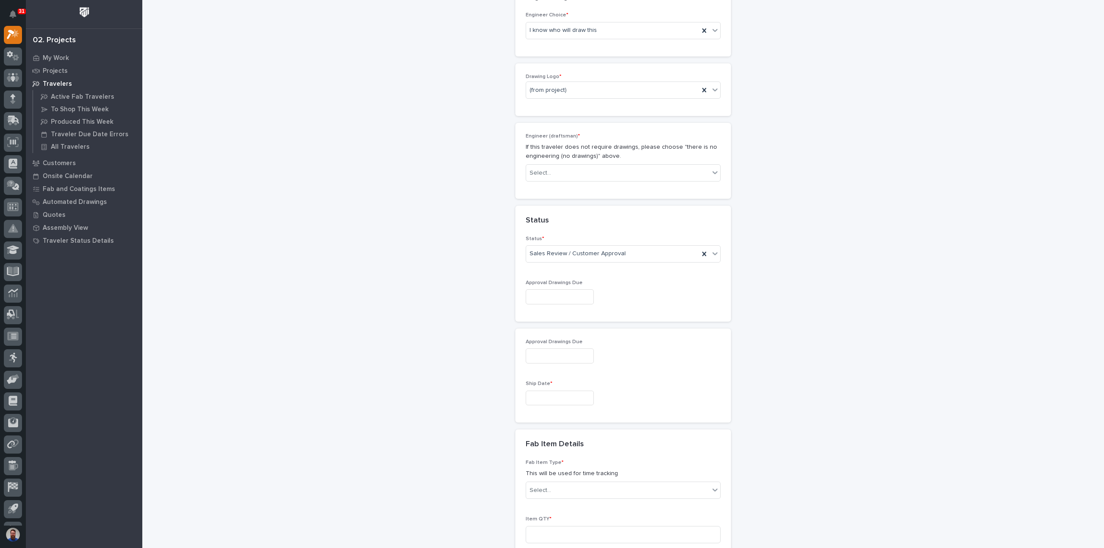
scroll to position [419, 0]
click at [544, 396] on input "text" at bounding box center [559, 397] width 68 height 15
click at [559, 323] on div "15" at bounding box center [554, 324] width 12 height 12
type input "**********"
click at [413, 394] on div "New Traveler Loading... Saving… Loading... Saving… Basic Details Project * 2719…" at bounding box center [623, 271] width 864 height 1381
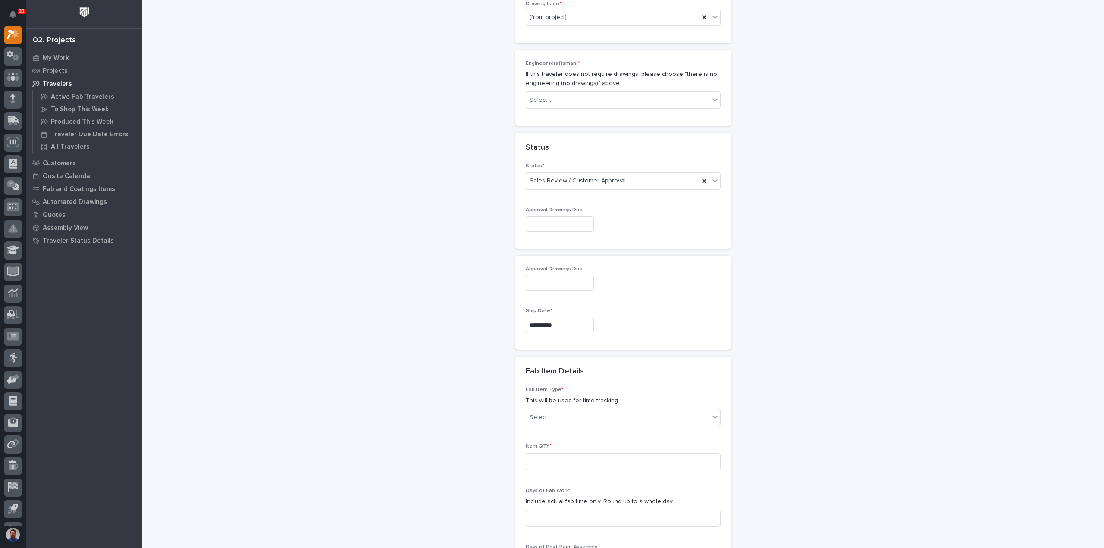
scroll to position [535, 0]
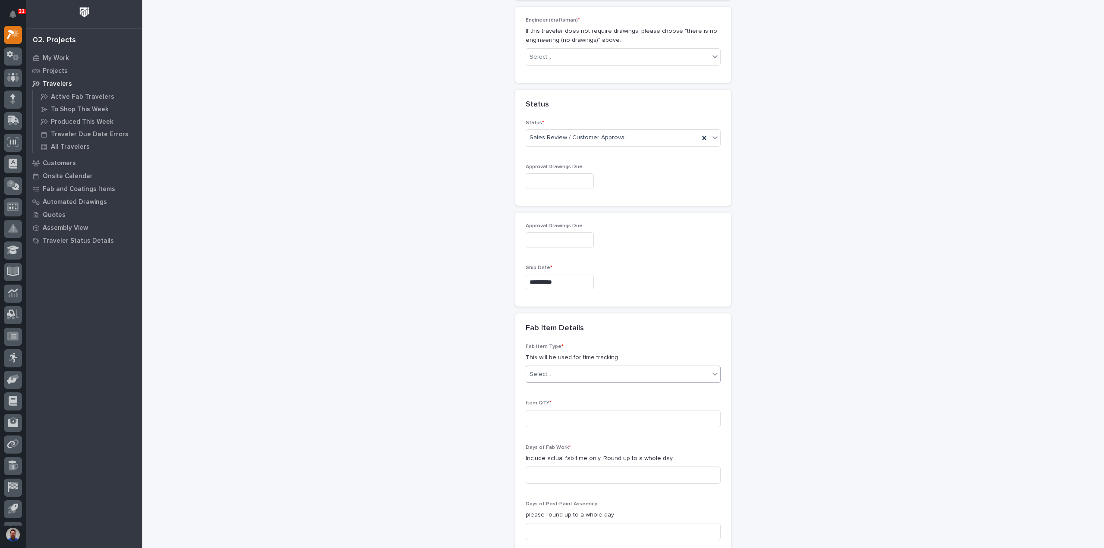
click at [553, 374] on div "Select..." at bounding box center [617, 374] width 183 height 14
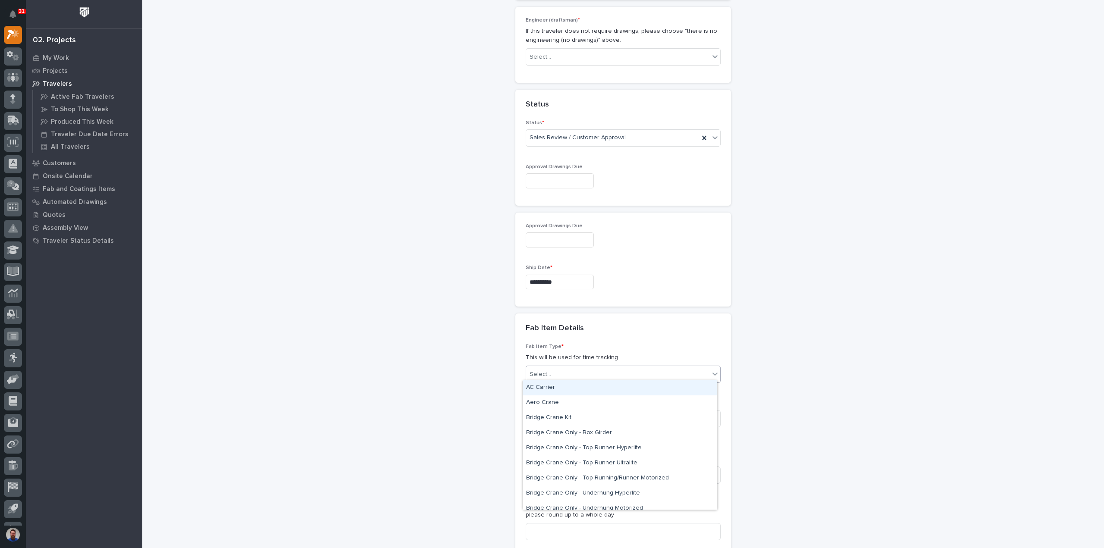
click at [557, 369] on div "Select..." at bounding box center [617, 374] width 183 height 14
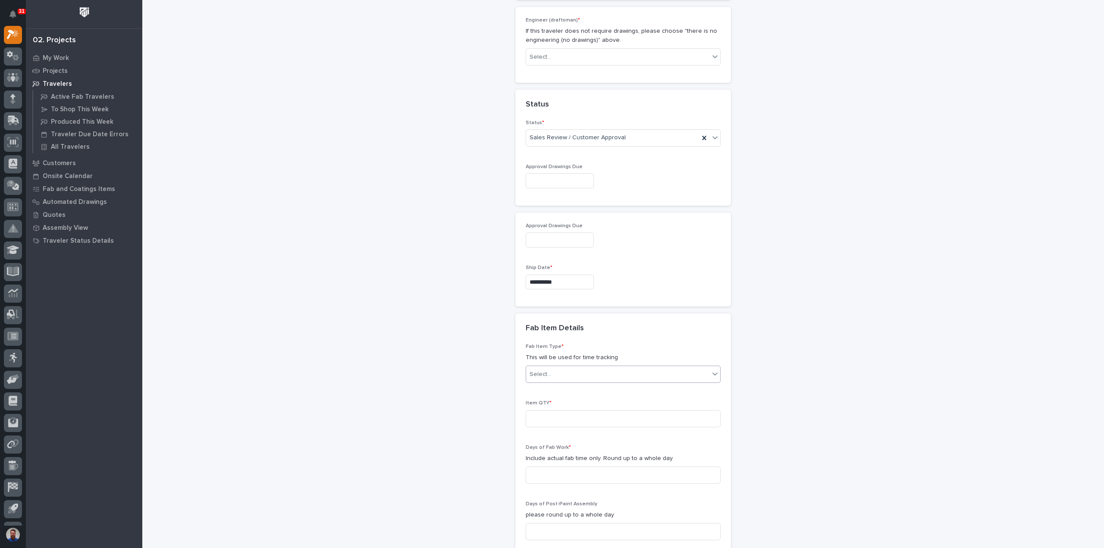
click at [557, 370] on div "Select..." at bounding box center [617, 374] width 183 height 14
click at [591, 471] on div "Work Platform Components" at bounding box center [619, 471] width 194 height 15
click at [405, 447] on div "New Traveler Loading... Saving… Loading... Saving… Basic Details Project * 2719…" at bounding box center [623, 156] width 864 height 1381
click at [565, 419] on input at bounding box center [622, 418] width 195 height 17
type input "3"
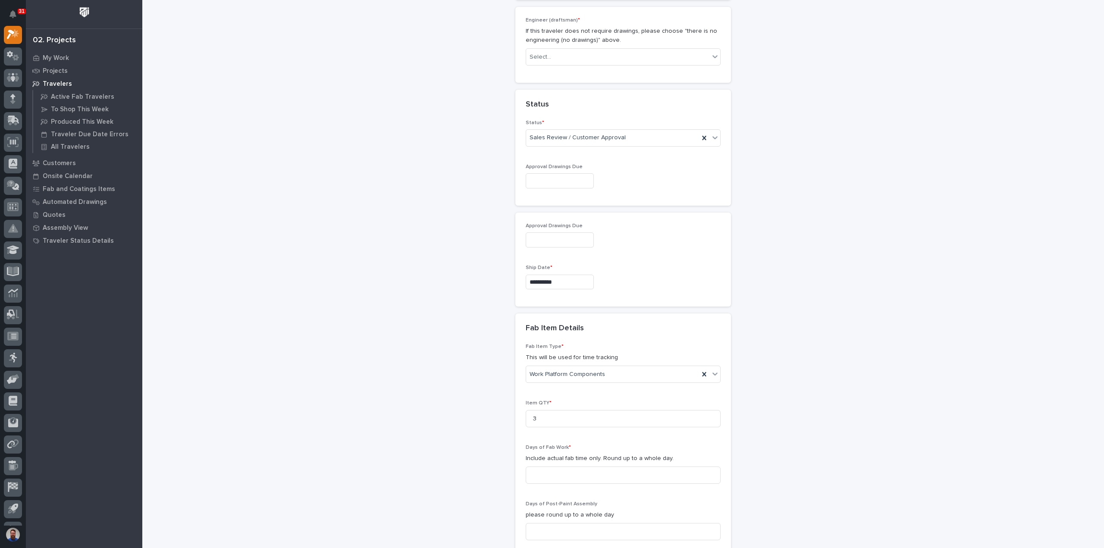
click at [469, 428] on div "New Traveler Loading... Saving… Loading... Saving… Basic Details Project * 2719…" at bounding box center [623, 156] width 864 height 1381
click at [547, 466] on input at bounding box center [622, 474] width 195 height 17
type input "1"
click at [466, 463] on div "New Traveler Loading... Saving… Loading... Saving… Basic Details Project * 2719…" at bounding box center [623, 156] width 864 height 1381
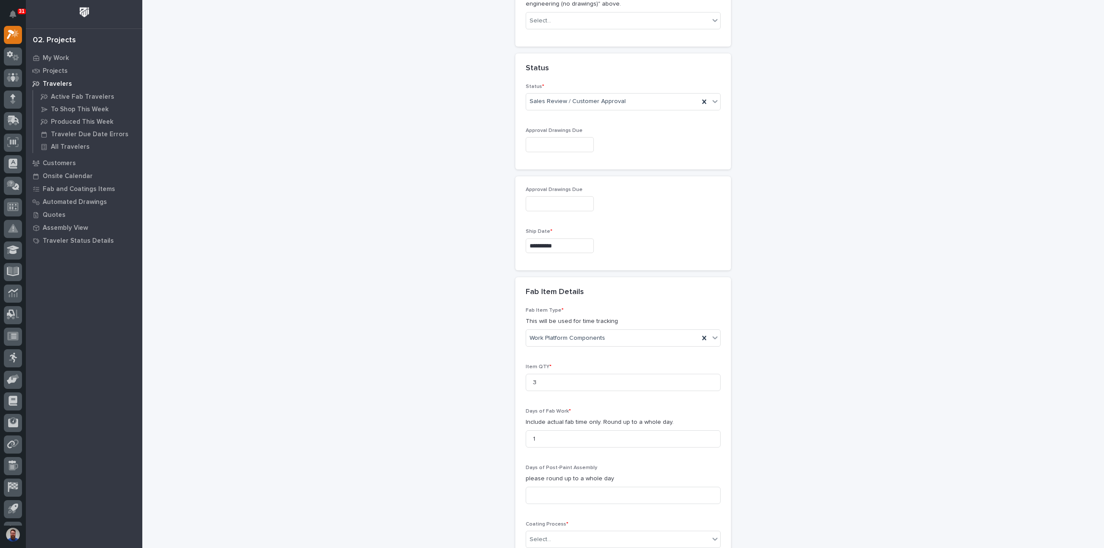
scroll to position [592, 0]
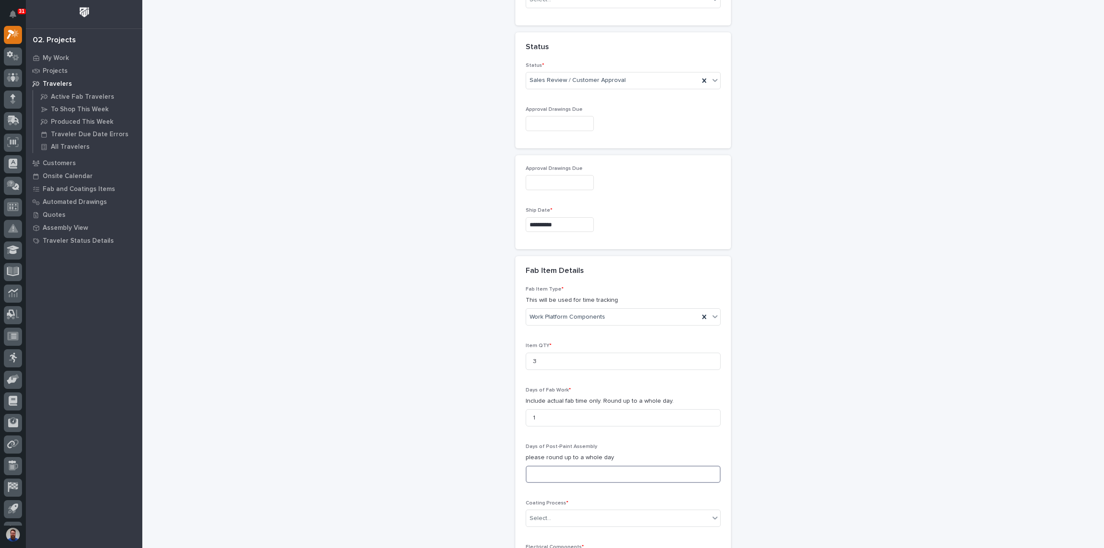
click at [544, 469] on input at bounding box center [622, 474] width 195 height 17
type input "0"
click at [506, 453] on div "New Traveler Loading... Saving… Loading... Saving… Basic Details Project * 2719…" at bounding box center [623, 99] width 864 height 1381
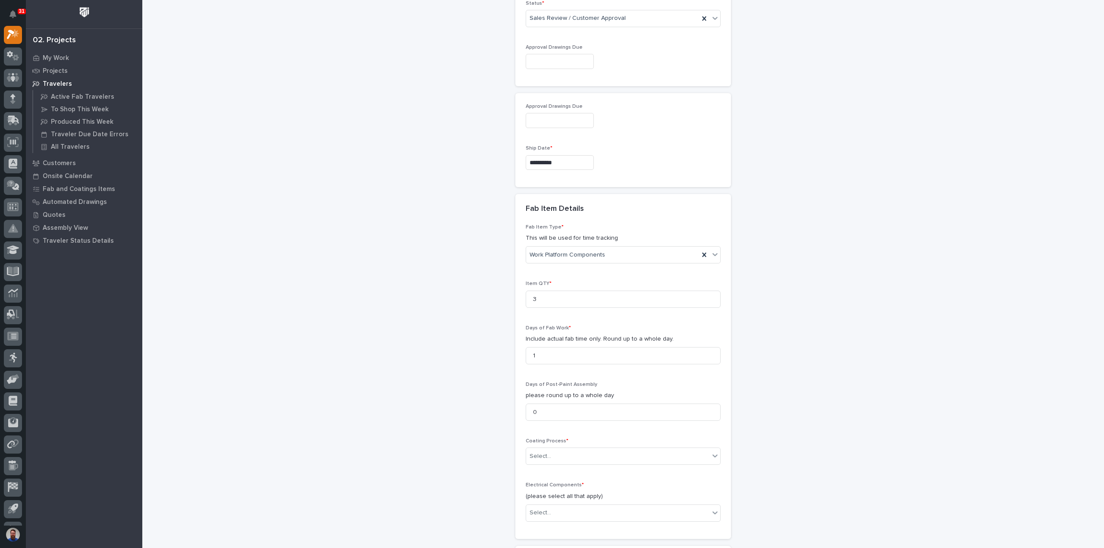
scroll to position [707, 0]
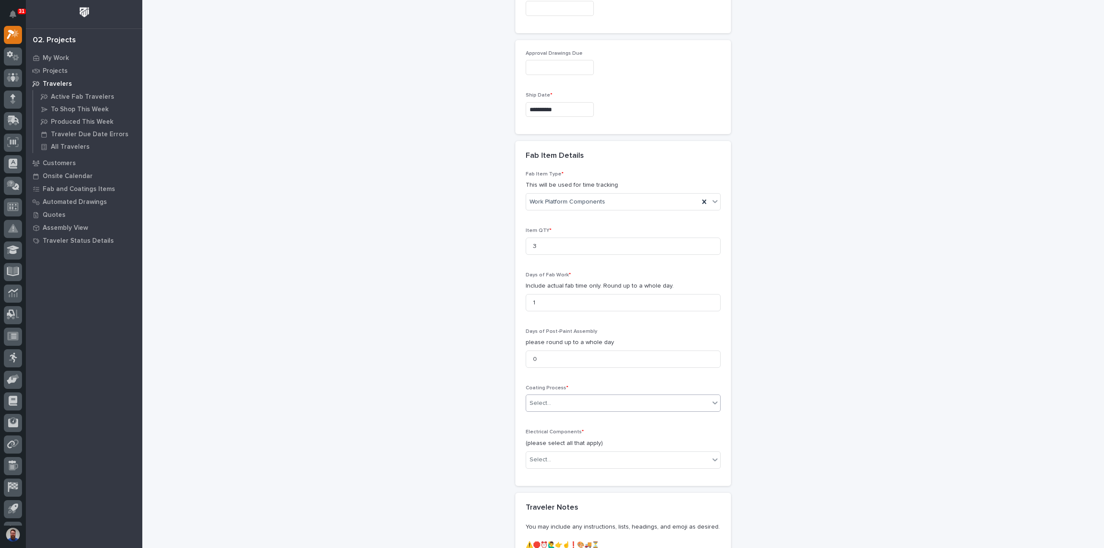
click at [546, 407] on div "Select..." at bounding box center [622, 402] width 195 height 17
click at [537, 440] on div "No Paint" at bounding box center [619, 446] width 194 height 15
click at [533, 460] on div "Select..." at bounding box center [540, 459] width 22 height 9
click at [539, 474] on div "None" at bounding box center [619, 472] width 194 height 15
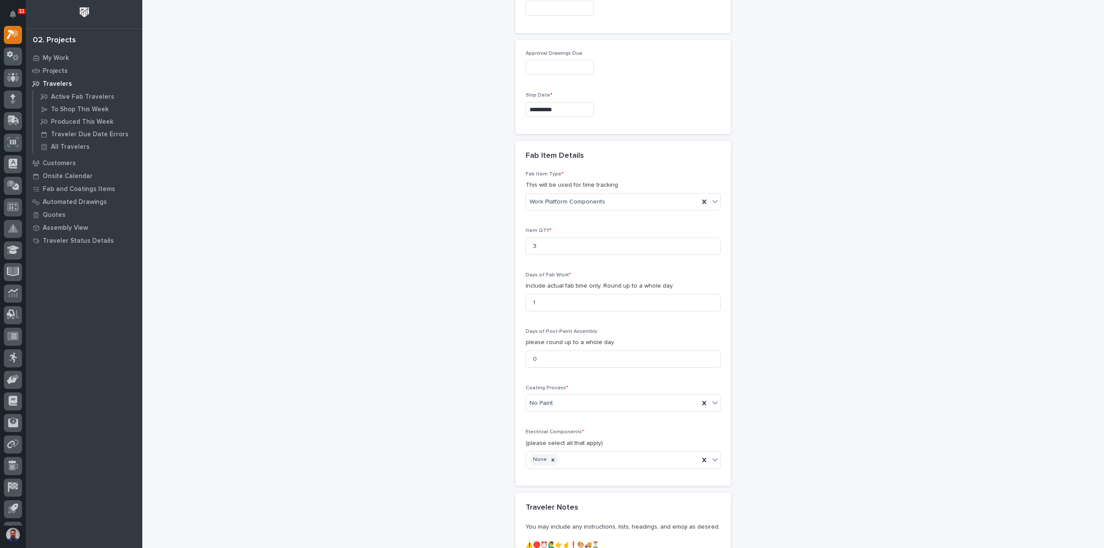
scroll to position [879, 0]
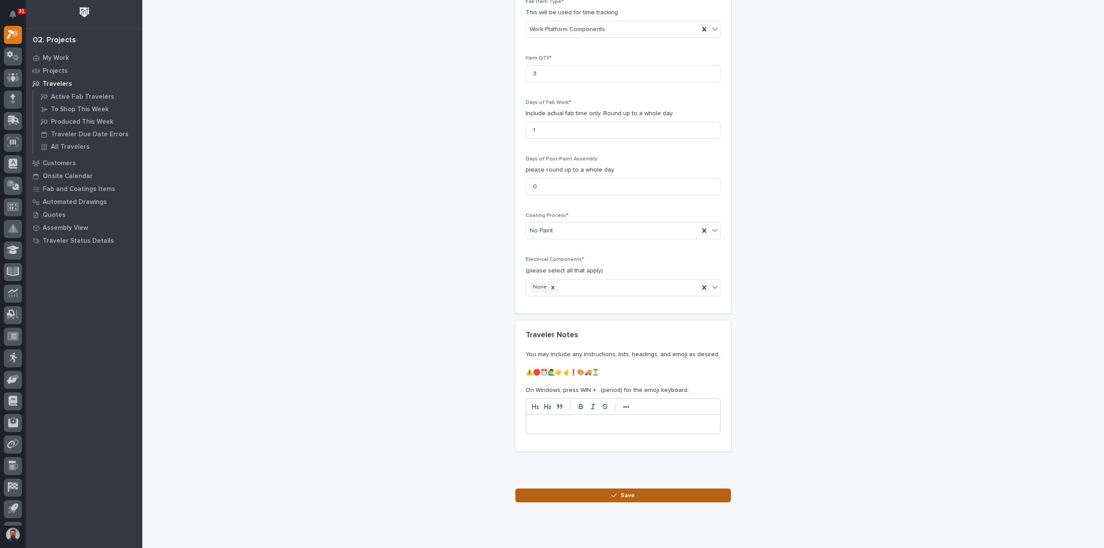
click at [594, 495] on button "Save" at bounding box center [623, 495] width 216 height 14
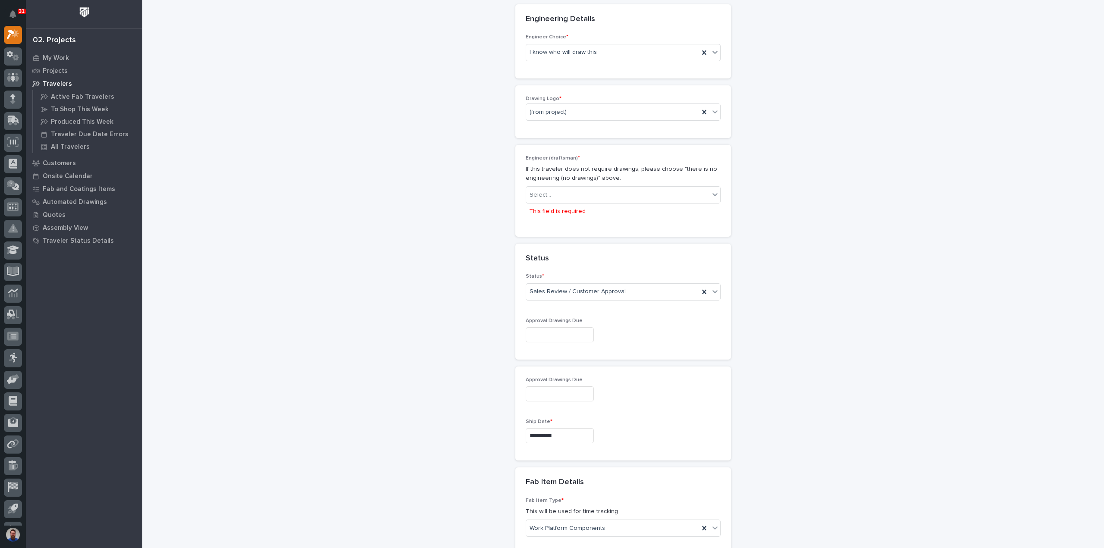
scroll to position [384, 0]
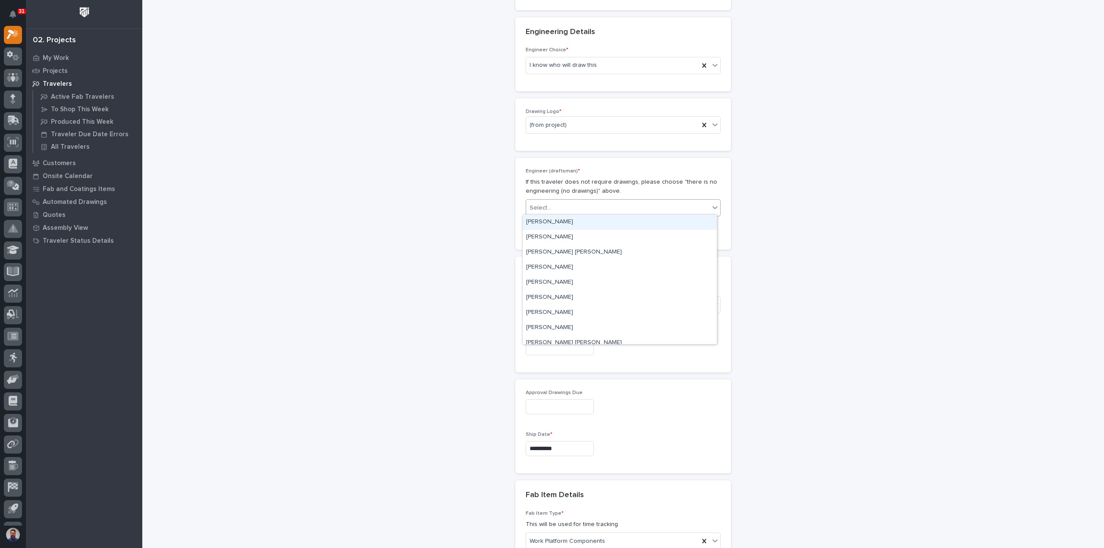
click at [540, 201] on div "Select..." at bounding box center [617, 208] width 183 height 14
type input "**"
click at [556, 221] on div "[PERSON_NAME]" at bounding box center [619, 222] width 194 height 15
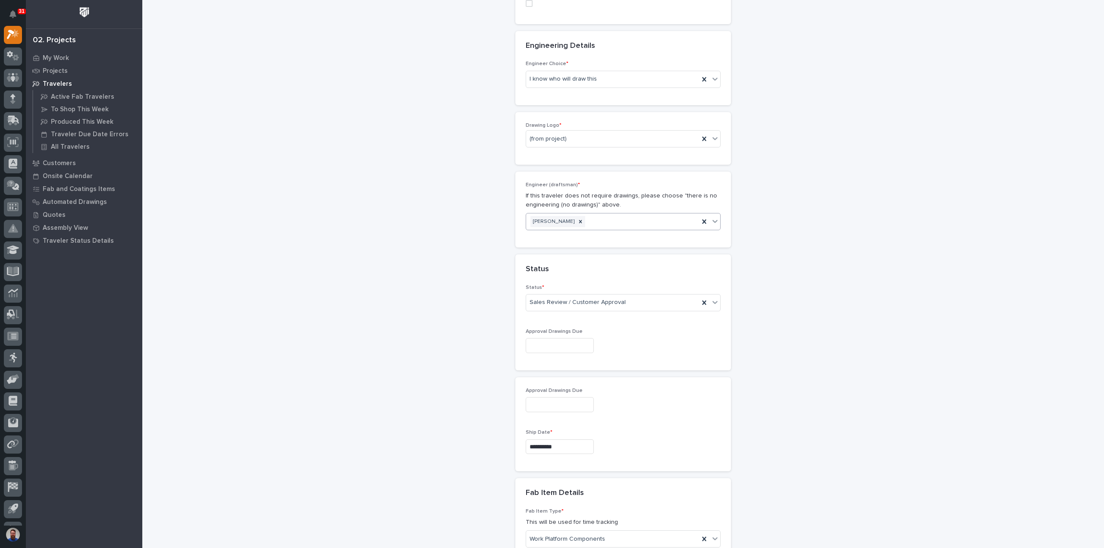
click at [476, 270] on div "New Traveler Loading... Saving… Loading... Saving… Basic Details Project * 2719…" at bounding box center [623, 325] width 864 height 1389
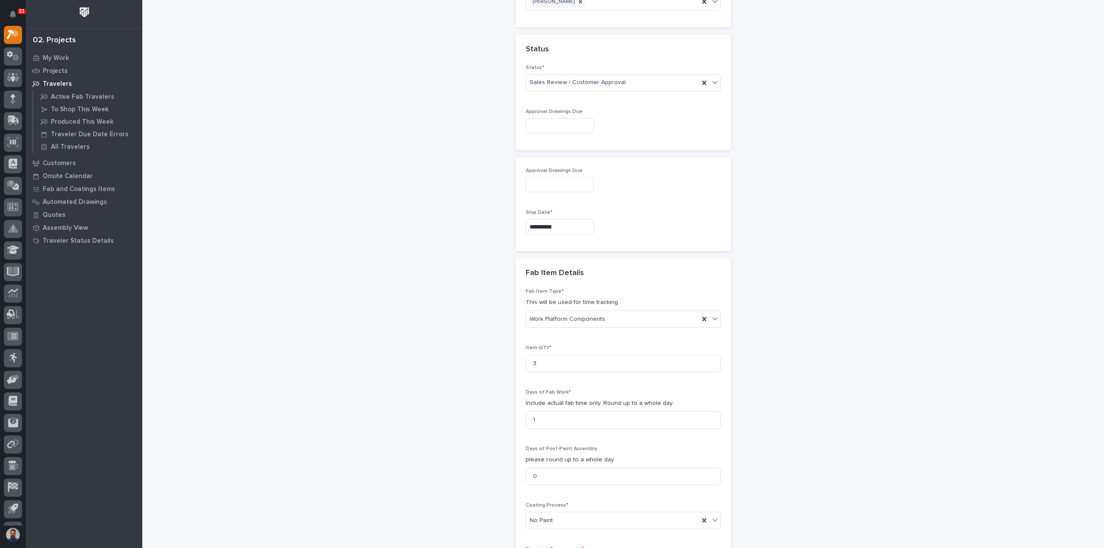
scroll to position [897, 0]
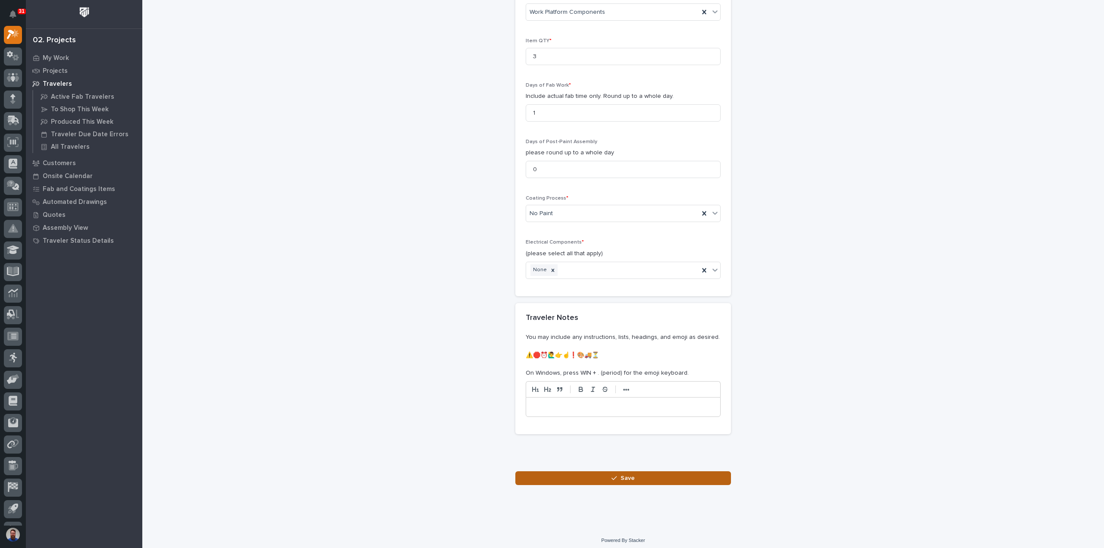
click at [590, 471] on button "Save" at bounding box center [623, 478] width 216 height 14
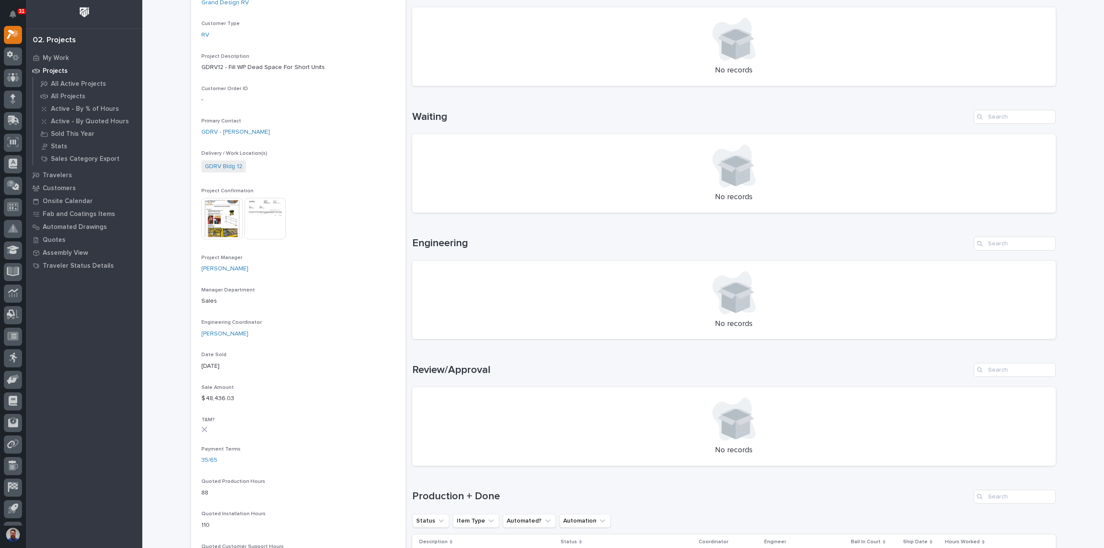
scroll to position [345, 0]
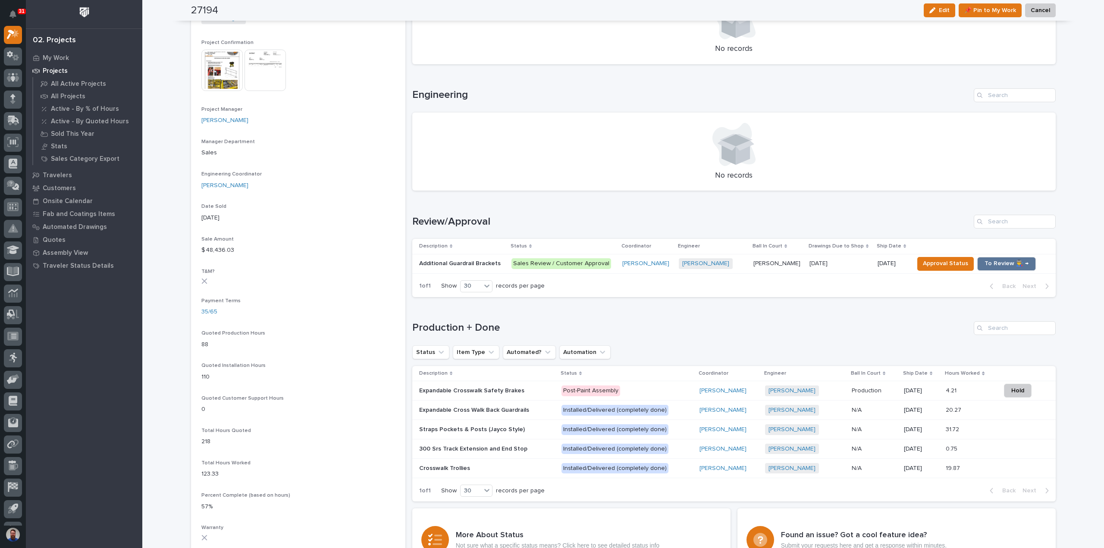
click at [593, 267] on div "Sales Review / Customer Approval" at bounding box center [561, 263] width 100 height 11
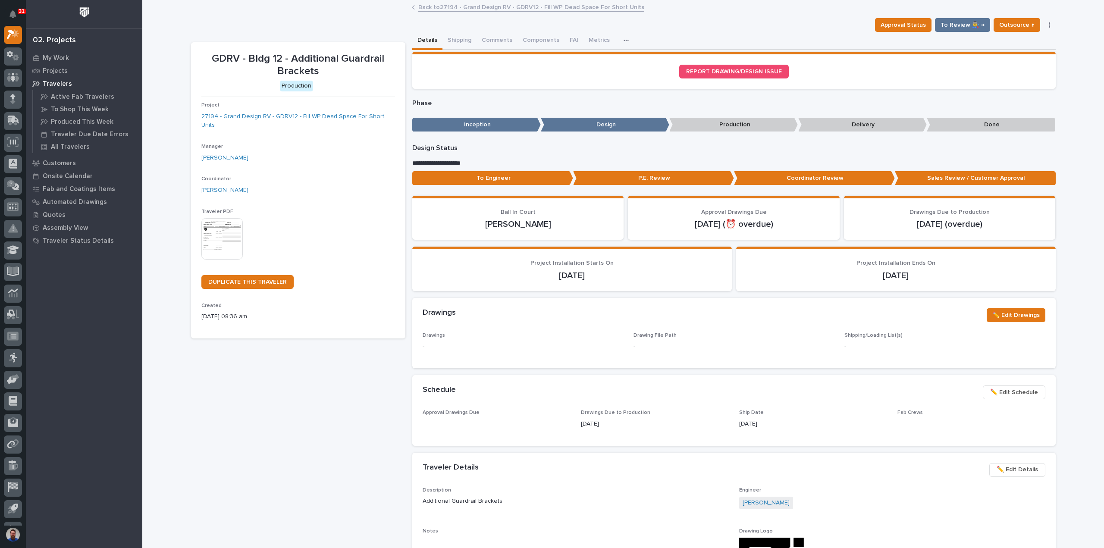
scroll to position [115, 0]
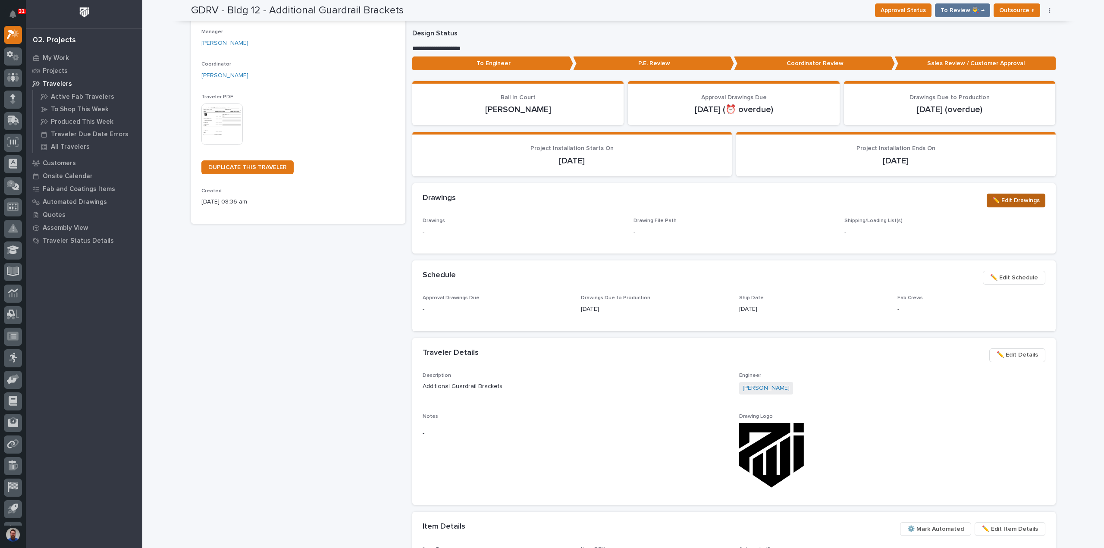
click at [1010, 199] on span "✏️ Edit Drawings" at bounding box center [1015, 200] width 47 height 10
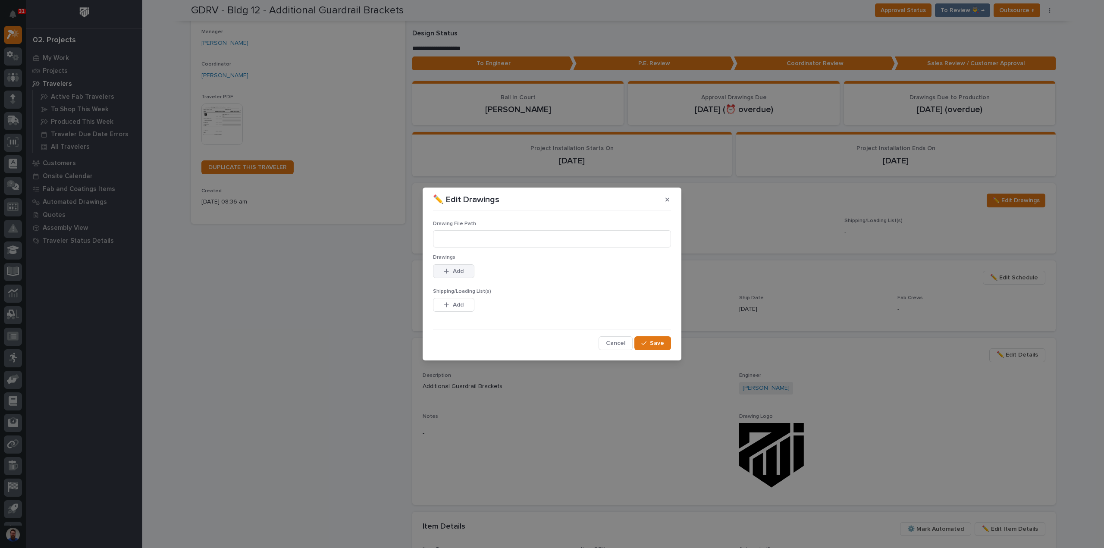
click at [457, 272] on span "Add" at bounding box center [458, 271] width 11 height 8
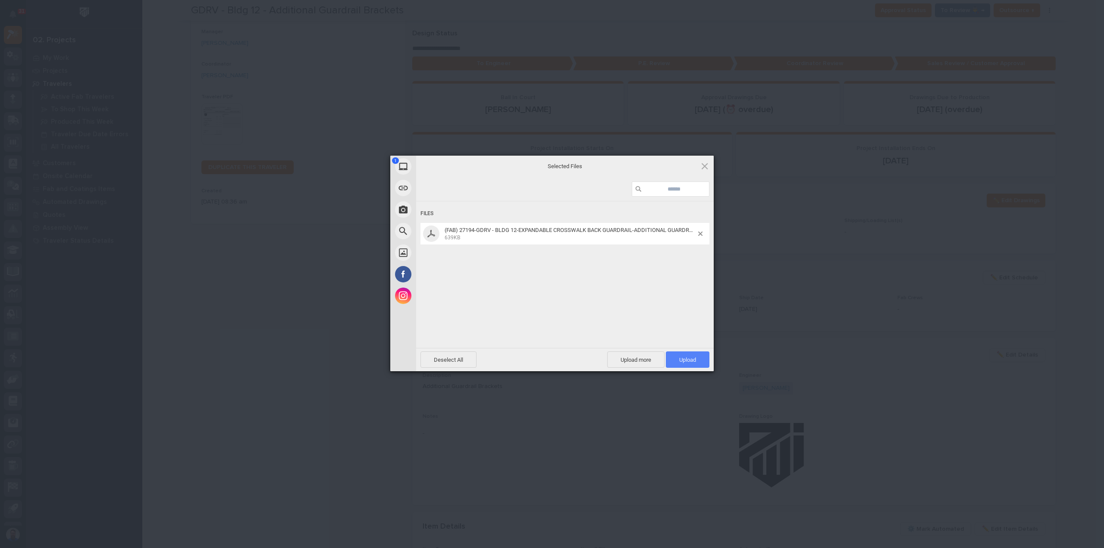
click at [681, 357] on span "Upload 1" at bounding box center [687, 360] width 17 height 6
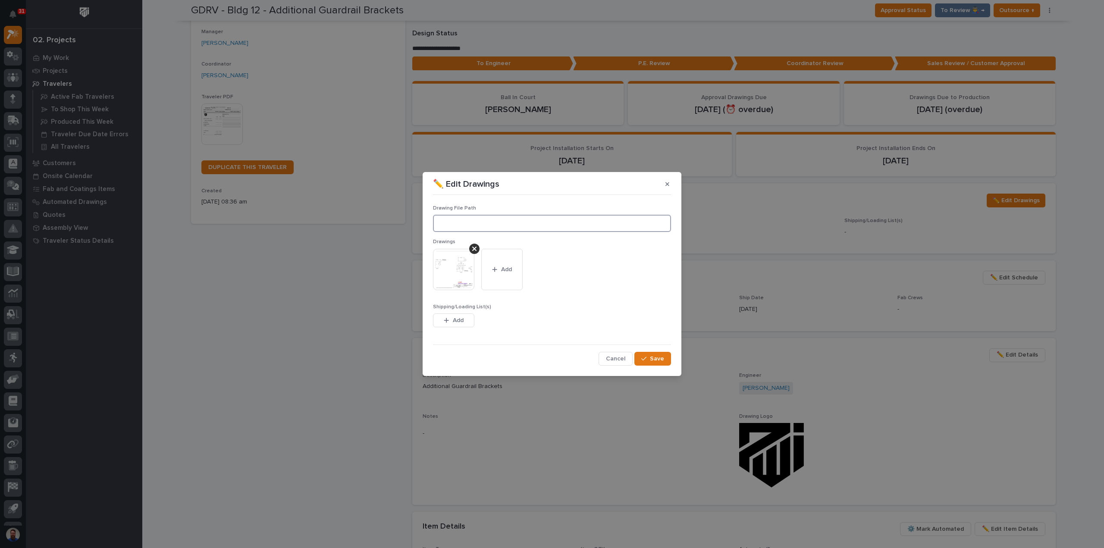
click at [539, 222] on input at bounding box center [552, 223] width 238 height 17
paste input ""M:\Grand Design RV\Building 12\27194 Fill WP Dead Space For Short Units\01 Eng…"
type input "M:\Grand Design RV\Building 12\27194 Fill WP Dead Space For Short Units\01 Engi…"
click at [654, 353] on button "Save" at bounding box center [652, 359] width 37 height 14
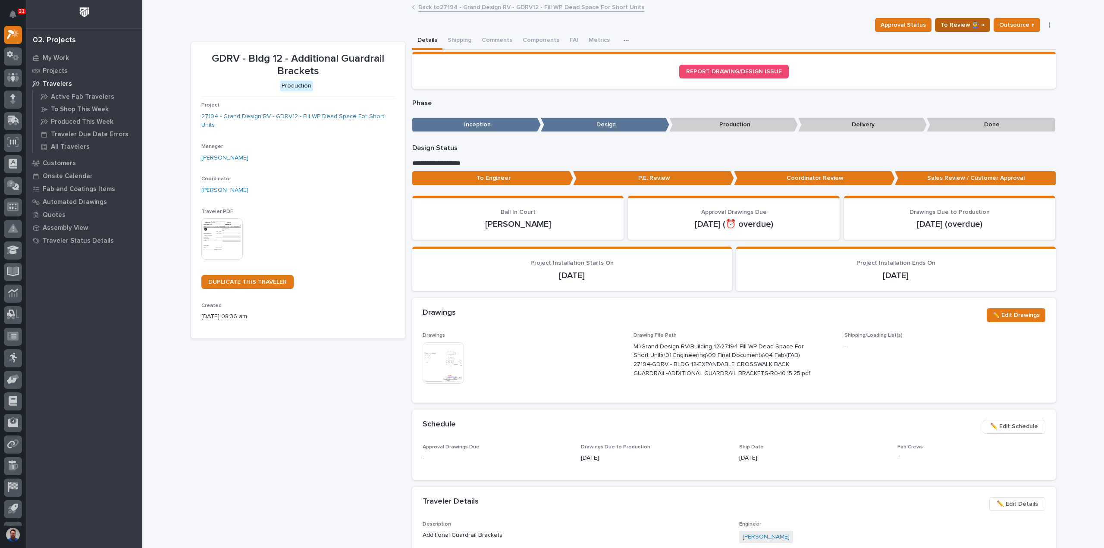
click at [975, 28] on span "To Review 👨‍🏭 →" at bounding box center [962, 25] width 44 height 10
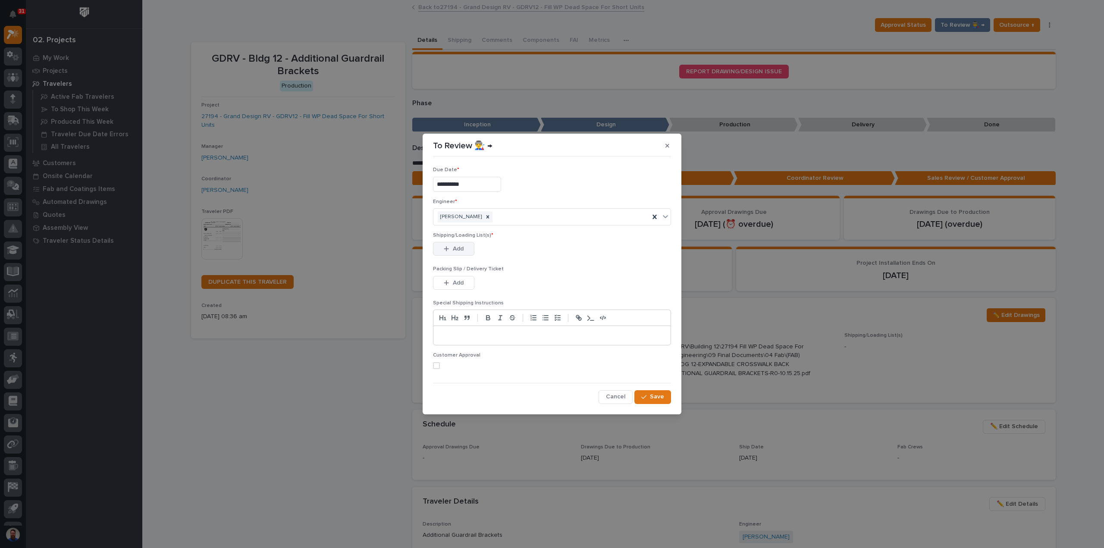
click at [453, 248] on span "Add" at bounding box center [458, 249] width 11 height 8
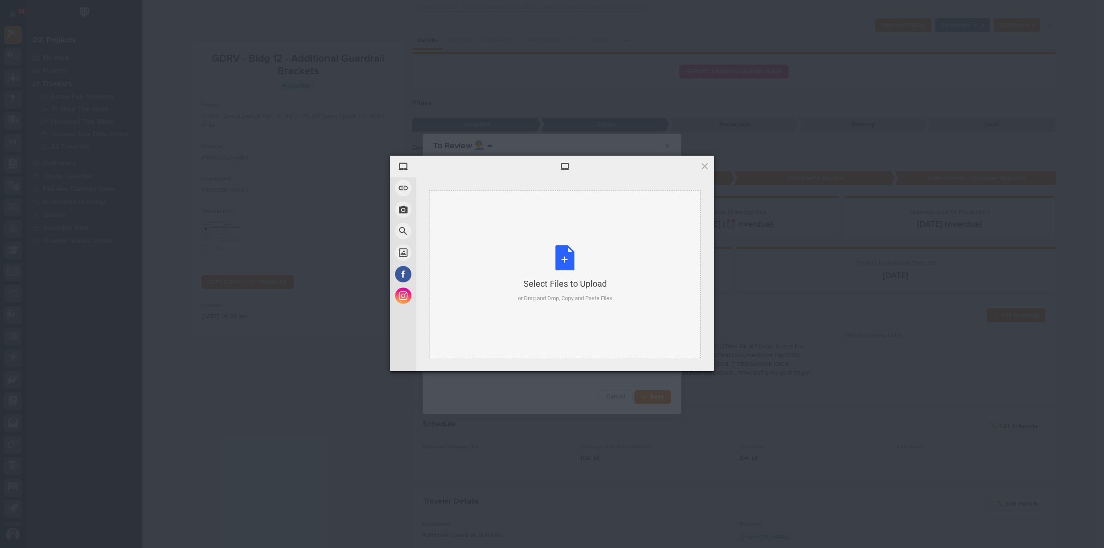
click at [572, 273] on div "Select Files to Upload or Drag and Drop, Copy and Paste Files" at bounding box center [565, 273] width 94 height 57
click at [697, 357] on span "Upload 1" at bounding box center [688, 359] width 44 height 16
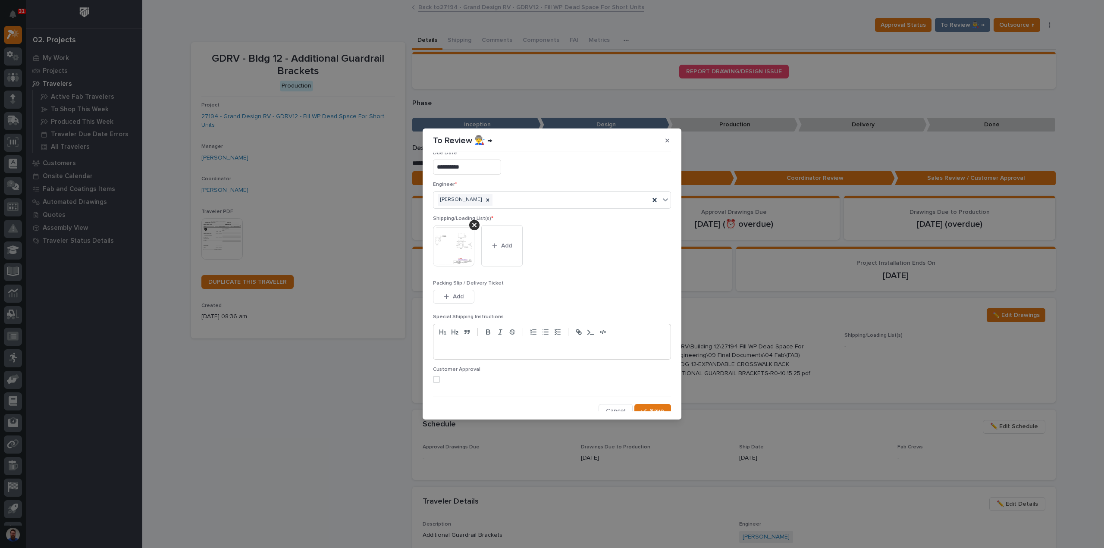
scroll to position [17, 0]
click at [650, 401] on span "Save" at bounding box center [657, 405] width 14 height 8
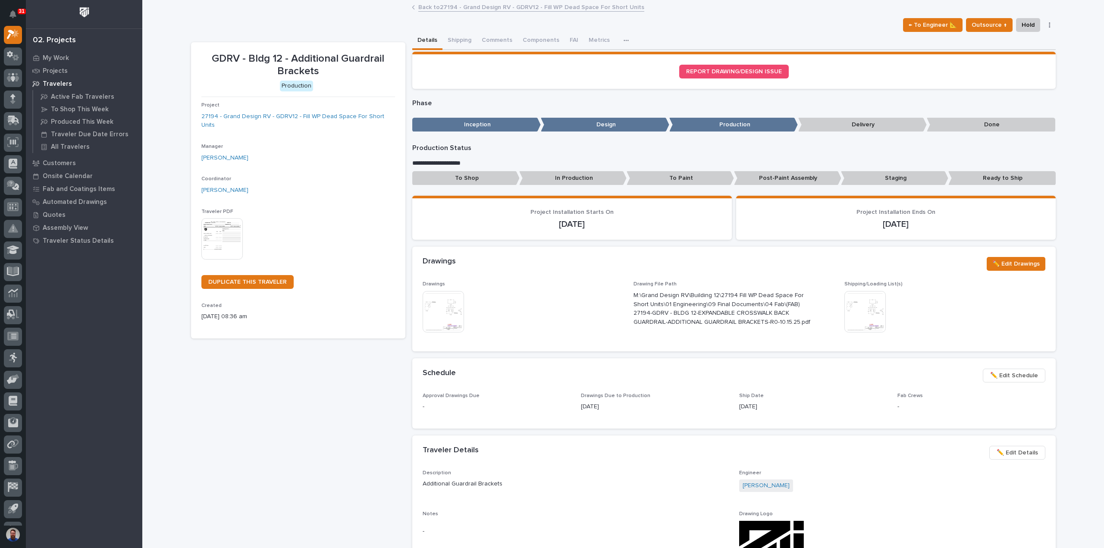
click at [646, 405] on p "10/10/2025" at bounding box center [655, 406] width 148 height 9
click at [211, 230] on img at bounding box center [221, 238] width 41 height 41
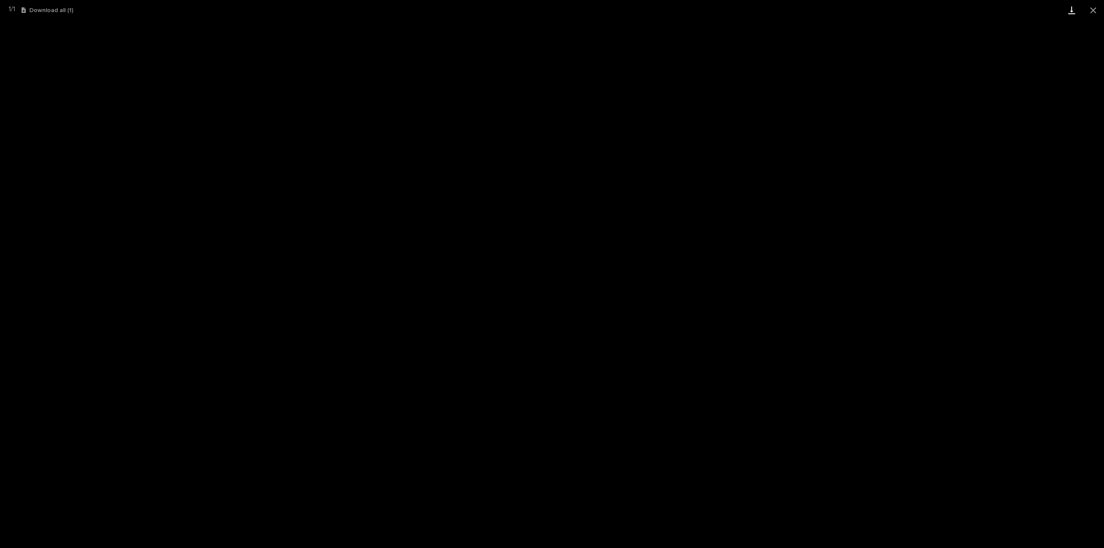
drag, startPoint x: 1092, startPoint y: 7, endPoint x: 1069, endPoint y: 19, distance: 25.8
click at [1092, 7] on button "Close gallery" at bounding box center [1093, 10] width 22 height 20
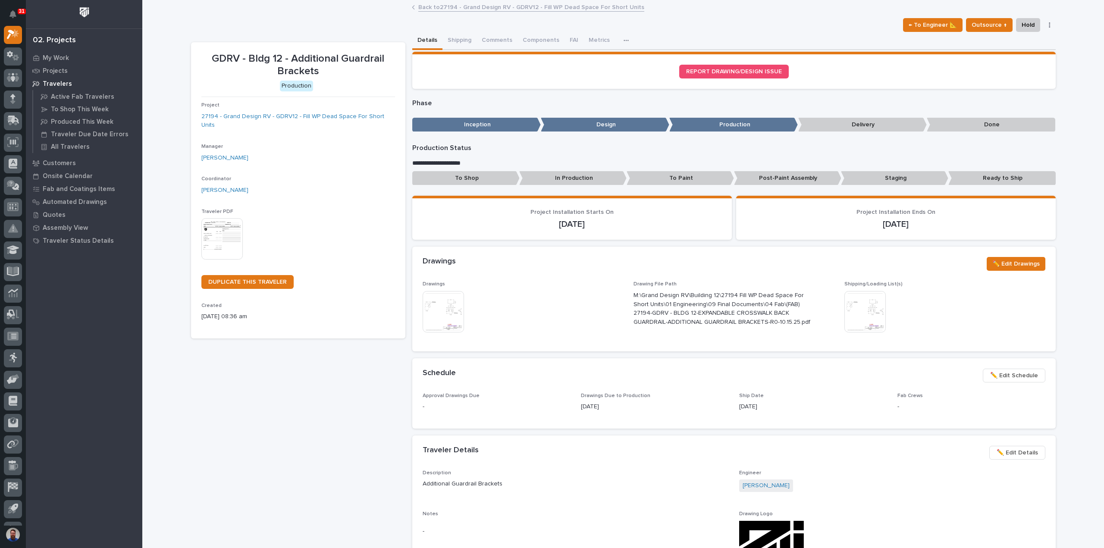
click at [869, 312] on img at bounding box center [864, 311] width 41 height 41
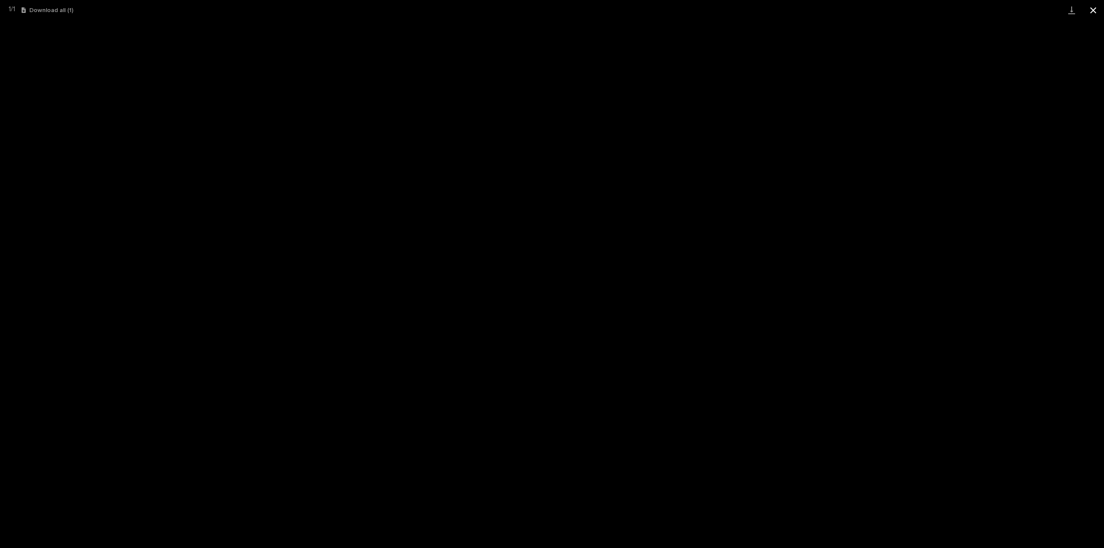
click at [1092, 10] on button "Close gallery" at bounding box center [1093, 10] width 22 height 20
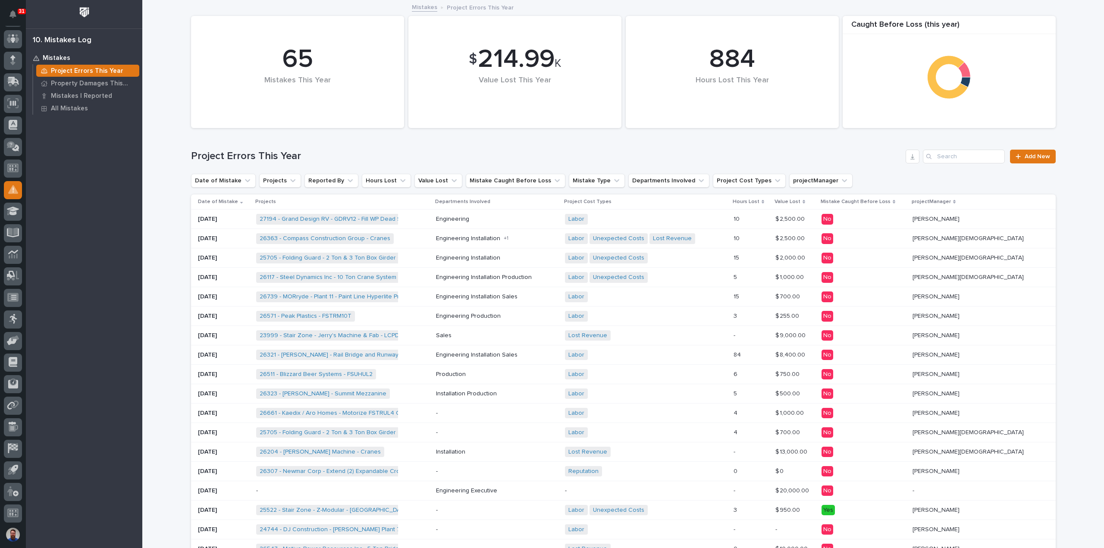
click at [716, 216] on div "Labor + 0" at bounding box center [640, 219] width 151 height 11
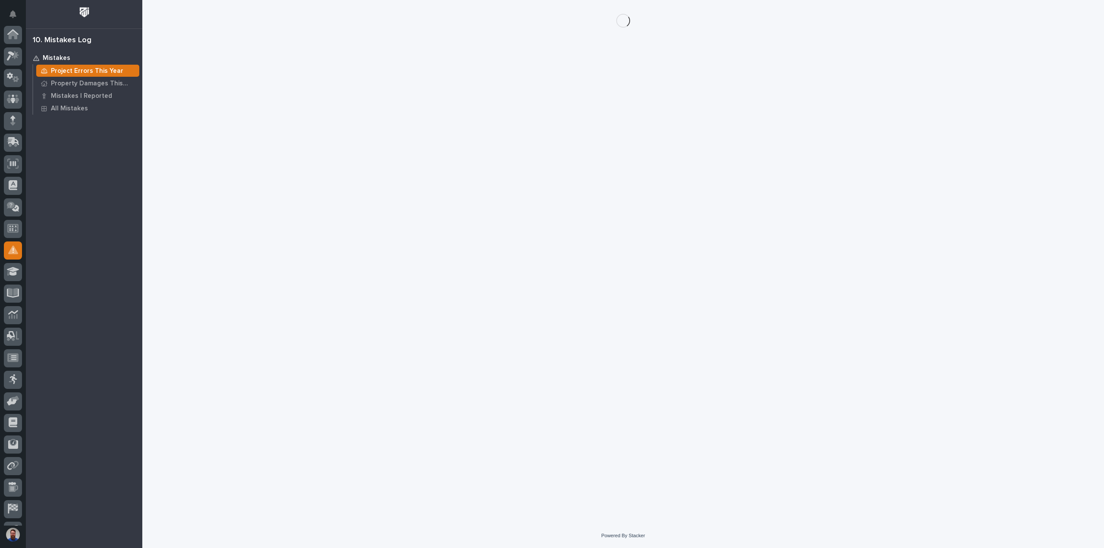
scroll to position [60, 0]
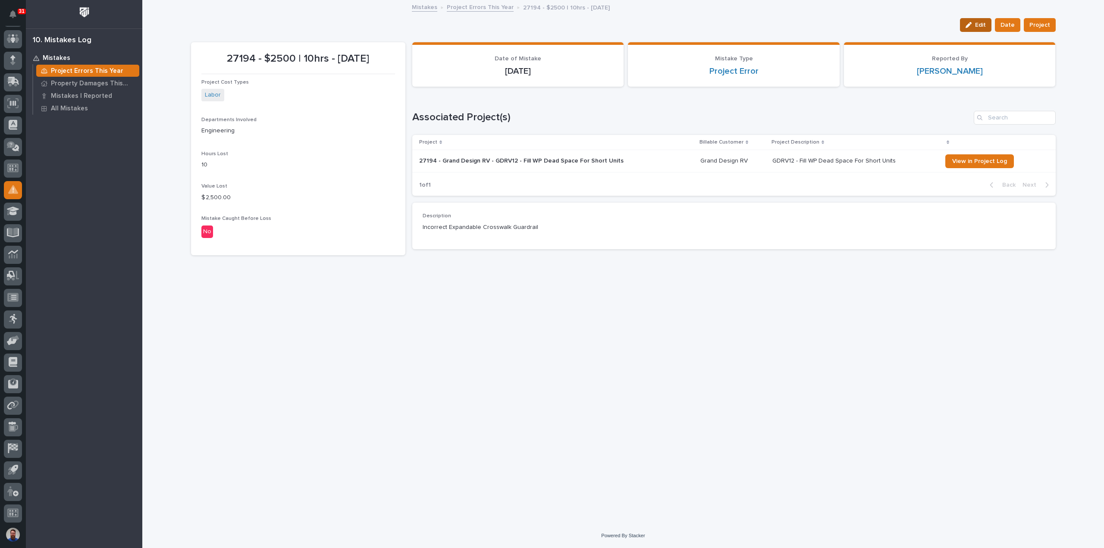
click at [976, 20] on button "Edit" at bounding box center [975, 25] width 31 height 14
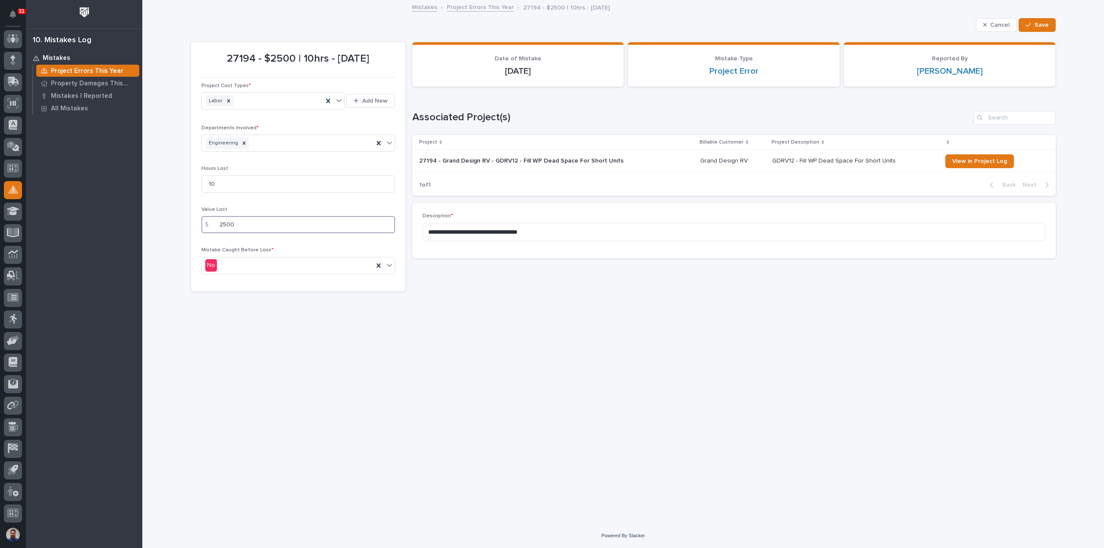
click at [242, 220] on input "2500" at bounding box center [298, 224] width 194 height 17
drag, startPoint x: 245, startPoint y: 221, endPoint x: 203, endPoint y: 223, distance: 41.5
click at [203, 223] on div "$ 2500" at bounding box center [298, 224] width 194 height 17
type input "2000"
click at [571, 233] on textarea "**********" at bounding box center [733, 232] width 622 height 18
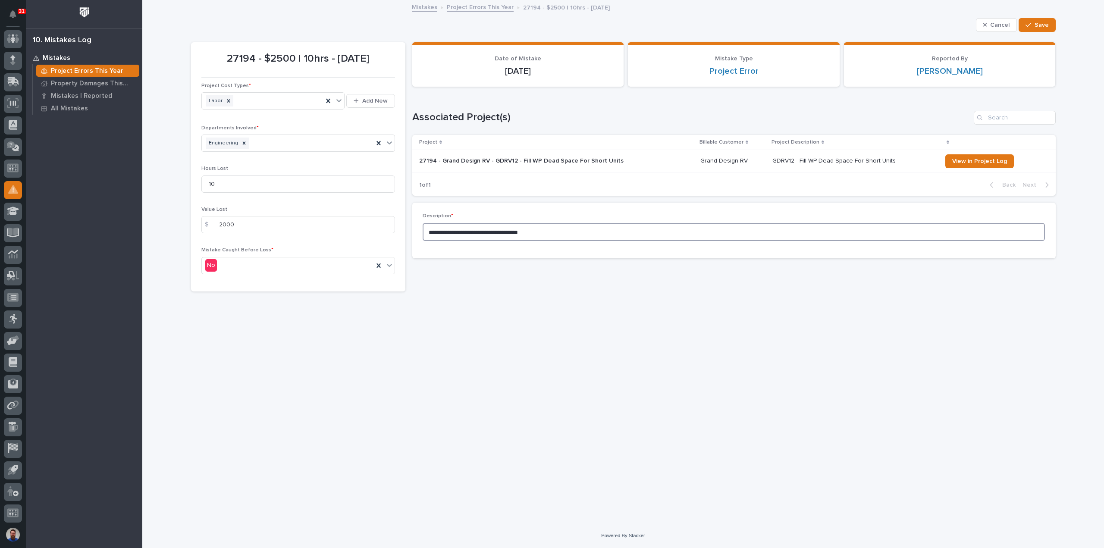
click at [560, 234] on textarea "**********" at bounding box center [733, 232] width 622 height 18
drag, startPoint x: 572, startPoint y: 233, endPoint x: 403, endPoint y: 237, distance: 169.5
click at [403, 237] on div "**********" at bounding box center [623, 162] width 864 height 260
click at [547, 235] on textarea "**********" at bounding box center [733, 232] width 622 height 18
drag, startPoint x: 513, startPoint y: 235, endPoint x: 470, endPoint y: 233, distance: 42.7
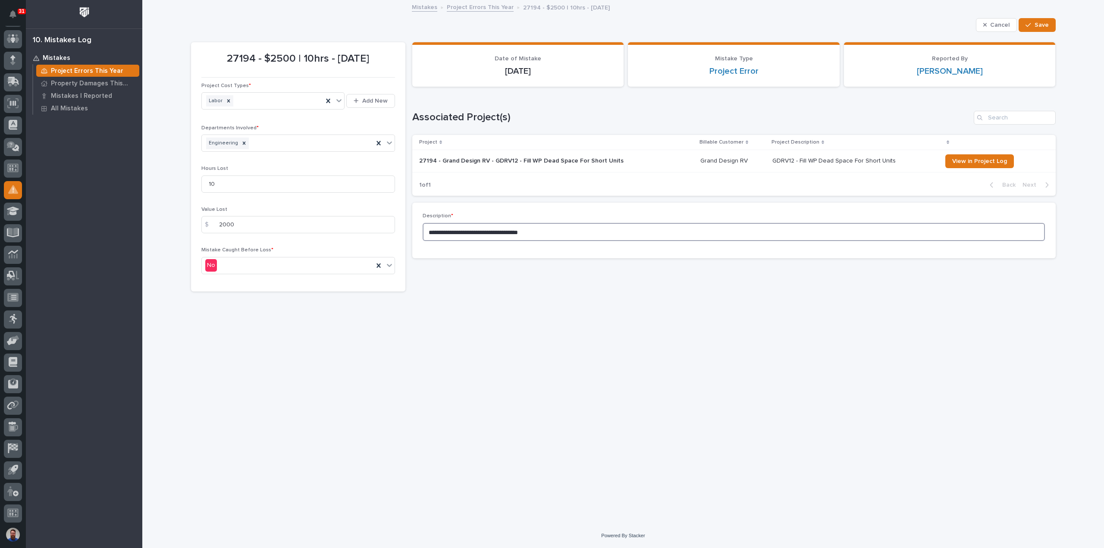
click at [391, 233] on div "**********" at bounding box center [623, 162] width 864 height 260
click at [551, 234] on textarea "**********" at bounding box center [733, 232] width 622 height 18
drag, startPoint x: 528, startPoint y: 231, endPoint x: 410, endPoint y: 231, distance: 118.1
click at [410, 231] on div "**********" at bounding box center [623, 162] width 864 height 260
click at [581, 236] on textarea "**********" at bounding box center [733, 232] width 622 height 18
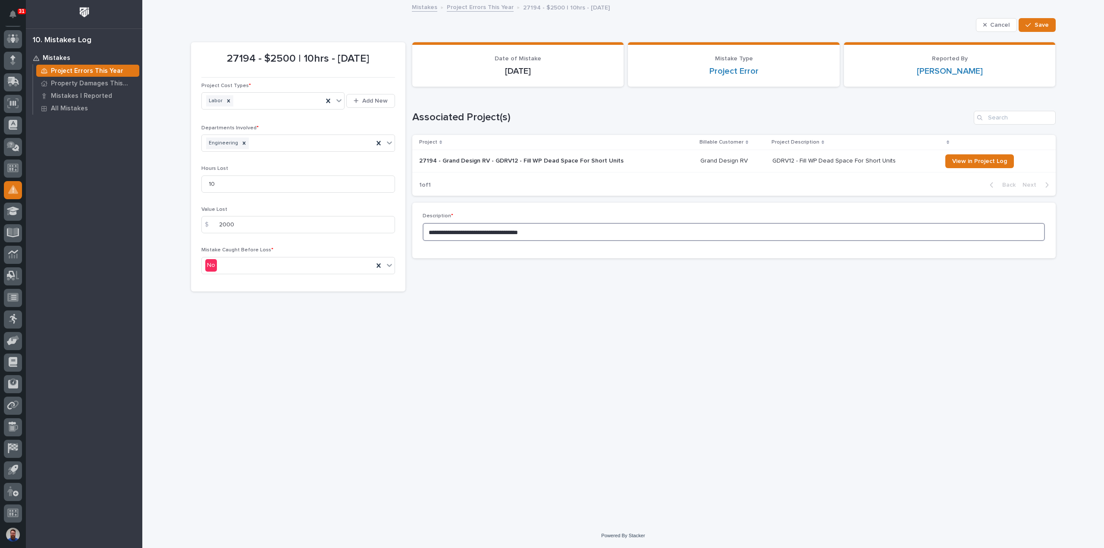
click at [576, 229] on textarea "**********" at bounding box center [733, 232] width 622 height 18
drag, startPoint x: 557, startPoint y: 233, endPoint x: 604, endPoint y: 237, distance: 46.3
click at [474, 235] on textarea "**********" at bounding box center [733, 232] width 622 height 18
click at [613, 235] on textarea "**********" at bounding box center [733, 232] width 622 height 18
click at [291, 144] on div "Engineering" at bounding box center [288, 143] width 172 height 15
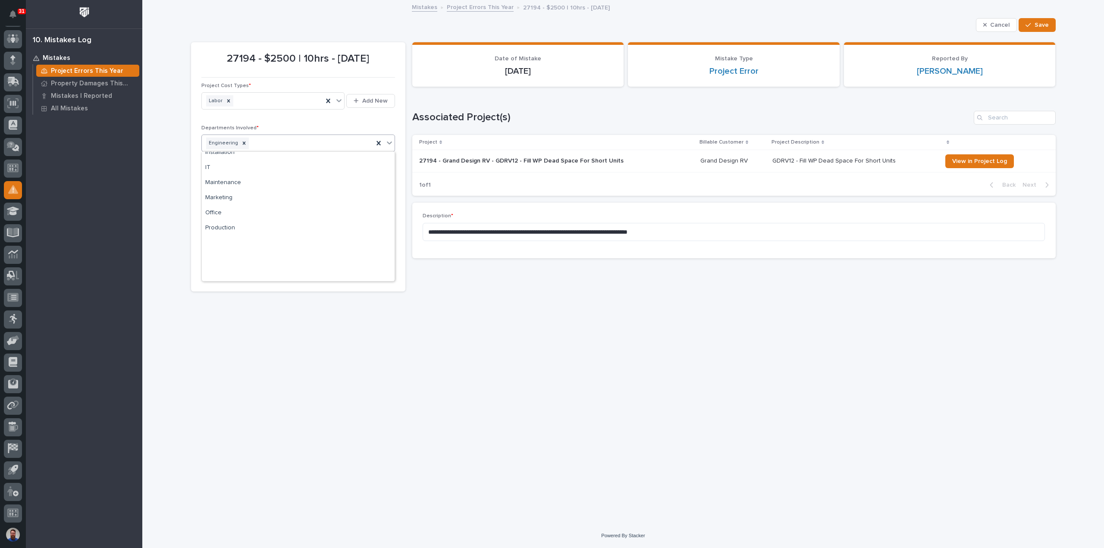
scroll to position [0, 0]
click at [230, 217] on div "Installation" at bounding box center [298, 219] width 193 height 15
click at [251, 103] on div "Labor" at bounding box center [263, 101] width 122 height 15
click at [254, 103] on div "Labor" at bounding box center [263, 101] width 122 height 15
click at [547, 235] on textarea "**********" at bounding box center [733, 232] width 622 height 18
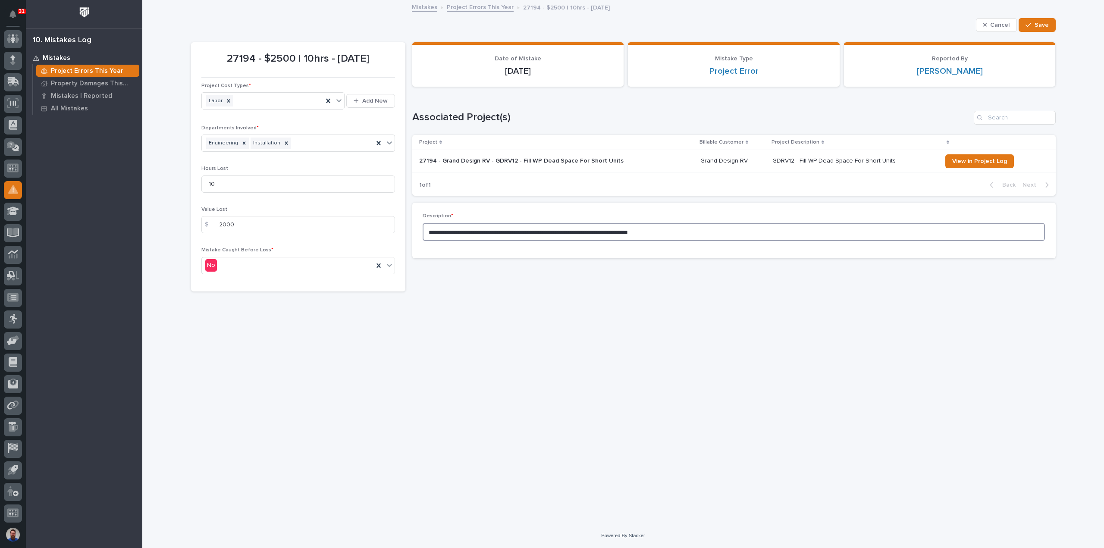
drag, startPoint x: 582, startPoint y: 227, endPoint x: 684, endPoint y: 225, distance: 101.8
click at [684, 225] on textarea "**********" at bounding box center [733, 232] width 622 height 18
click at [702, 228] on textarea "**********" at bounding box center [733, 232] width 622 height 18
click at [728, 234] on textarea "**********" at bounding box center [733, 232] width 622 height 18
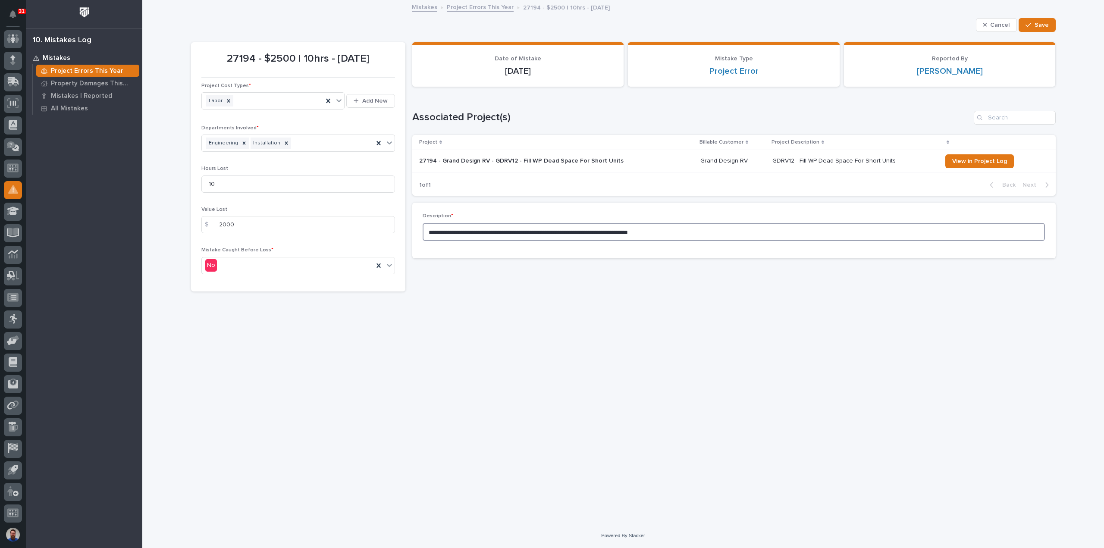
click at [646, 232] on textarea "**********" at bounding box center [733, 232] width 622 height 18
drag, startPoint x: 694, startPoint y: 231, endPoint x: 664, endPoint y: 234, distance: 30.3
click at [664, 234] on textarea "**********" at bounding box center [733, 232] width 622 height 18
click at [796, 231] on textarea "**********" at bounding box center [733, 232] width 622 height 18
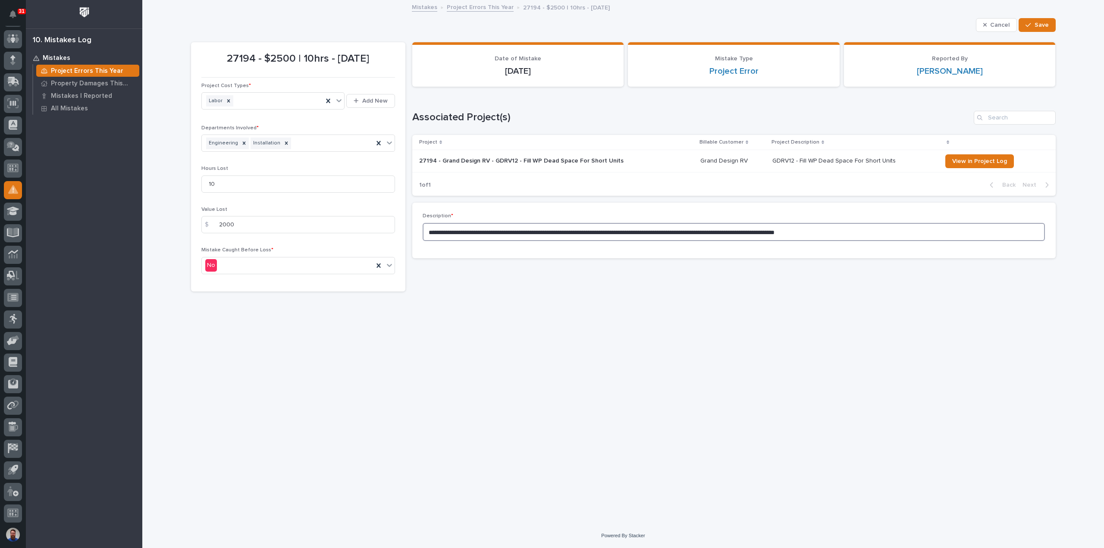
click at [895, 227] on textarea "**********" at bounding box center [733, 232] width 622 height 18
type textarea "**********"
click at [1035, 24] on span "Save" at bounding box center [1041, 25] width 14 height 8
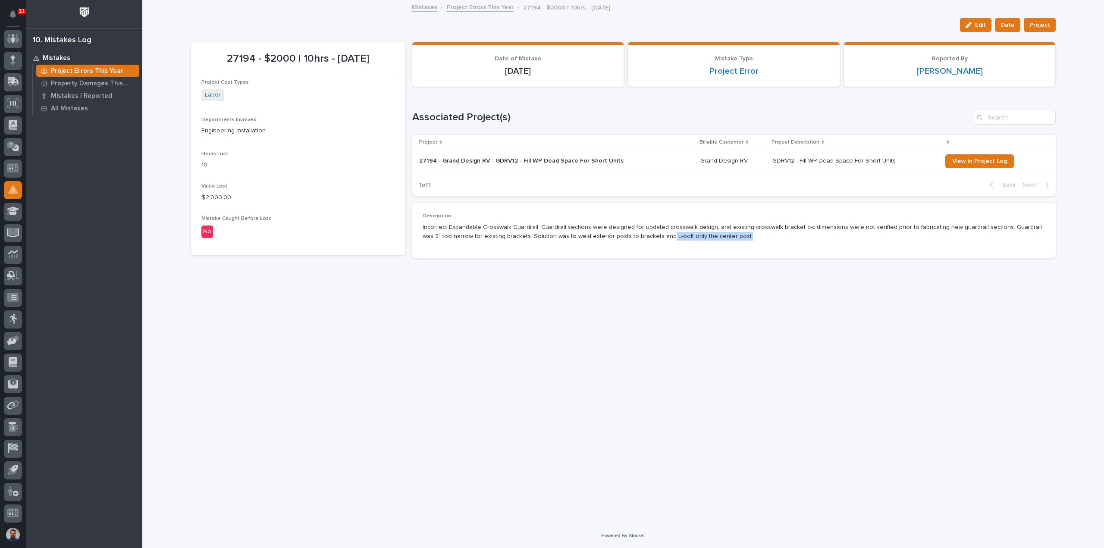
drag, startPoint x: 752, startPoint y: 240, endPoint x: 633, endPoint y: 238, distance: 119.4
click at [633, 238] on p "Incorrect Expandable Crosswalk Guardrail. Guardrail sections were designed for …" at bounding box center [733, 232] width 622 height 18
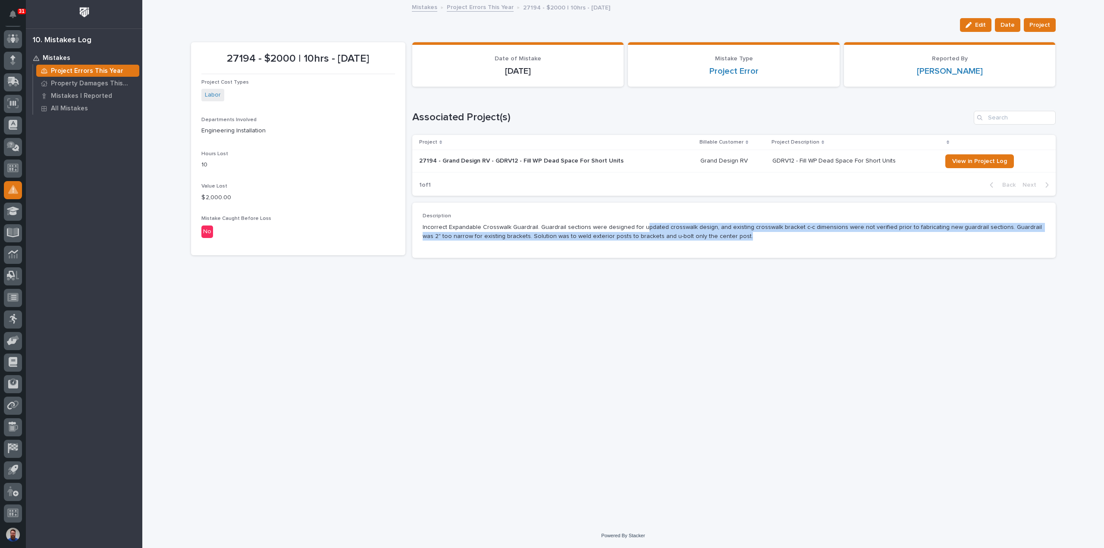
drag, startPoint x: 738, startPoint y: 236, endPoint x: 639, endPoint y: 228, distance: 99.5
click at [639, 228] on p "Incorrect Expandable Crosswalk Guardrail. Guardrail sections were designed for …" at bounding box center [733, 232] width 622 height 18
drag, startPoint x: 432, startPoint y: 228, endPoint x: 632, endPoint y: 242, distance: 201.0
click at [632, 242] on div "Description Incorrect Expandable Crosswalk Guardrail. Guardrail sections were d…" at bounding box center [733, 230] width 622 height 34
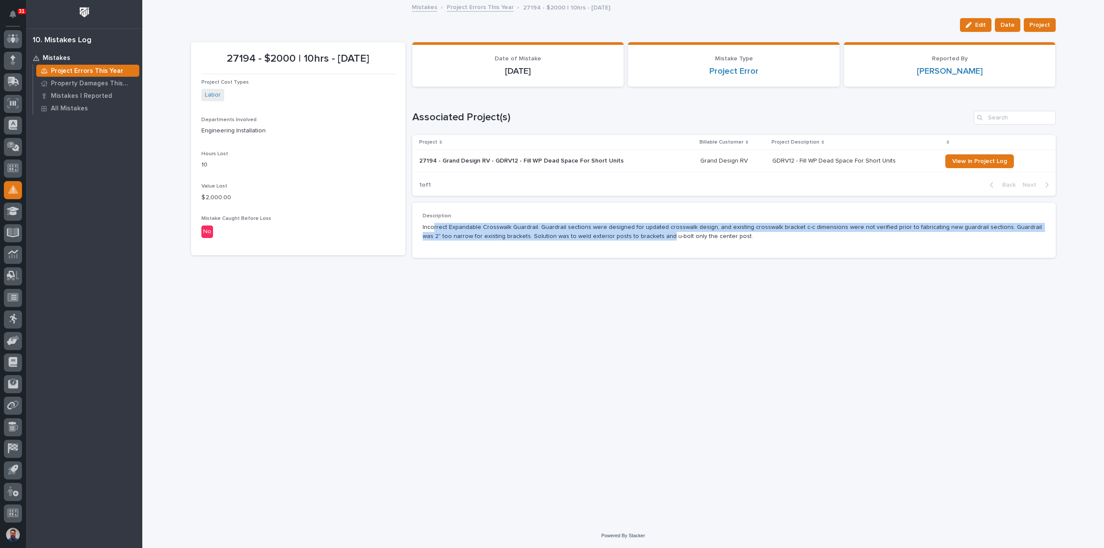
click at [632, 242] on div "Description Incorrect Expandable Crosswalk Guardrail. Guardrail sections were d…" at bounding box center [733, 230] width 622 height 34
drag, startPoint x: 711, startPoint y: 231, endPoint x: 494, endPoint y: 226, distance: 216.9
click at [494, 226] on p "Incorrect Expandable Crosswalk Guardrail. Guardrail sections were designed for …" at bounding box center [733, 232] width 622 height 18
drag, startPoint x: 447, startPoint y: 228, endPoint x: 605, endPoint y: 237, distance: 158.0
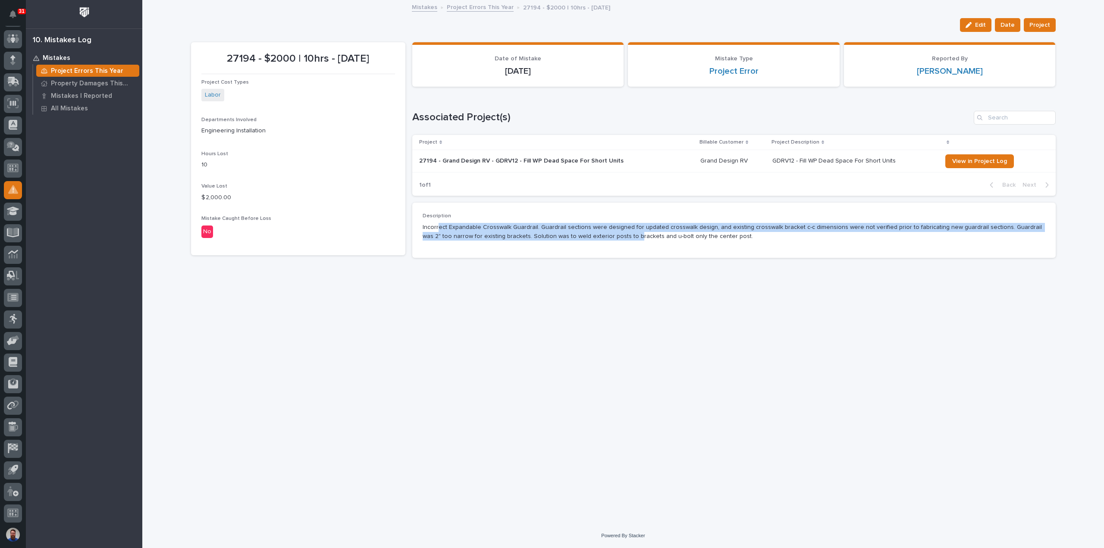
click at [605, 237] on p "Incorrect Expandable Crosswalk Guardrail. Guardrail sections were designed for …" at bounding box center [733, 232] width 622 height 18
drag, startPoint x: 677, startPoint y: 224, endPoint x: 608, endPoint y: 223, distance: 69.0
click at [608, 223] on p "Incorrect Expandable Crosswalk Guardrail. Guardrail sections were designed for …" at bounding box center [733, 232] width 622 height 18
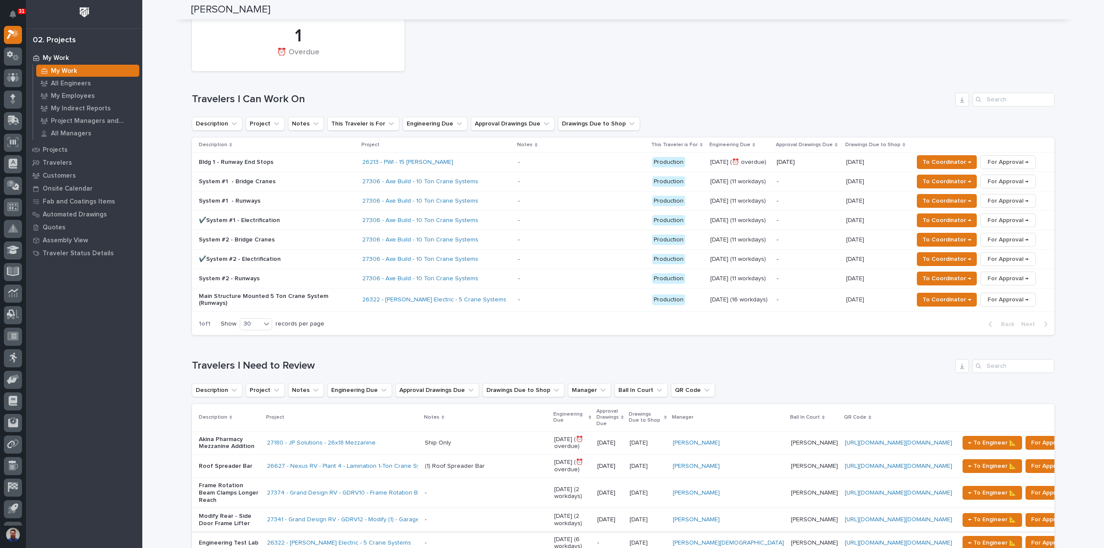
scroll to position [747, 0]
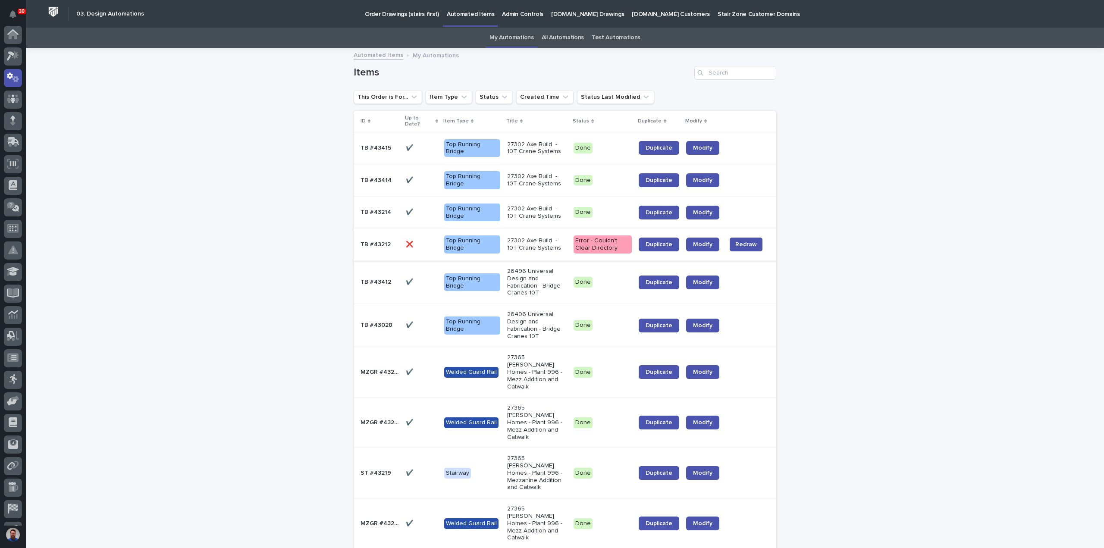
scroll to position [43, 0]
